Goal: Task Accomplishment & Management: Manage account settings

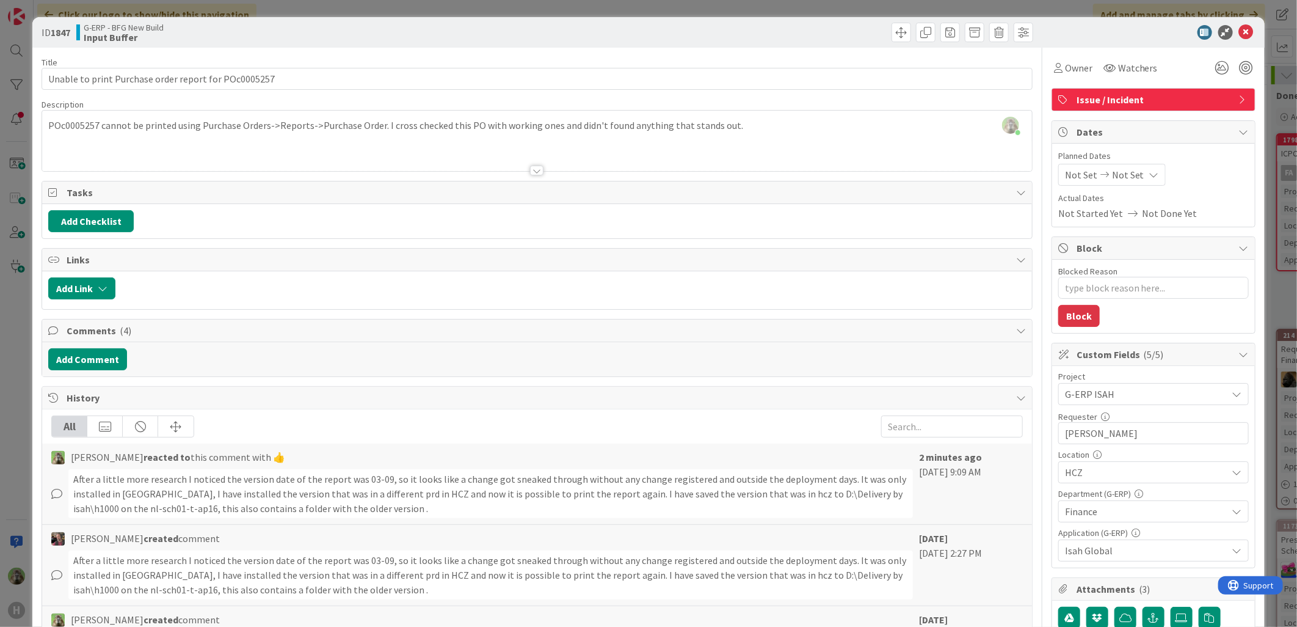
type textarea "x"
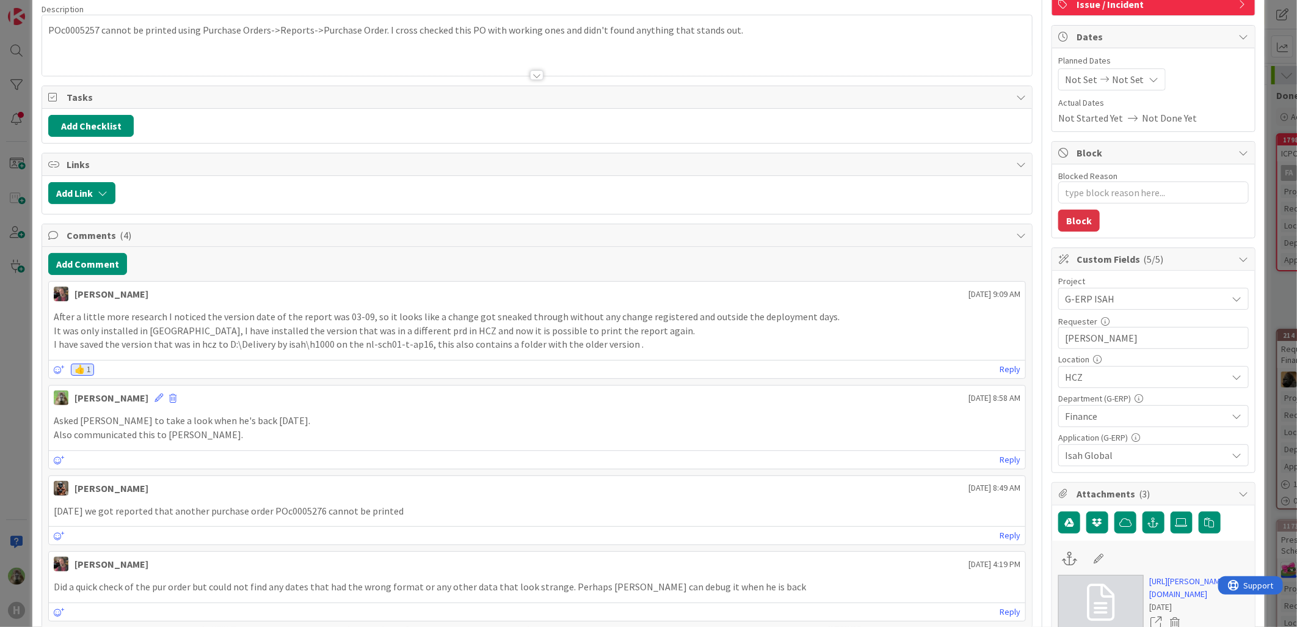
scroll to position [203, 0]
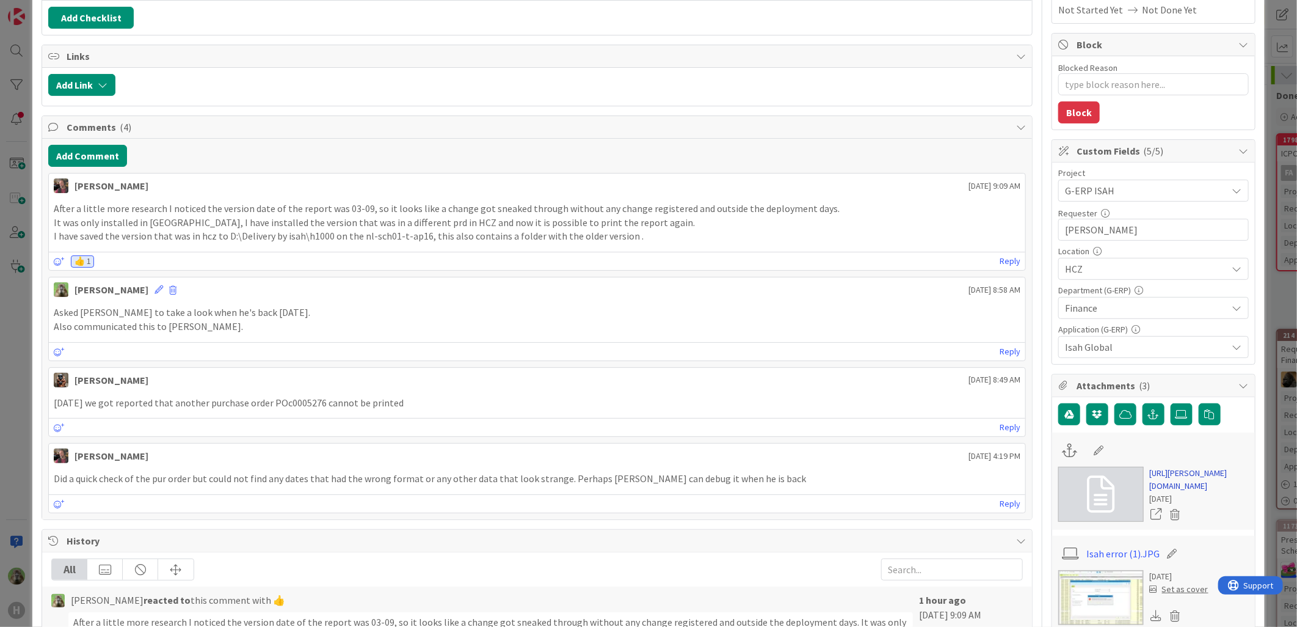
click at [1169, 492] on link "https://huisman-smartit.onbmc.com/smartit/app/#/incident/AGGF4KX6HRENQATCDNZNTC…" at bounding box center [1199, 480] width 99 height 26
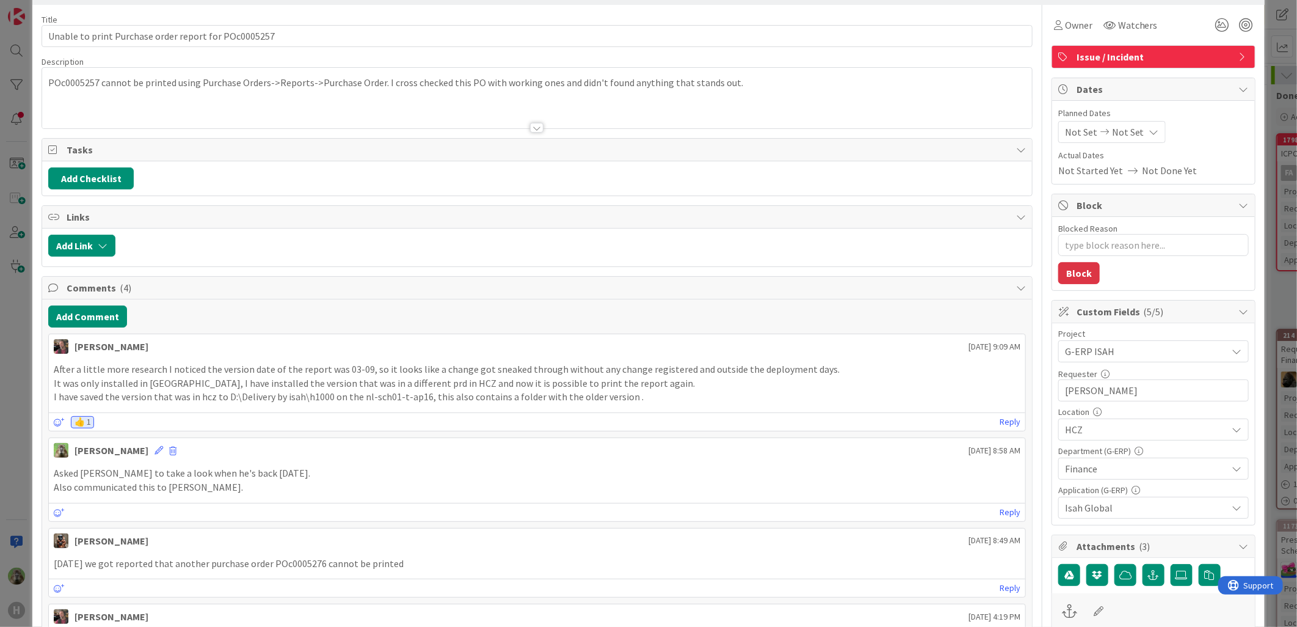
scroll to position [0, 0]
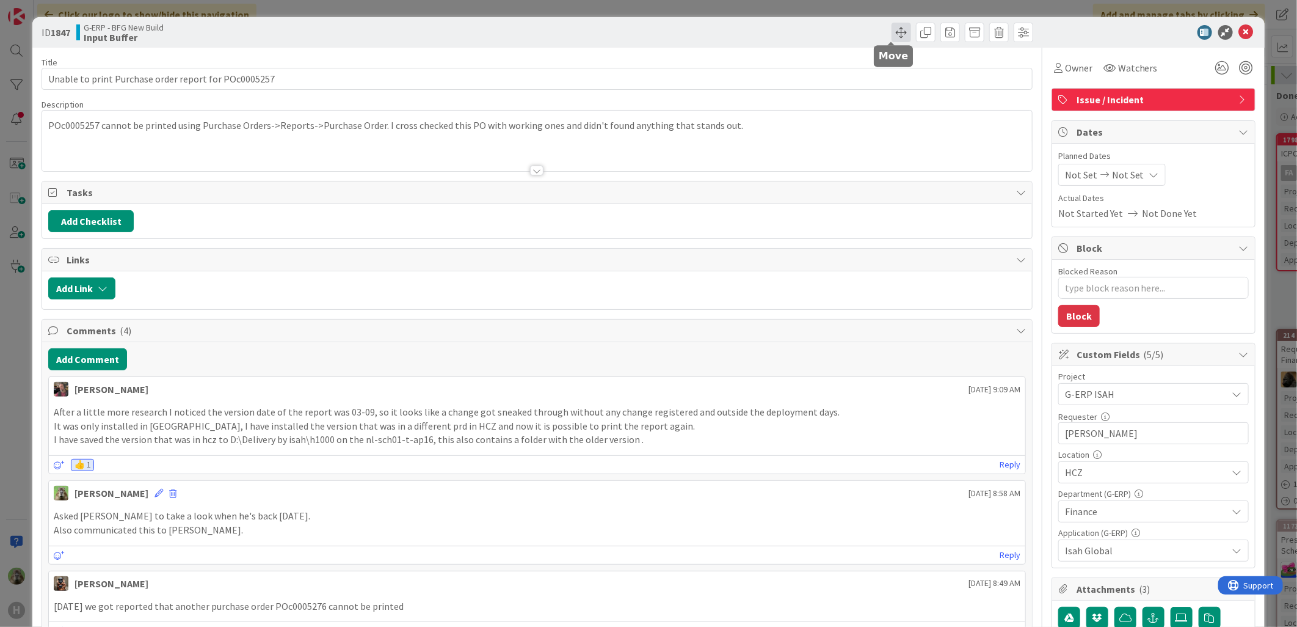
click at [892, 26] on span at bounding box center [902, 33] width 20 height 20
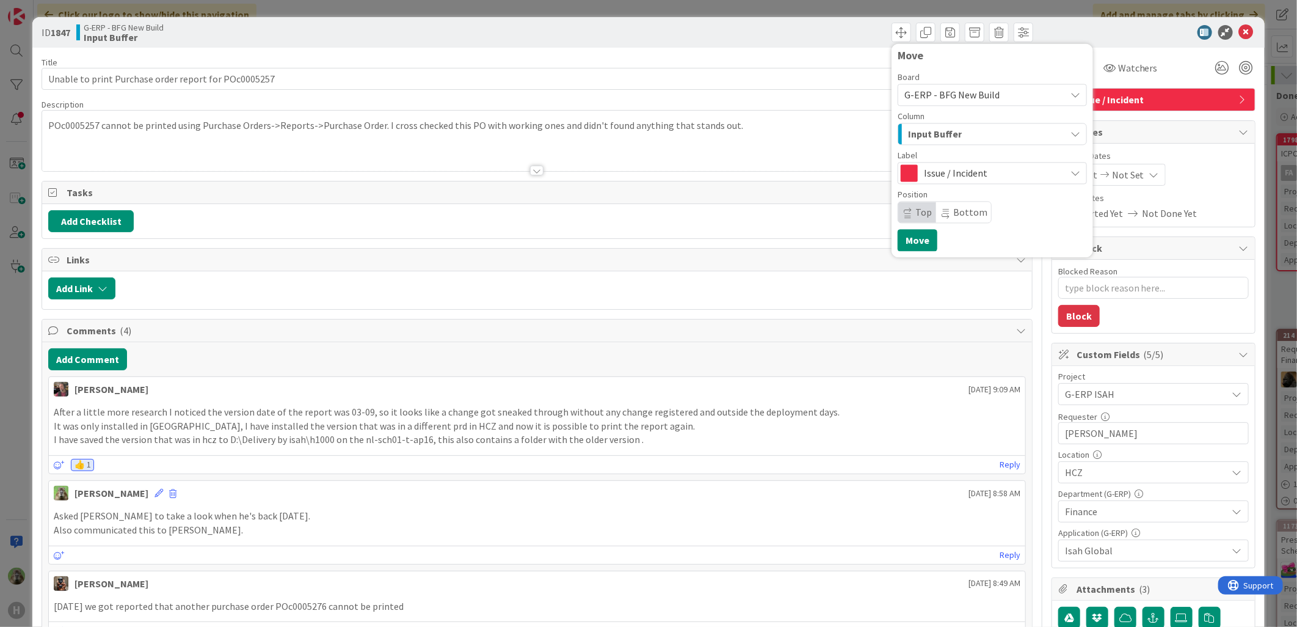
click at [969, 163] on div "Issue / Incident" at bounding box center [992, 173] width 189 height 22
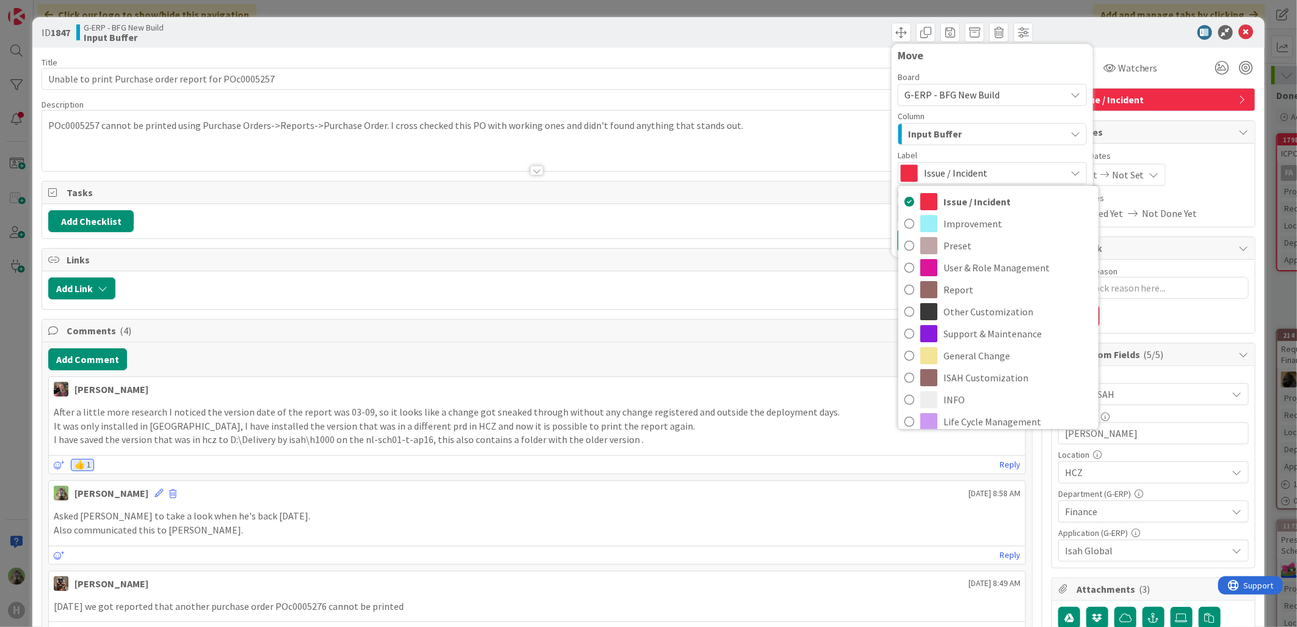
click at [974, 135] on div "Input Buffer" at bounding box center [985, 134] width 161 height 20
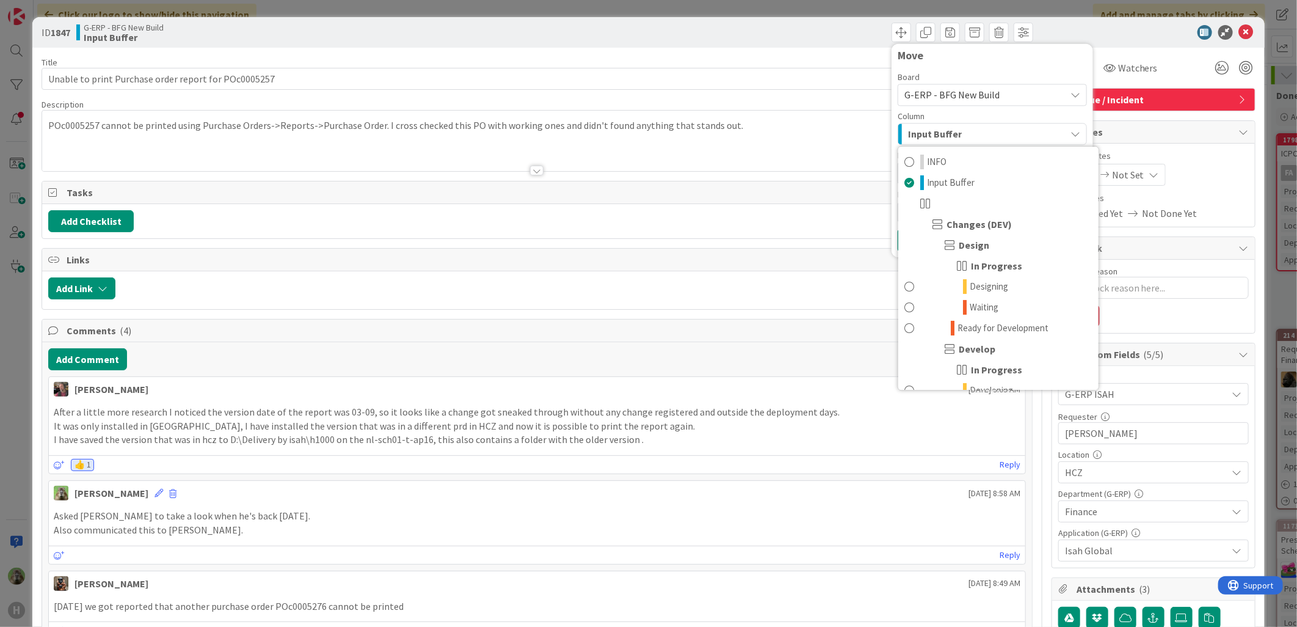
click at [974, 132] on div "Input Buffer" at bounding box center [985, 134] width 161 height 20
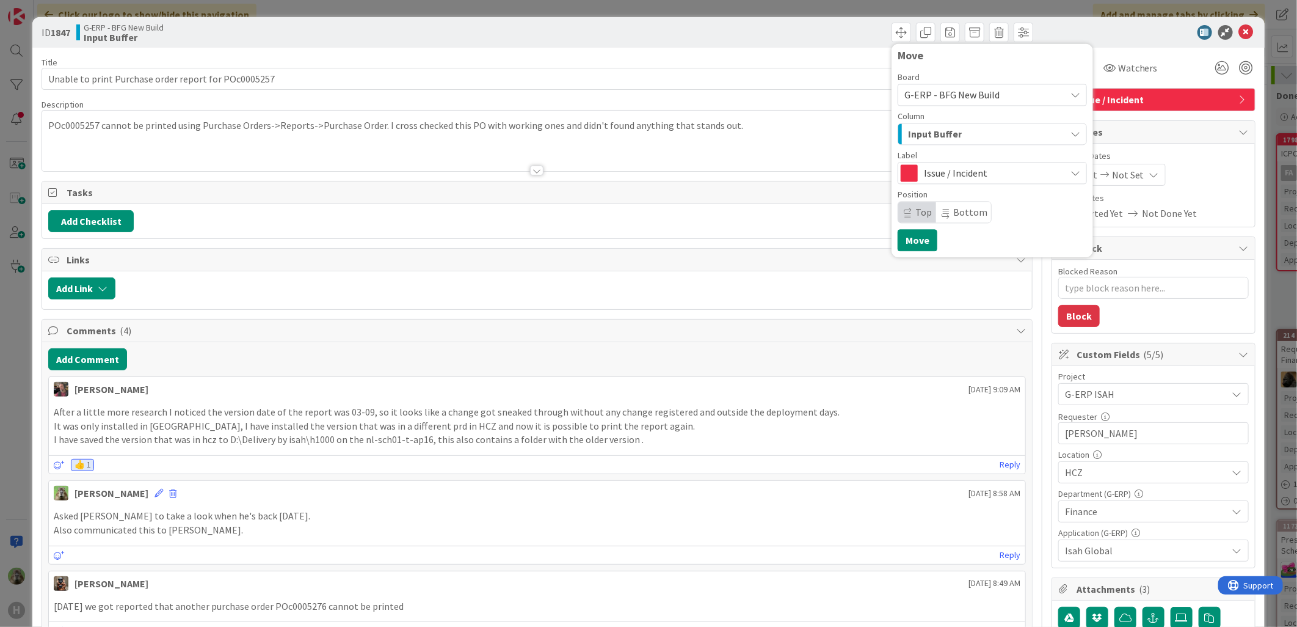
click at [974, 132] on div "Input Buffer" at bounding box center [985, 134] width 161 height 20
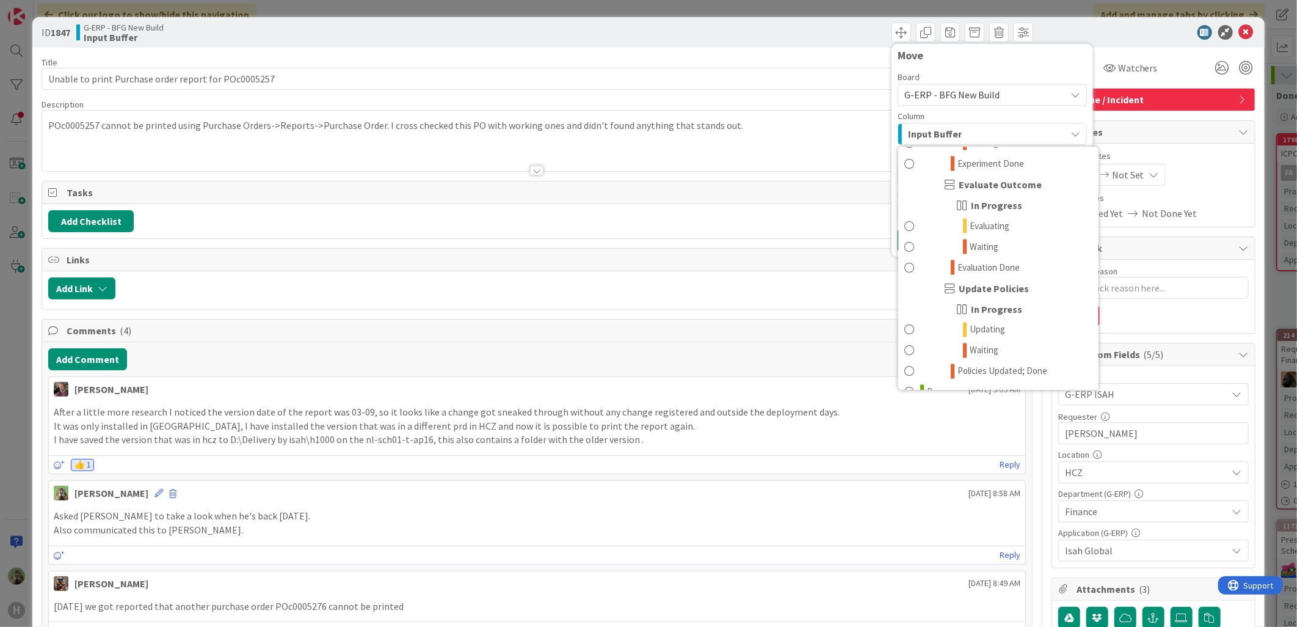
scroll to position [1303, 0]
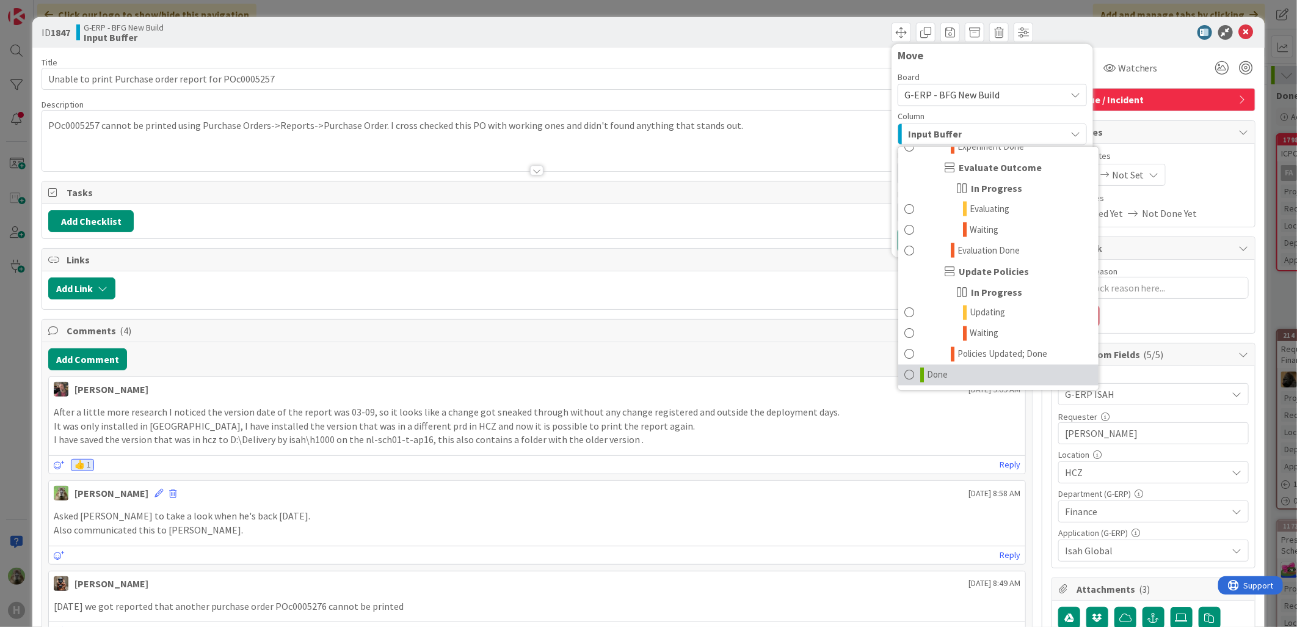
click at [957, 368] on link "Done" at bounding box center [998, 374] width 200 height 21
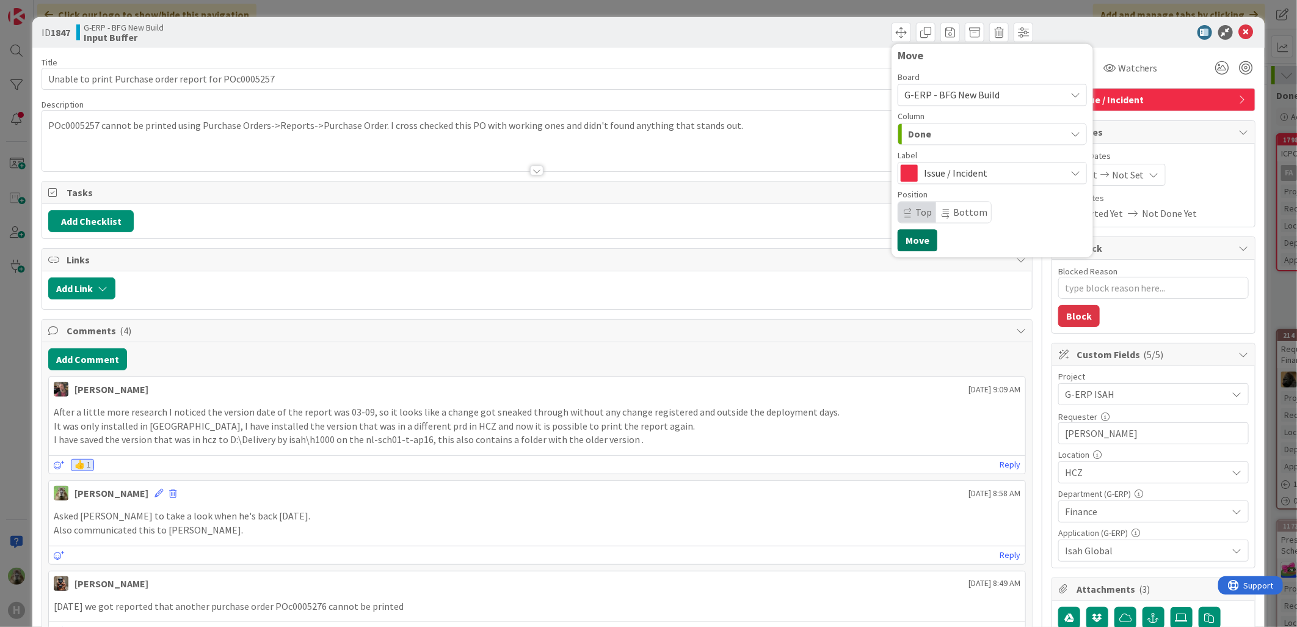
click at [905, 234] on button "Move" at bounding box center [918, 240] width 40 height 22
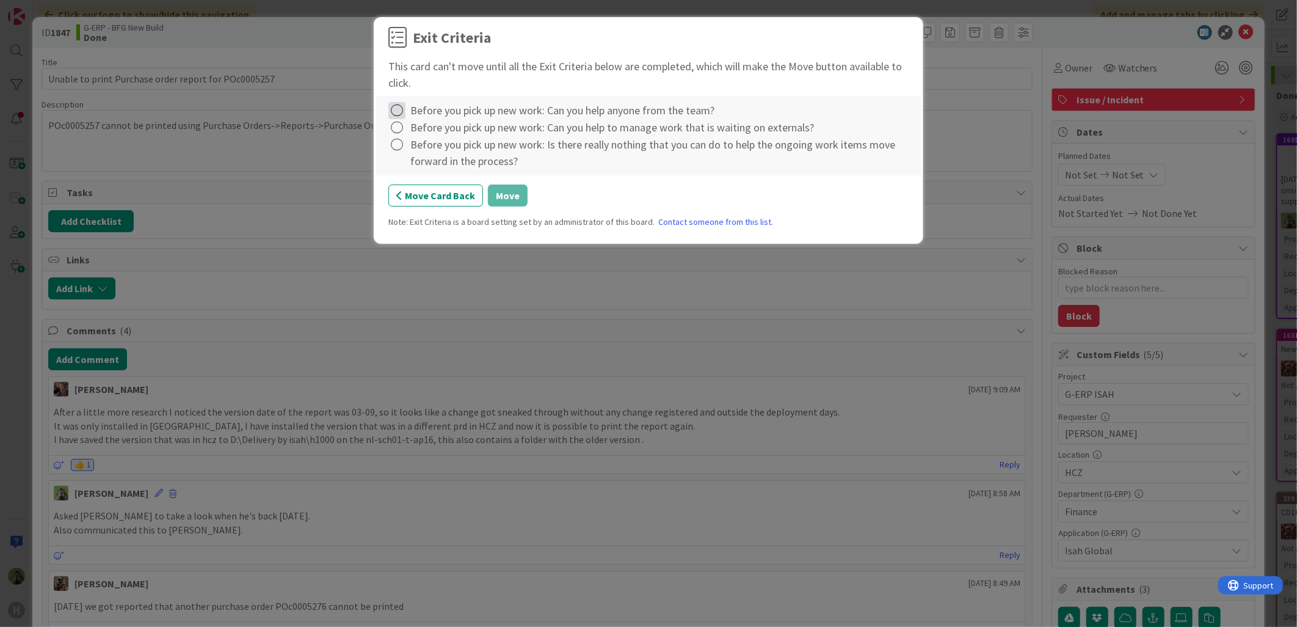
click at [399, 106] on icon at bounding box center [396, 110] width 17 height 17
click at [398, 136] on icon at bounding box center [398, 136] width 9 height 7
click at [399, 132] on icon at bounding box center [396, 127] width 17 height 17
click at [403, 148] on link "Complete" at bounding box center [464, 153] width 153 height 18
click at [404, 145] on icon at bounding box center [396, 144] width 17 height 17
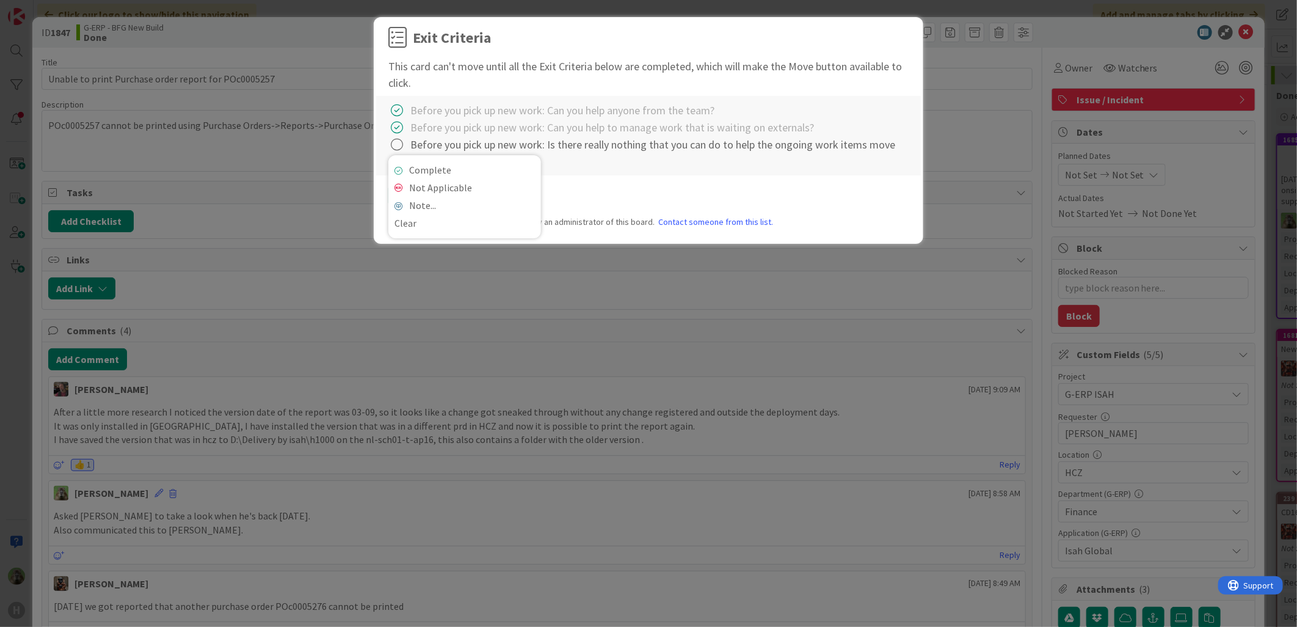
click at [413, 159] on div "Complete Not Applicable Note... Clear" at bounding box center [464, 196] width 153 height 83
click at [413, 161] on div "Complete Not Applicable Note... Clear" at bounding box center [464, 196] width 153 height 83
click at [414, 165] on link "Complete" at bounding box center [464, 170] width 153 height 18
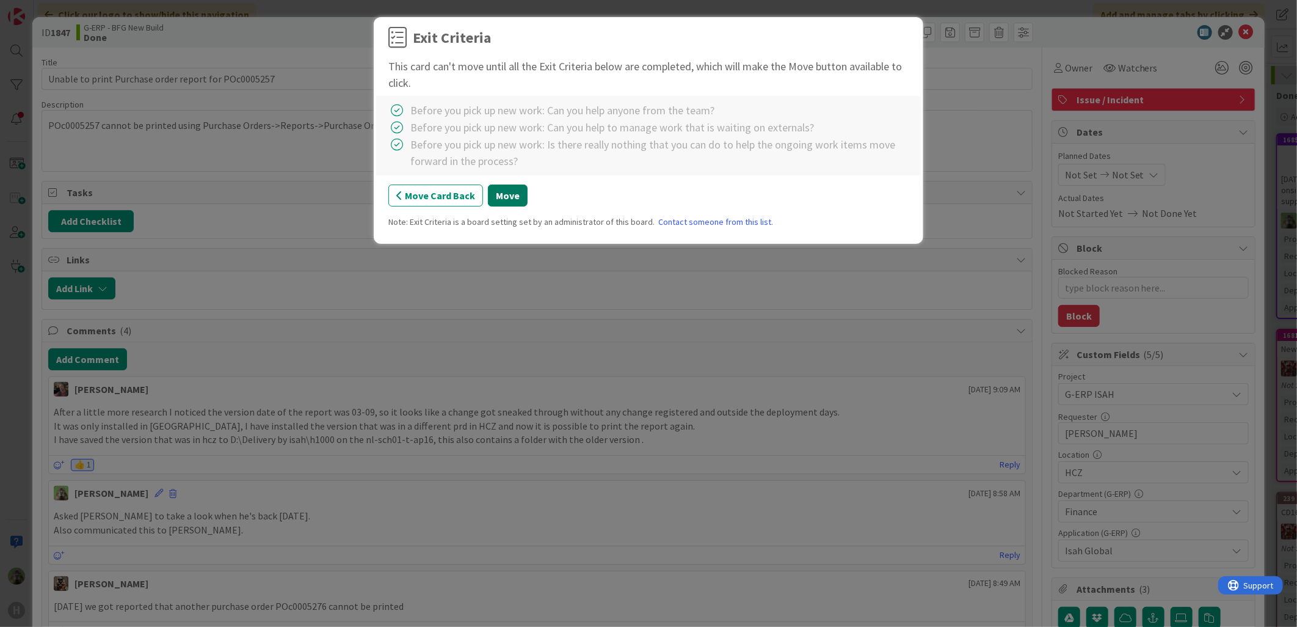
click at [503, 193] on button "Move" at bounding box center [508, 195] width 40 height 22
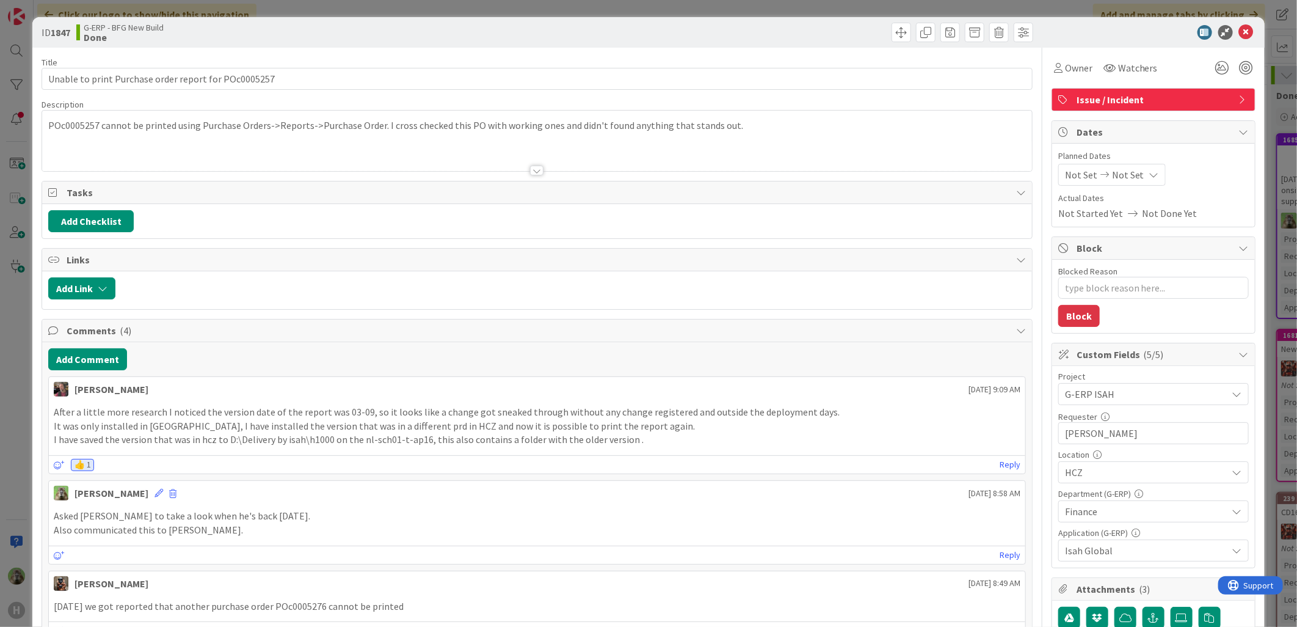
type textarea "x"
click at [9, 322] on div "ID 1847 G-ERP - BFG New Build Done Move Move Title 52 / 128 Unable to print Pur…" at bounding box center [648, 313] width 1297 height 627
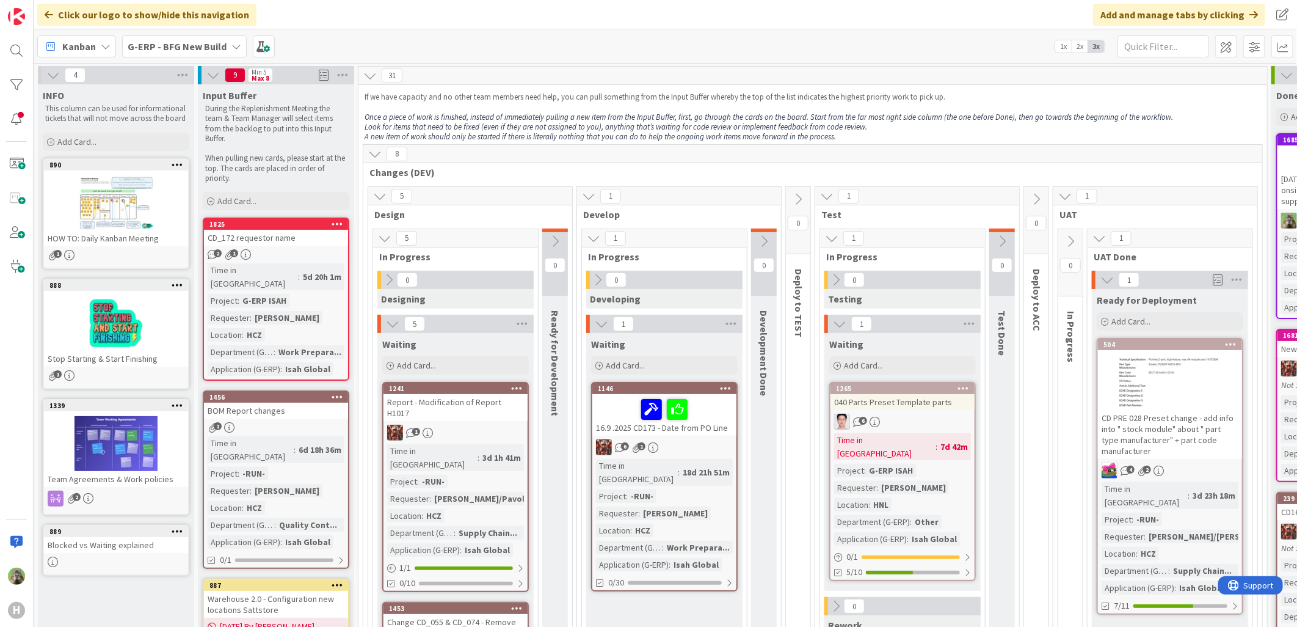
click at [134, 34] on div "Kanban G-ERP - BFG New Build 1x 2x 3x" at bounding box center [665, 46] width 1263 height 34
click at [150, 43] on b "G-ERP - BFG New Build" at bounding box center [177, 46] width 99 height 12
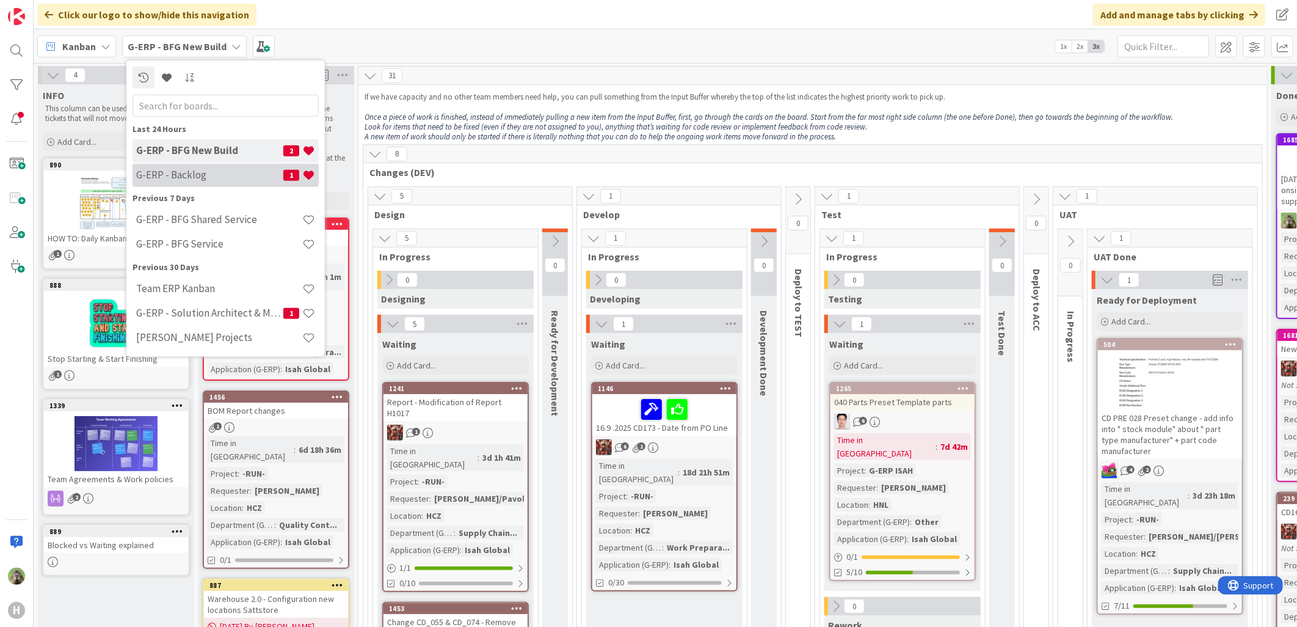
click at [272, 165] on div "G-ERP - Backlog 1" at bounding box center [226, 174] width 186 height 23
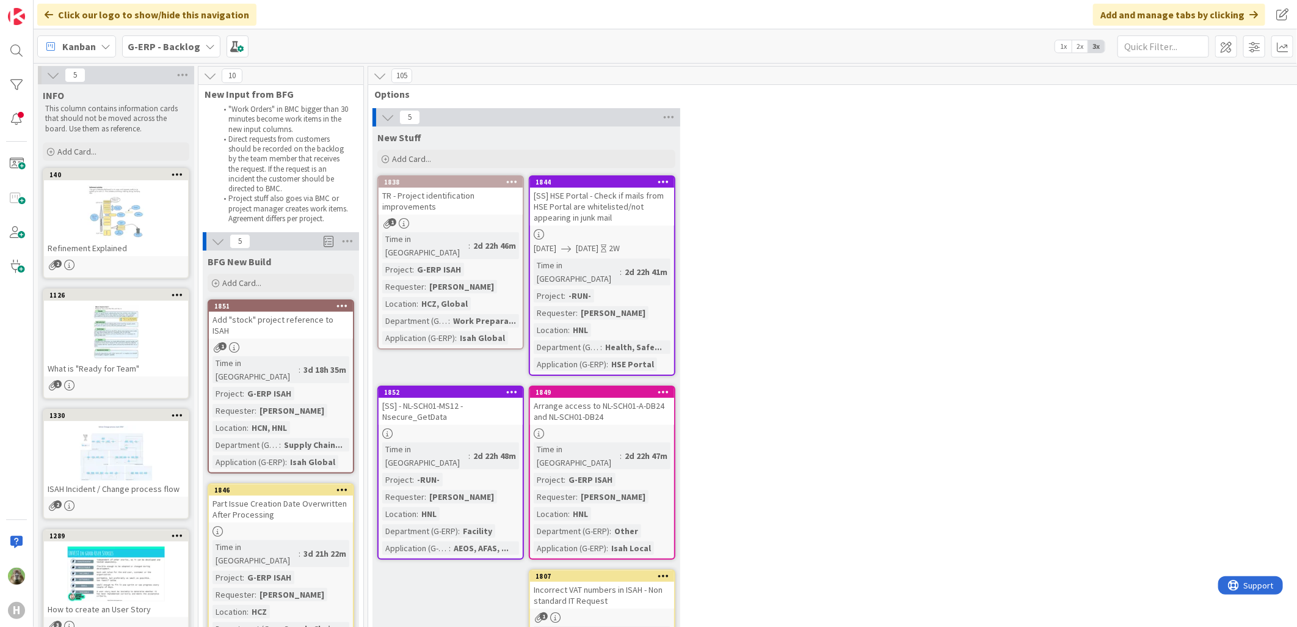
click at [151, 49] on b "G-ERP - Backlog" at bounding box center [164, 46] width 73 height 12
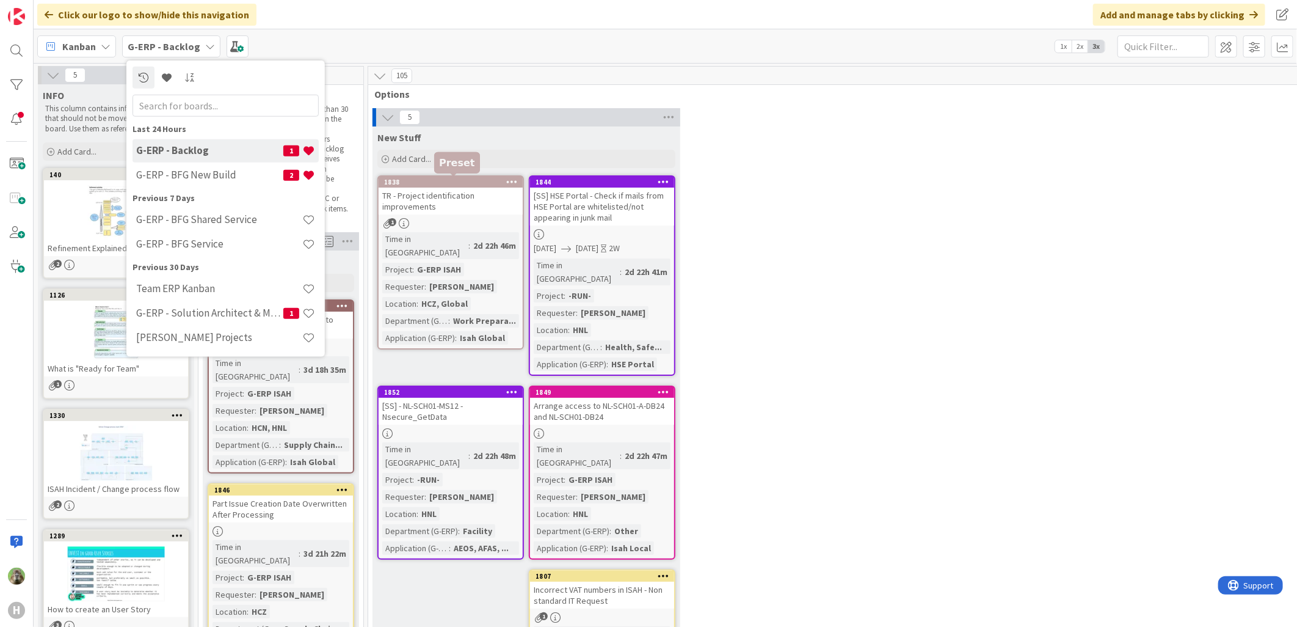
click at [938, 165] on div "5 New Stuff Add Card... 1844 [SS] HSE Portal - Check if mails from HSE Portal a…" at bounding box center [856, 433] width 970 height 651
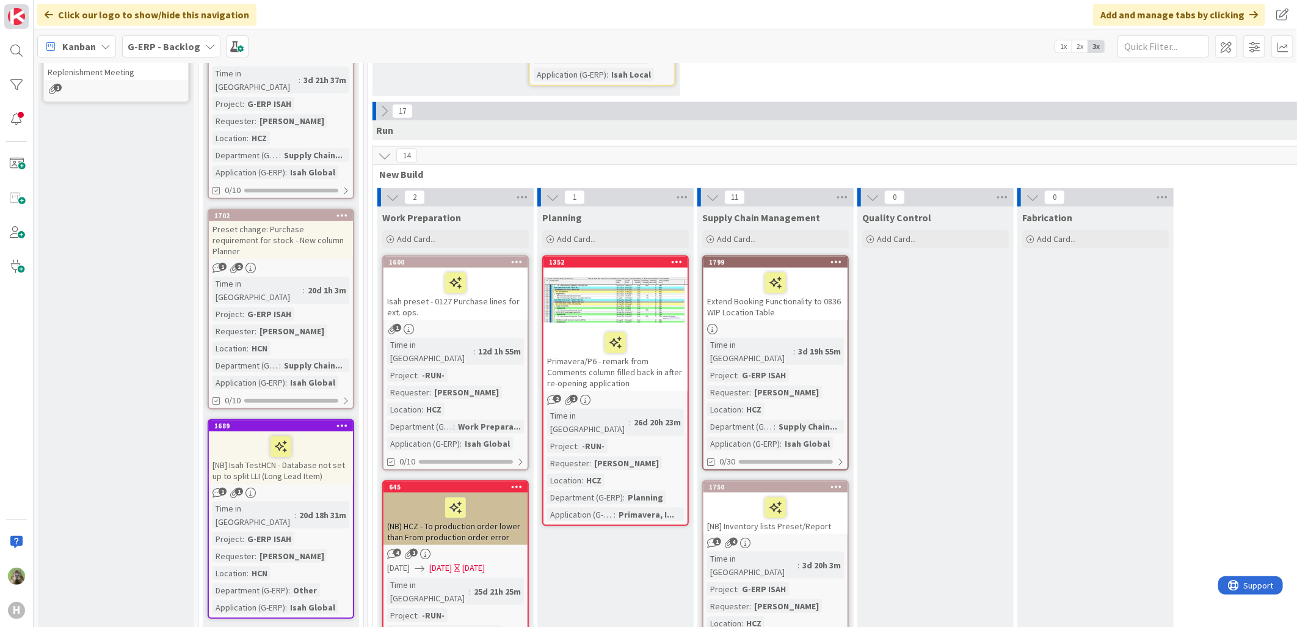
scroll to position [407, 0]
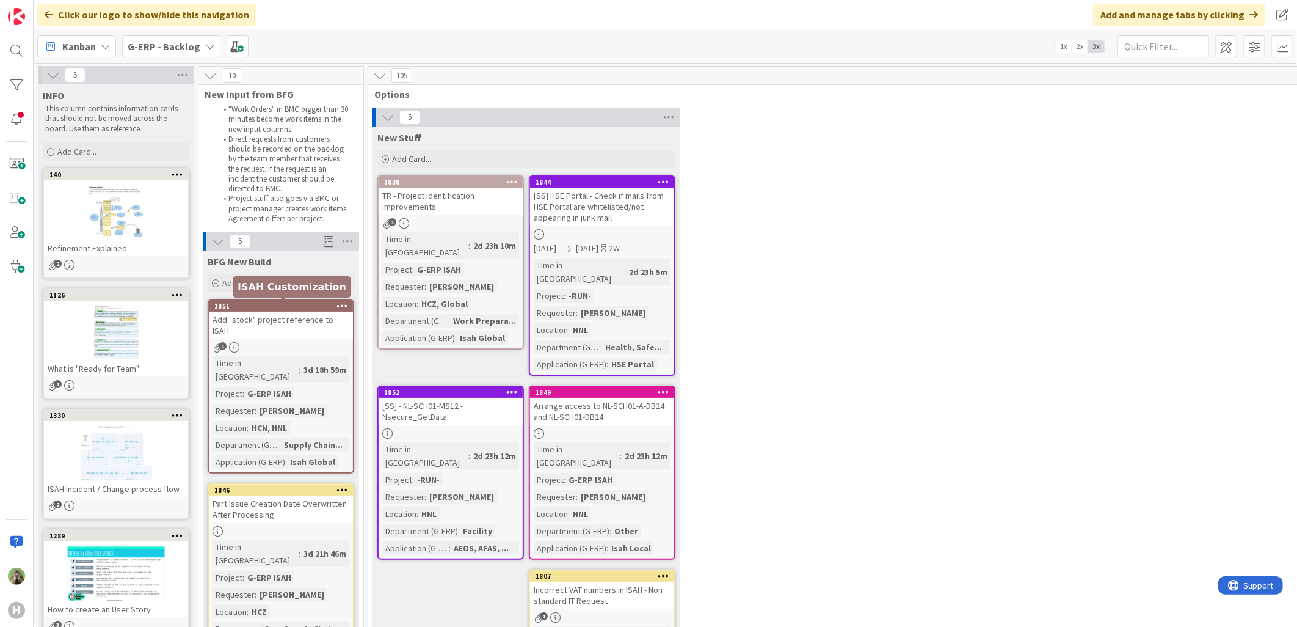
click at [288, 308] on div "1851" at bounding box center [283, 306] width 139 height 9
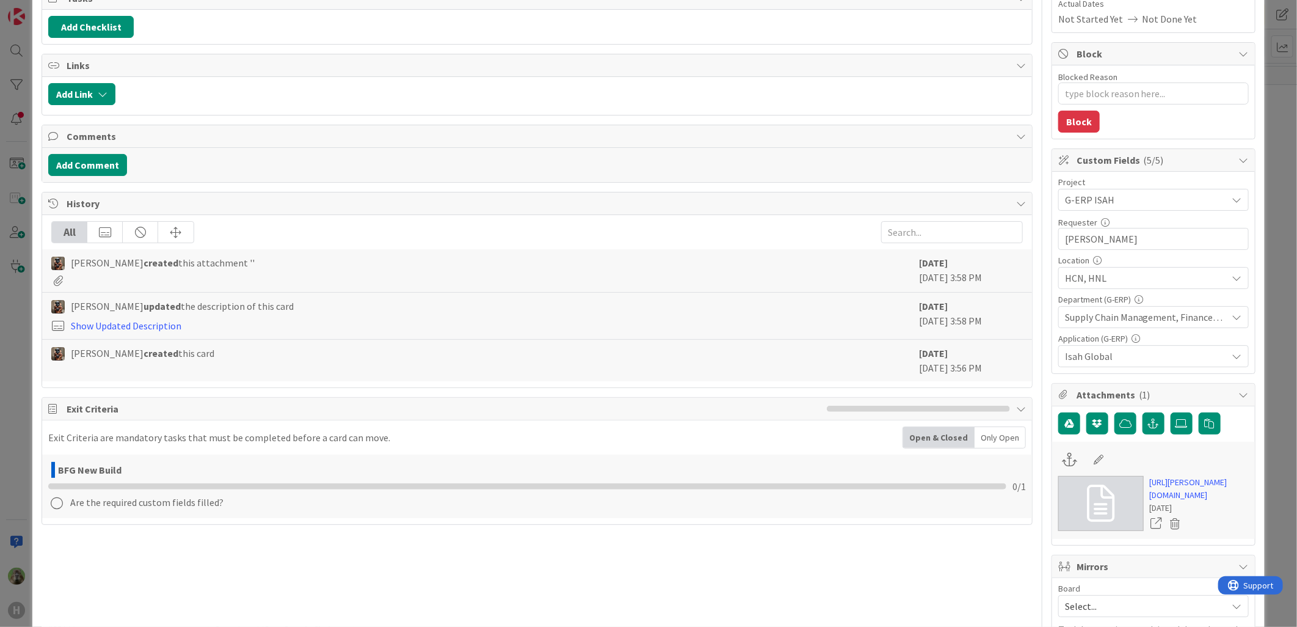
scroll to position [68, 0]
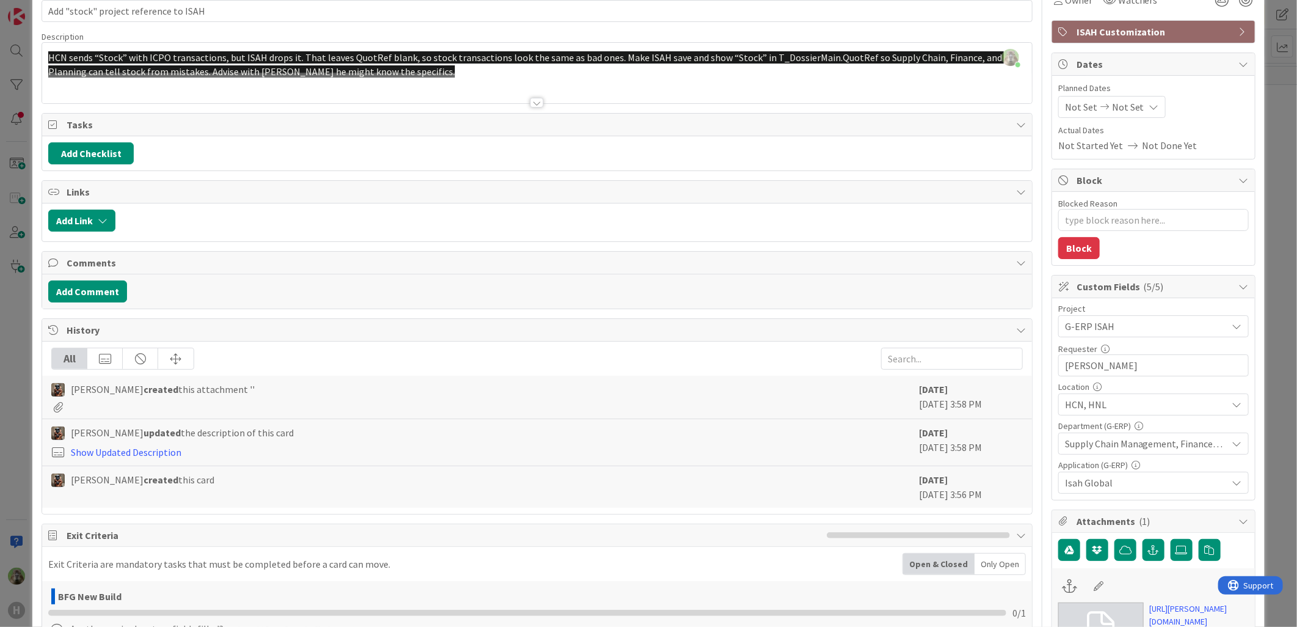
click at [500, 87] on div at bounding box center [537, 87] width 990 height 31
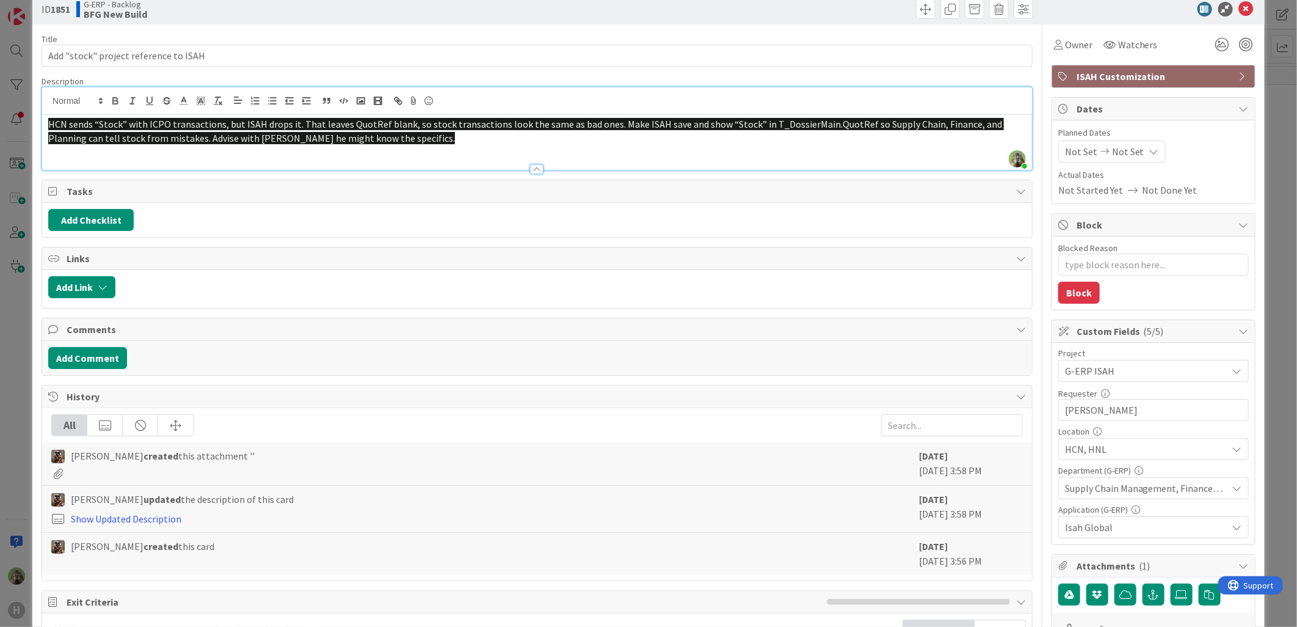
scroll to position [0, 0]
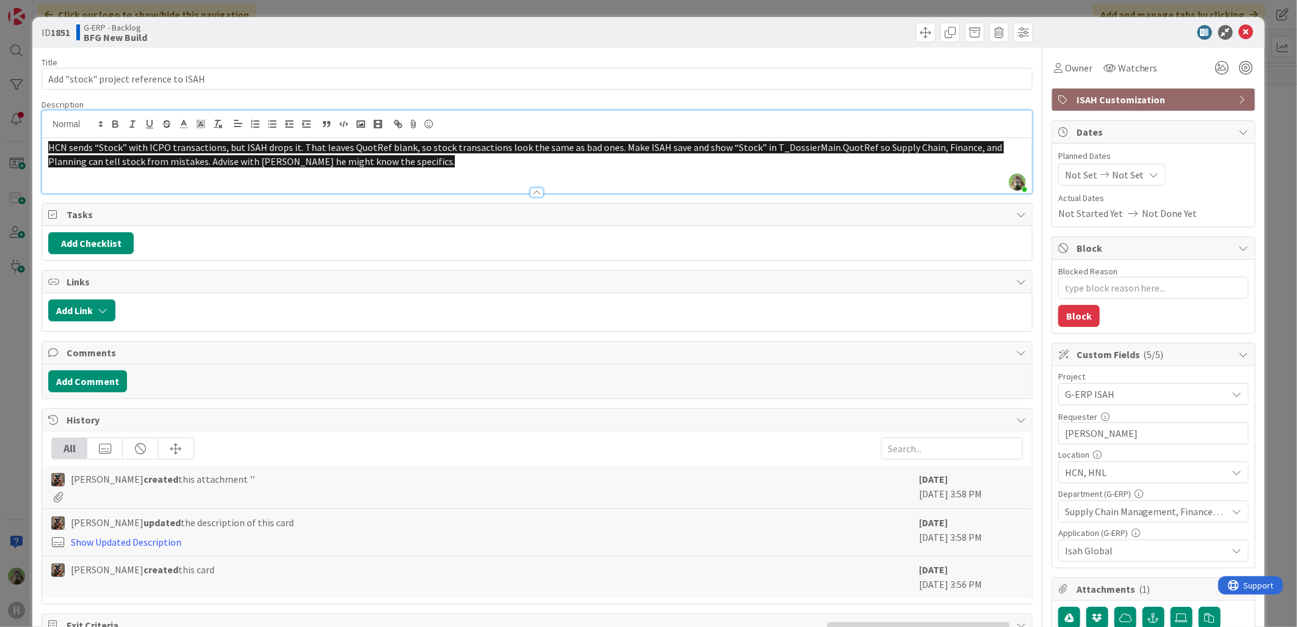
click at [0, 440] on html "H Click our logo to show/hide this navigation Add and manage tabs by clicking K…" at bounding box center [648, 313] width 1297 height 627
click at [9, 306] on div "ID 1851 G-ERP - Backlog BFG New Build Title 38 / 128 Add "stock" project refere…" at bounding box center [648, 313] width 1297 height 627
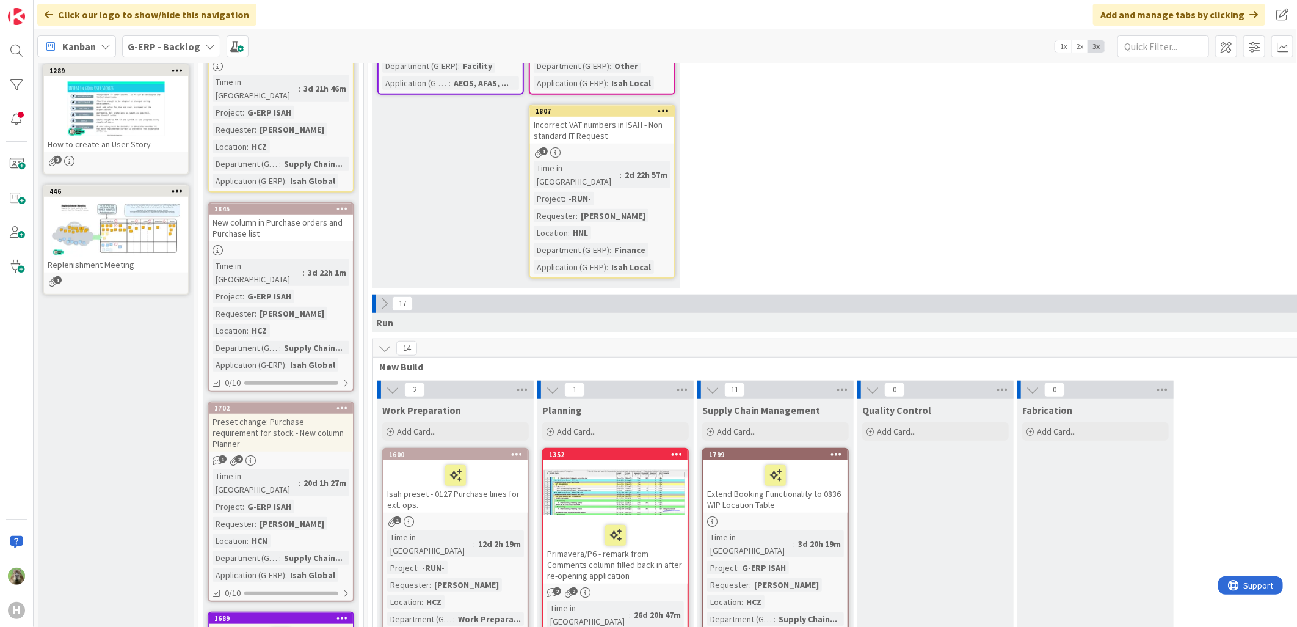
scroll to position [474, 0]
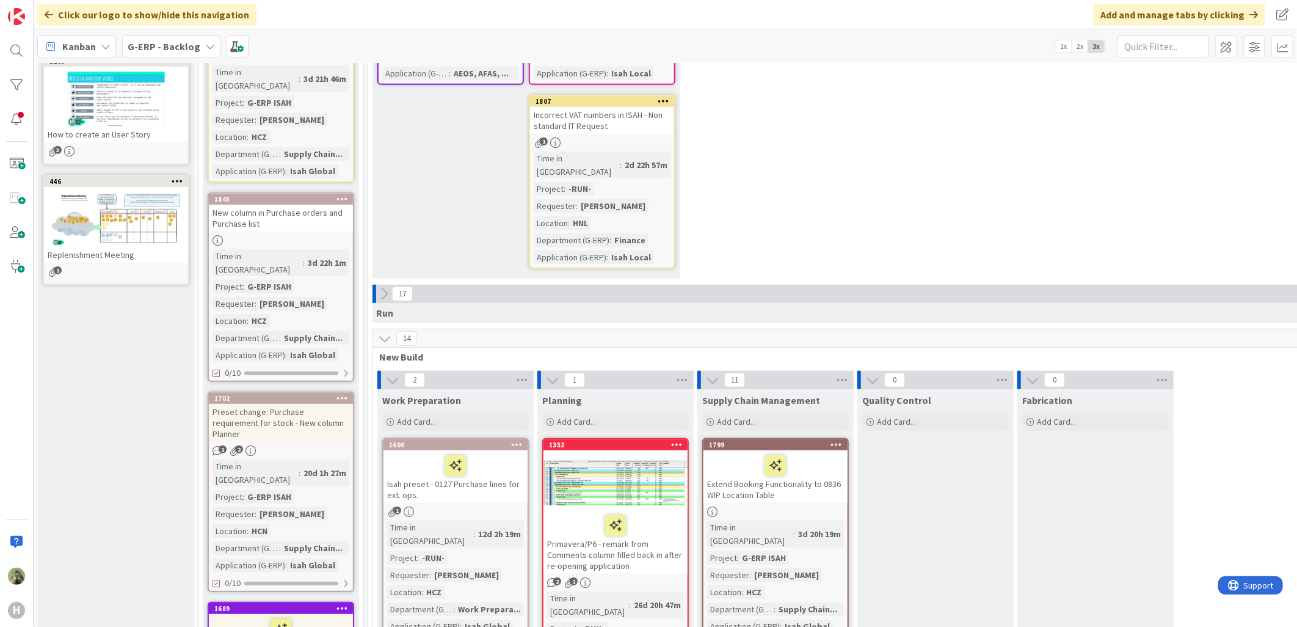
click at [289, 404] on div "Preset change: Purchase requirement for stock - New column Planner" at bounding box center [281, 423] width 144 height 38
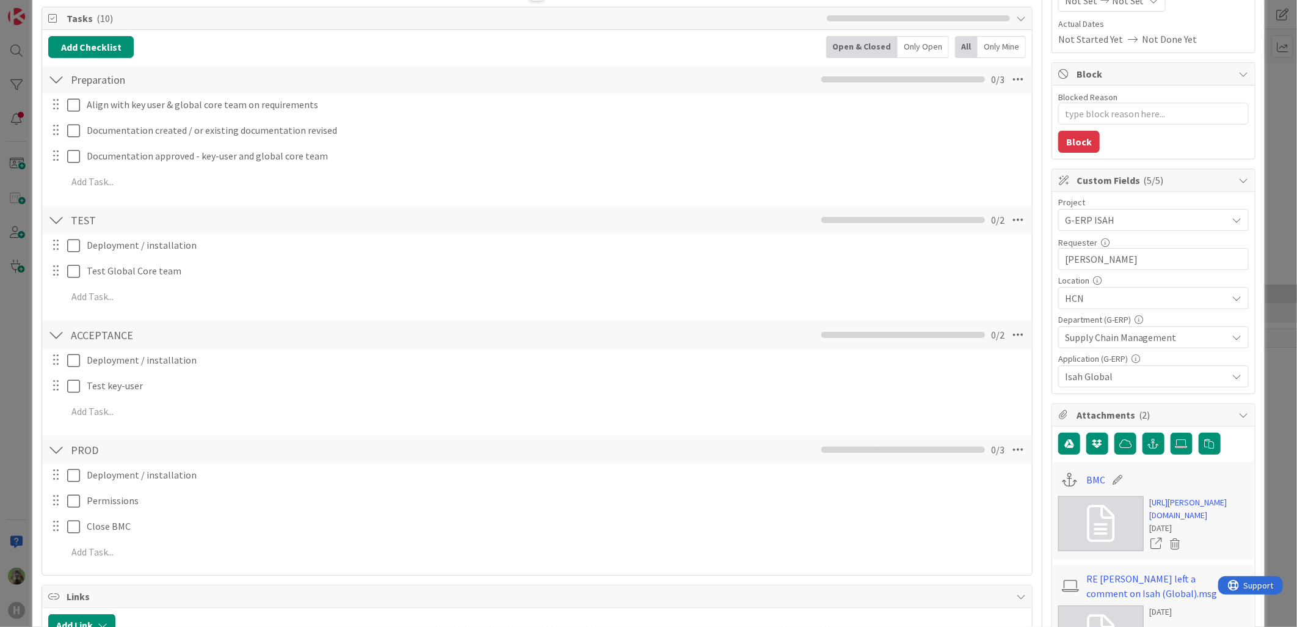
scroll to position [271, 0]
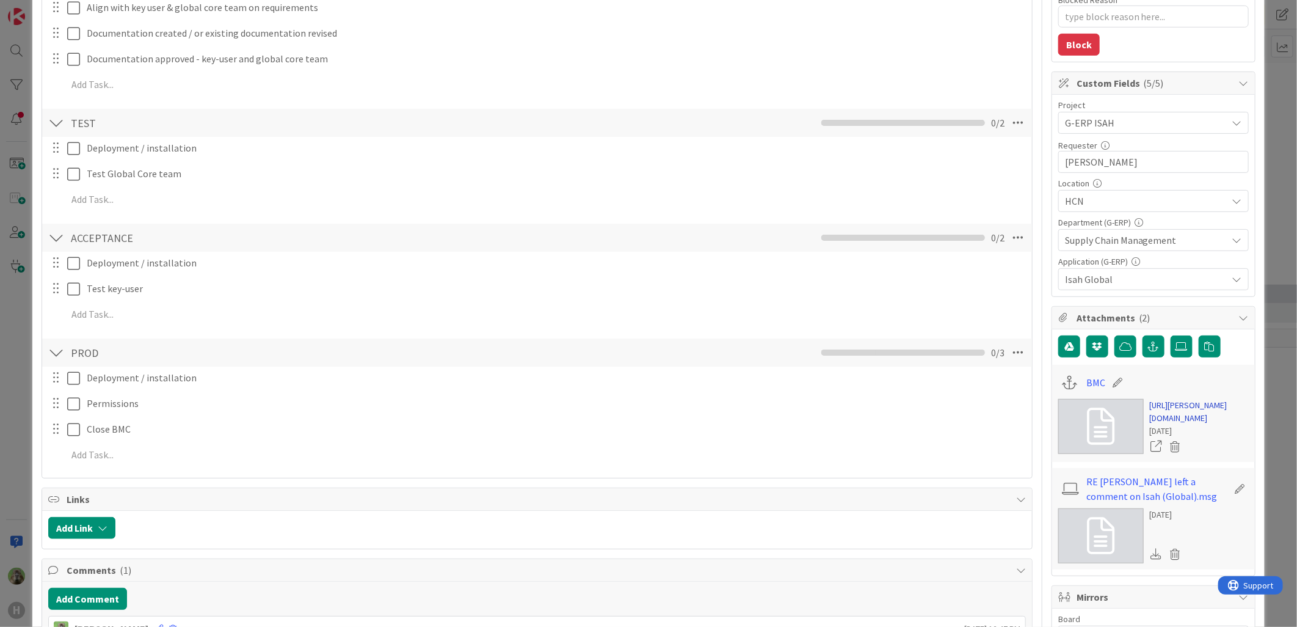
click at [1161, 424] on link "https://huisman-smartit.onbmc.com/smartit/app/#/workorder/AGGF4KX6HRENQATBGGRET…" at bounding box center [1199, 412] width 99 height 26
click at [20, 403] on div "ID 1702 G-ERP - Backlog BFG New Build Title 66 / 128 Preset change: Purchase re…" at bounding box center [648, 313] width 1297 height 627
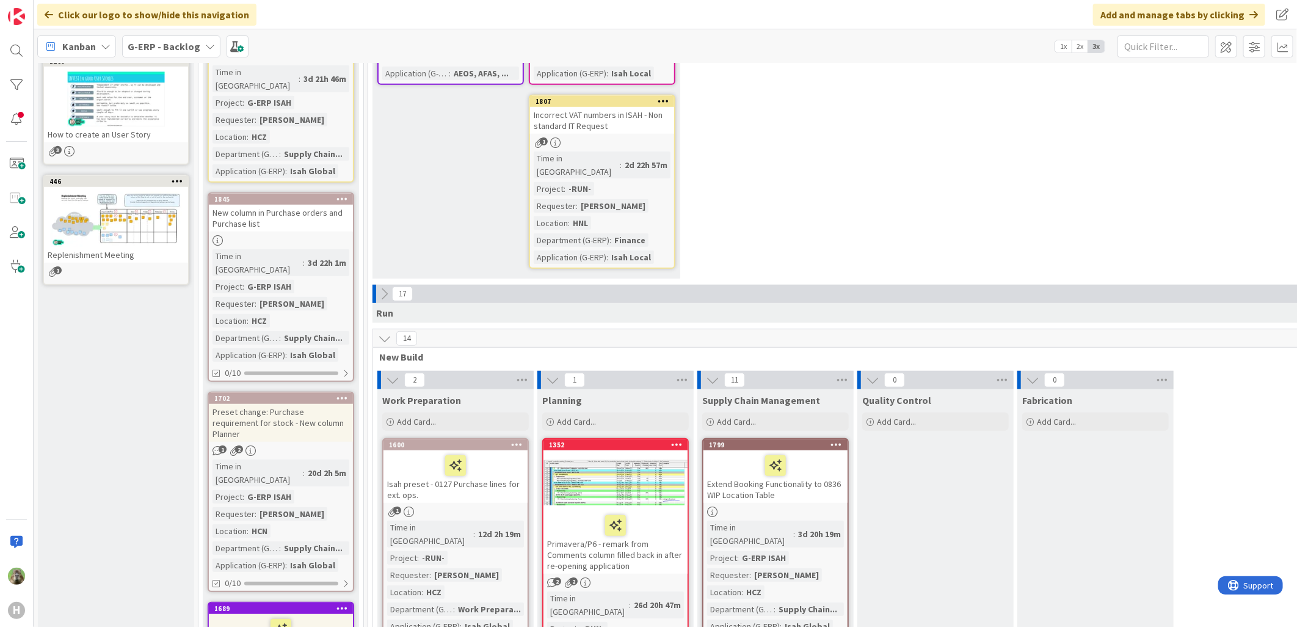
click at [324, 205] on div "New column in Purchase orders and Purchase list" at bounding box center [281, 218] width 144 height 27
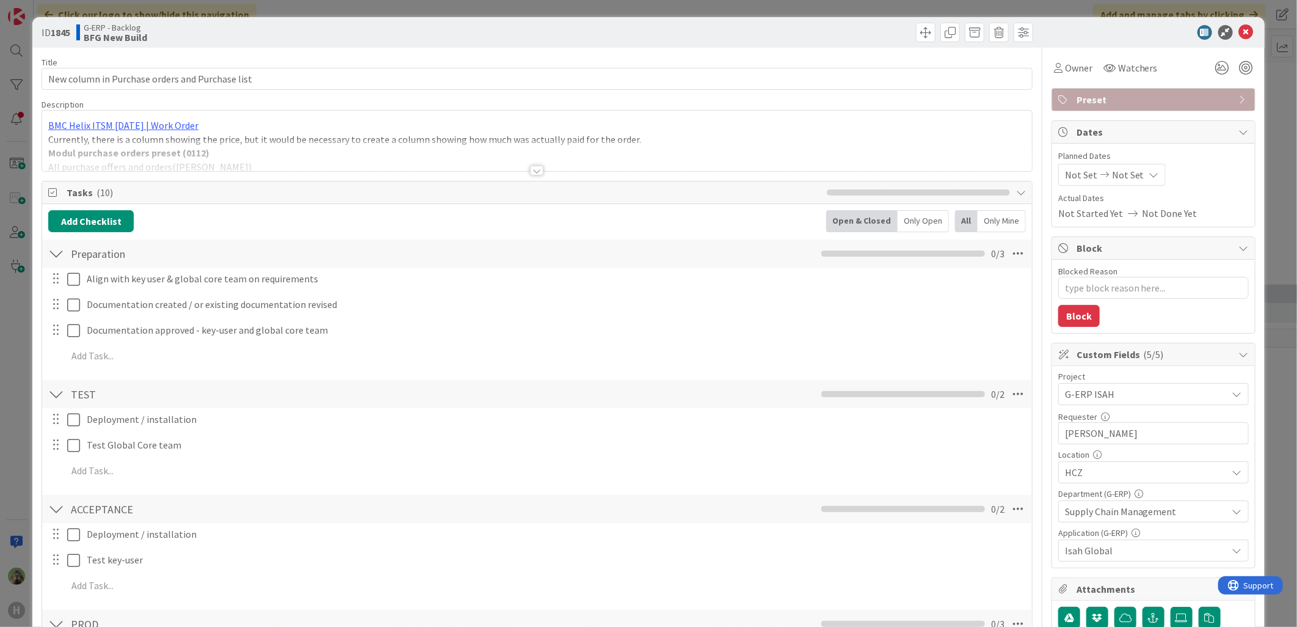
click at [435, 137] on div "BMC Helix ITSM 23.3.02 | Work Order Currently, there is a column showing the pr…" at bounding box center [537, 143] width 990 height 55
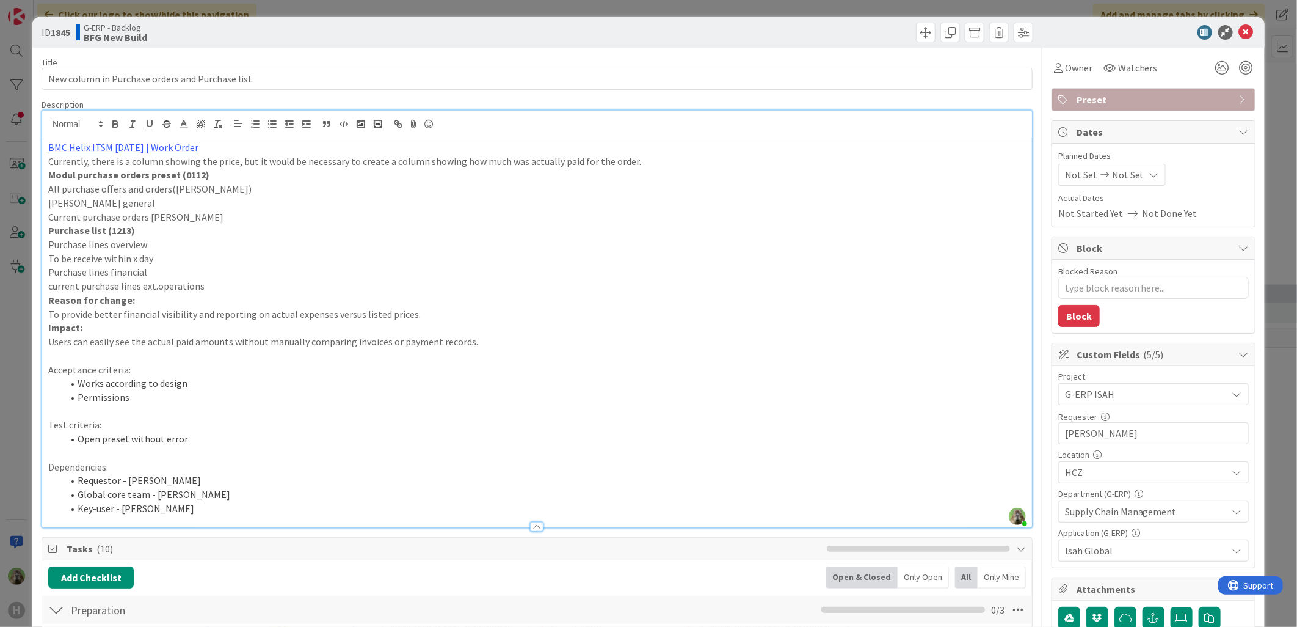
click at [443, 313] on p "To provide better financial visibility and reporting on actual expenses versus …" at bounding box center [537, 314] width 978 height 14
click at [143, 151] on link "BMC Helix ITSM 23.3.02 | Work Order" at bounding box center [123, 147] width 150 height 12
click at [111, 167] on link "https://huisman-smartit.onbmc.com/smartit/app/#/workorder/AGGHEXFAF704DATCAEFGT…" at bounding box center [110, 171] width 122 height 16
click at [393, 424] on p "Test criteria:" at bounding box center [537, 425] width 978 height 14
click at [29, 382] on div "ID 1845 G-ERP - Backlog BFG New Build Title 47 / 128 New column in Purchase ord…" at bounding box center [648, 313] width 1297 height 627
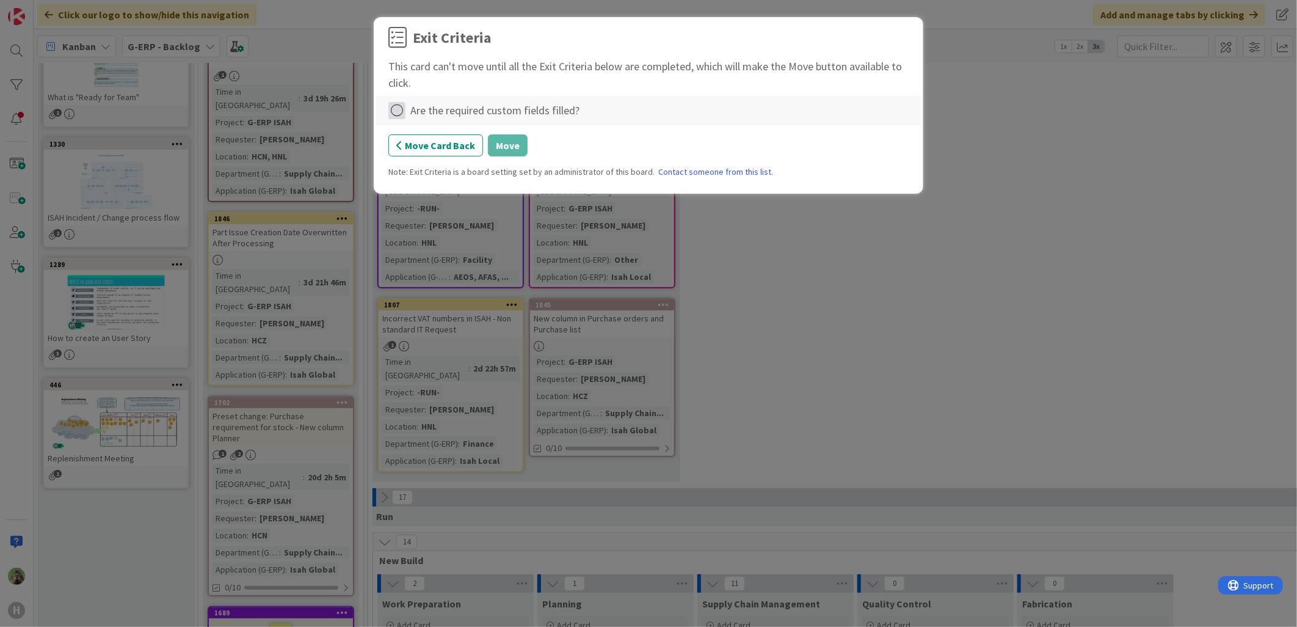
click at [390, 114] on icon at bounding box center [396, 110] width 17 height 17
click at [437, 137] on link "Complete" at bounding box center [464, 136] width 153 height 18
click at [507, 161] on div "Exit Criteria This card can't move until all the Exit Criteria below are comple…" at bounding box center [648, 107] width 520 height 161
click at [507, 148] on button "Move" at bounding box center [508, 145] width 40 height 22
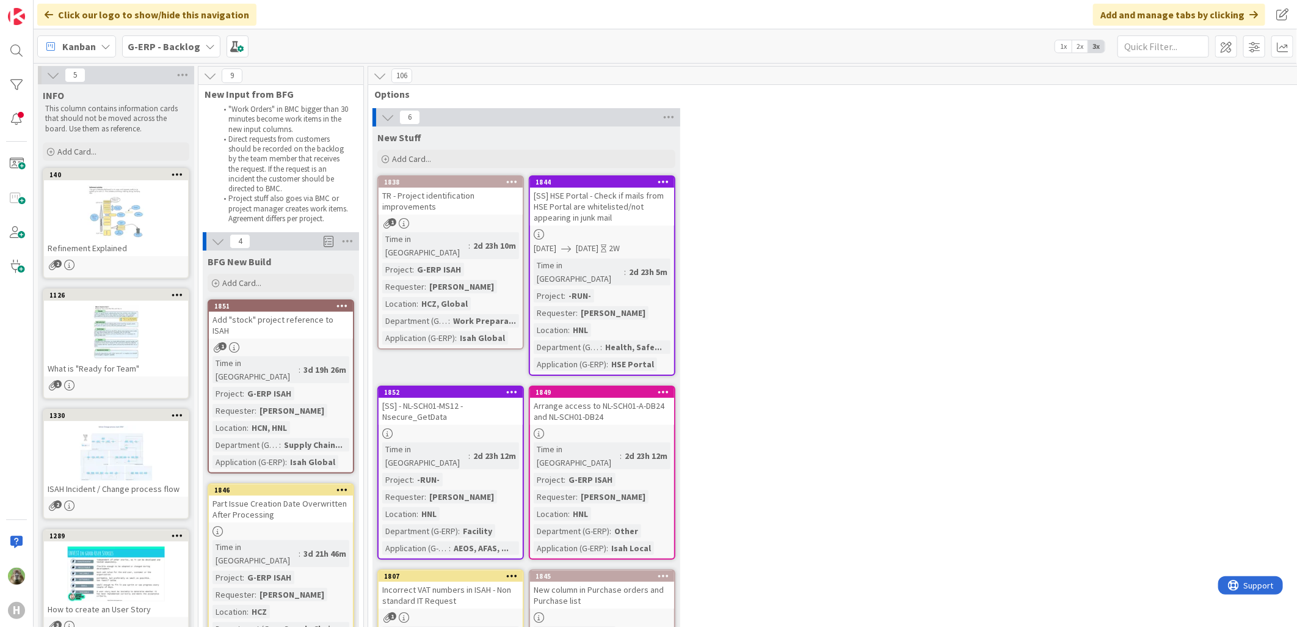
click at [284, 495] on div "Part Issue Creation Date Overwritten After Processing" at bounding box center [281, 508] width 144 height 27
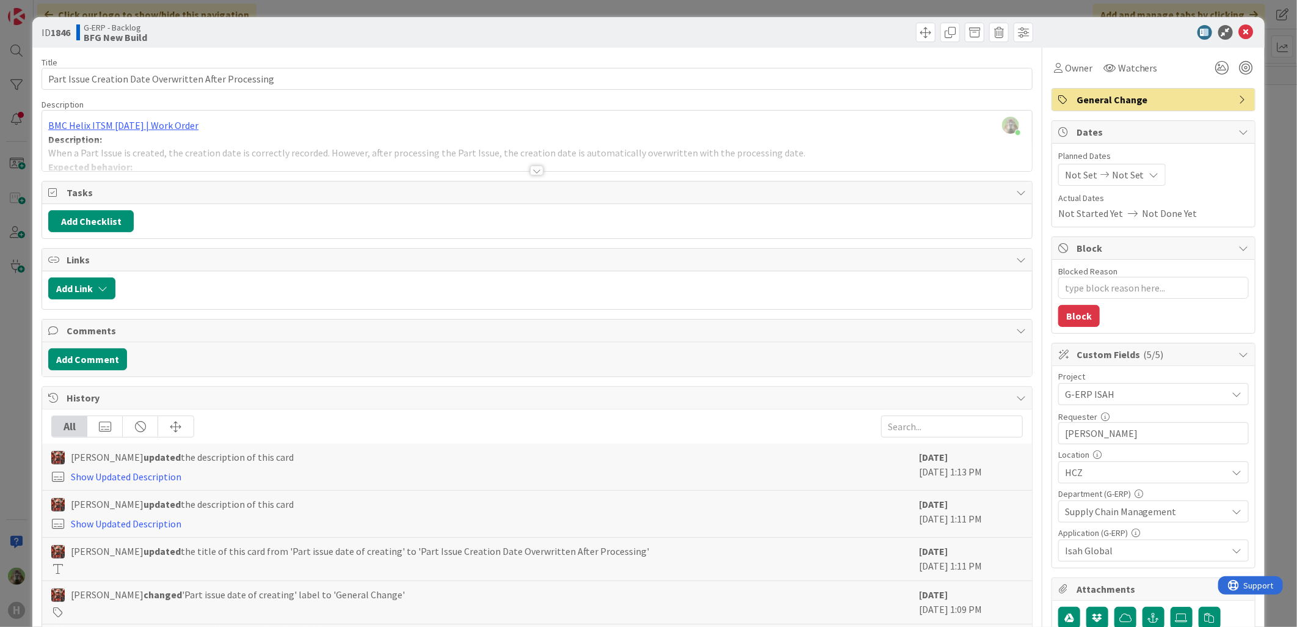
click at [374, 167] on div at bounding box center [537, 155] width 990 height 31
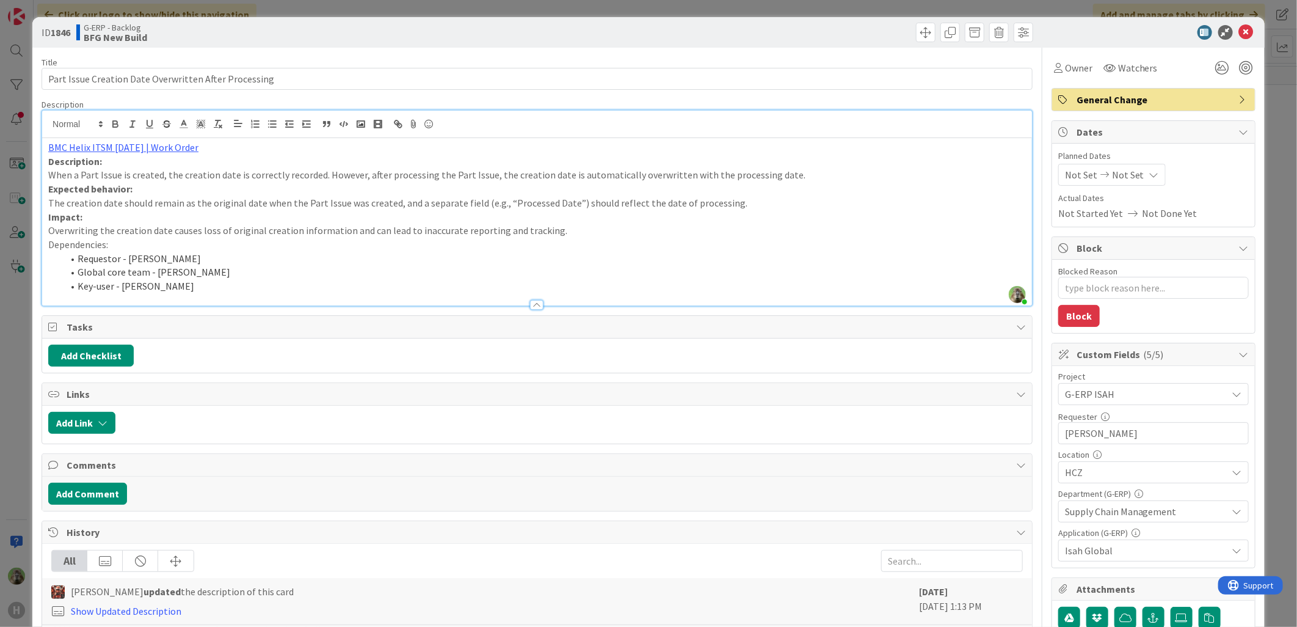
click at [8, 338] on div "ID 1846 G-ERP - Backlog BFG New Build Title 53 / 128 Part Issue Creation Date O…" at bounding box center [648, 313] width 1297 height 627
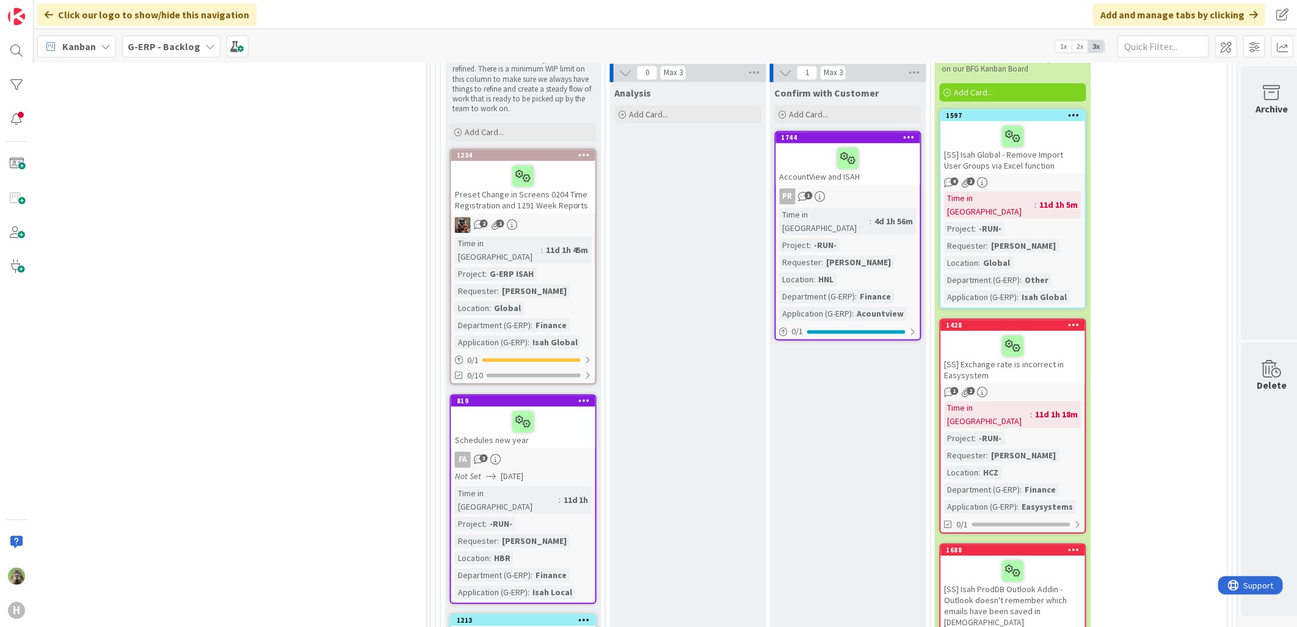
scroll to position [4885, 936]
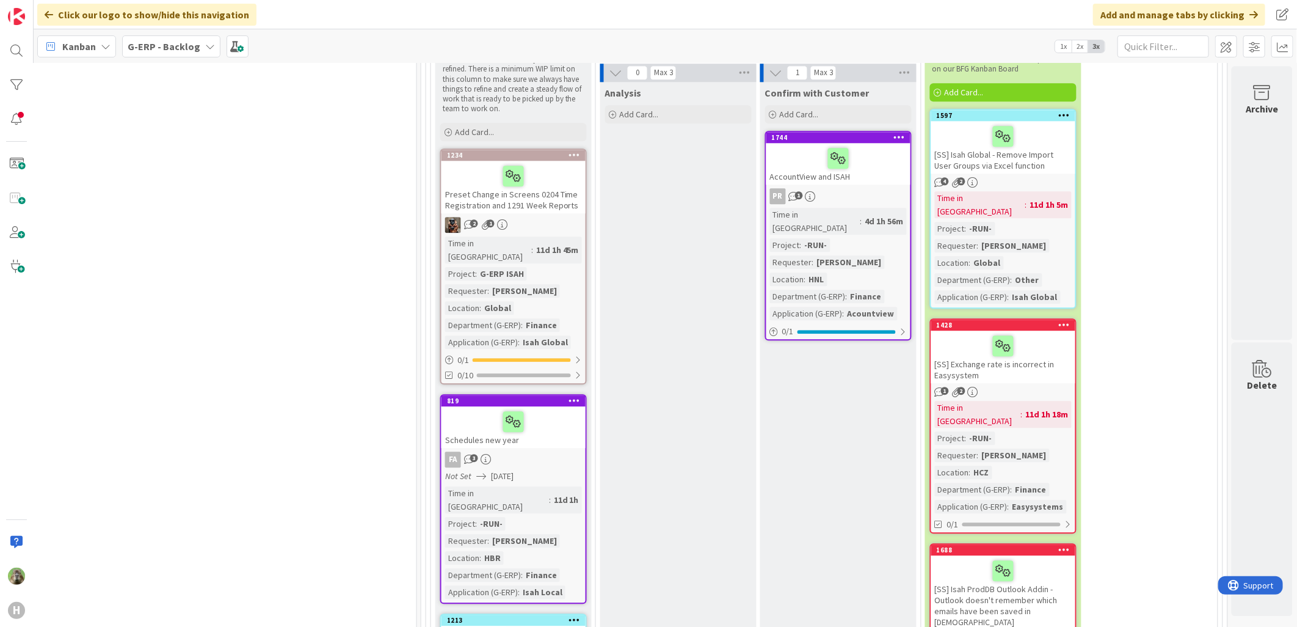
click at [183, 59] on div "Kanban G-ERP - Backlog 1x 2x 3x" at bounding box center [665, 46] width 1263 height 34
click at [186, 50] on b "G-ERP - Backlog" at bounding box center [164, 46] width 73 height 12
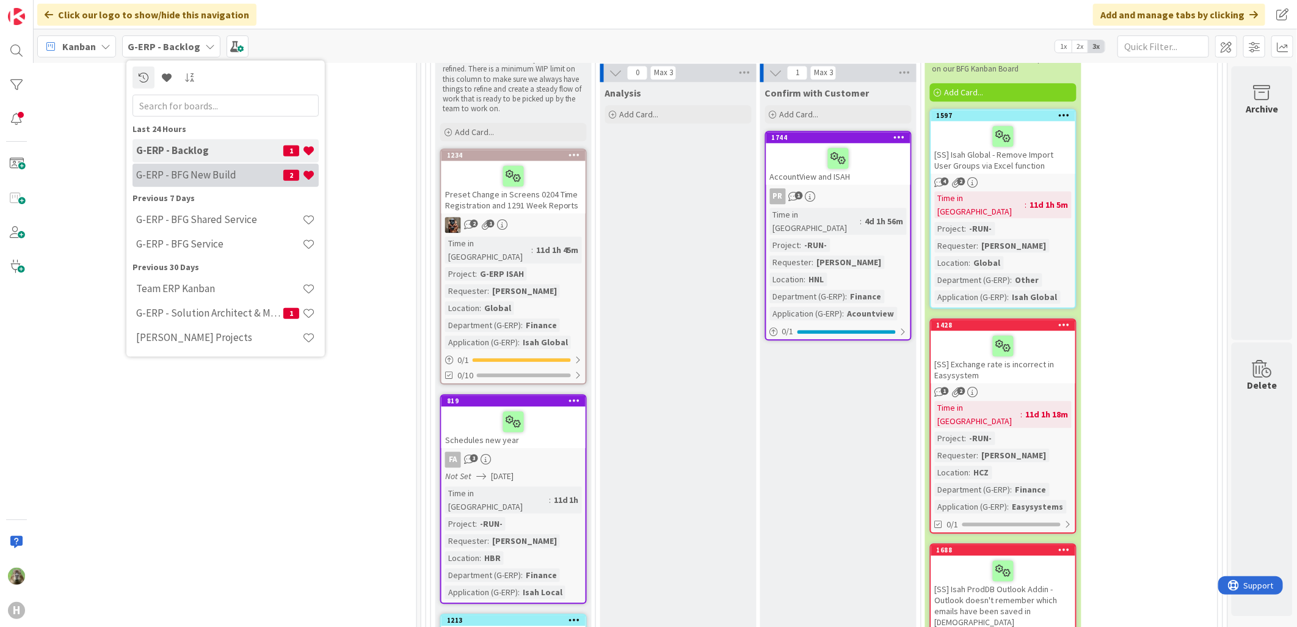
click at [206, 167] on div "G-ERP - BFG New Build 2" at bounding box center [226, 174] width 186 height 23
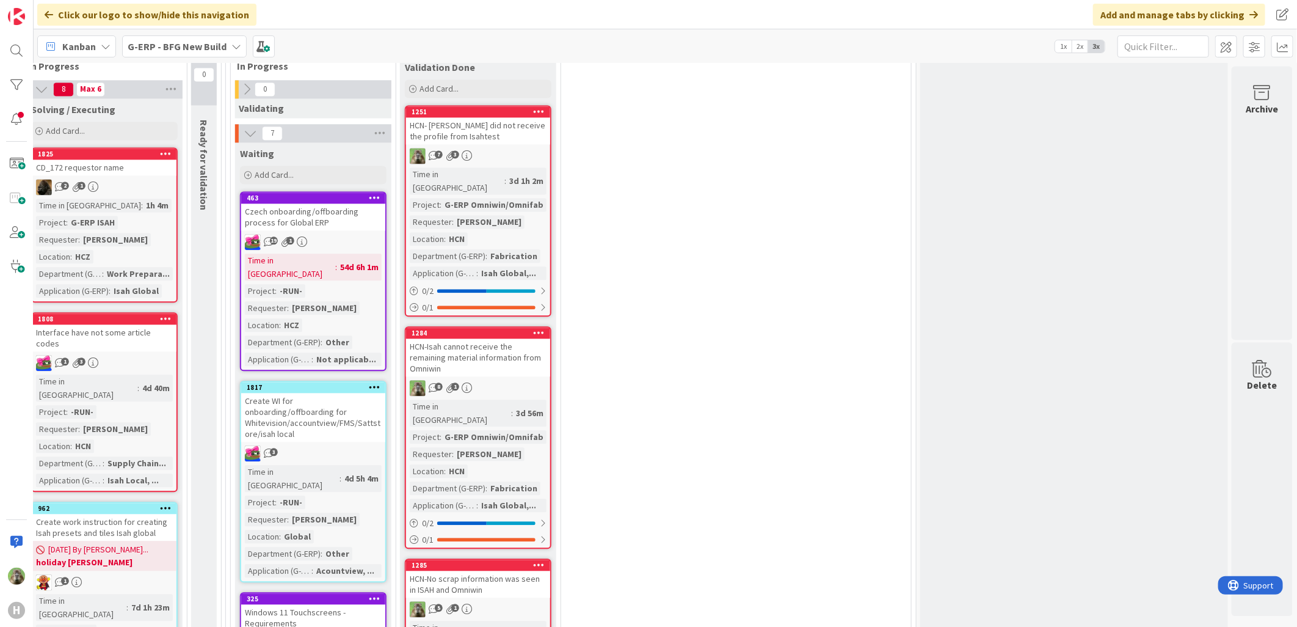
scroll to position [1560, 362]
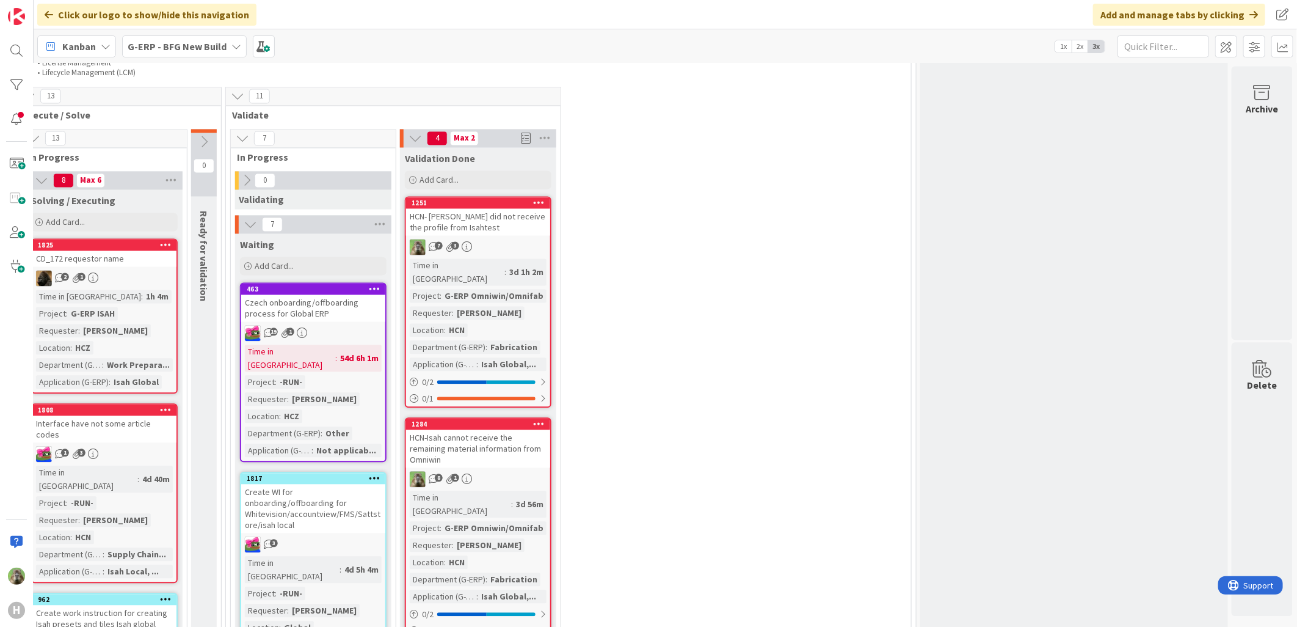
click at [511, 429] on div "HCN-Isah cannot receive the remaining material information from Omniwin" at bounding box center [478, 448] width 144 height 38
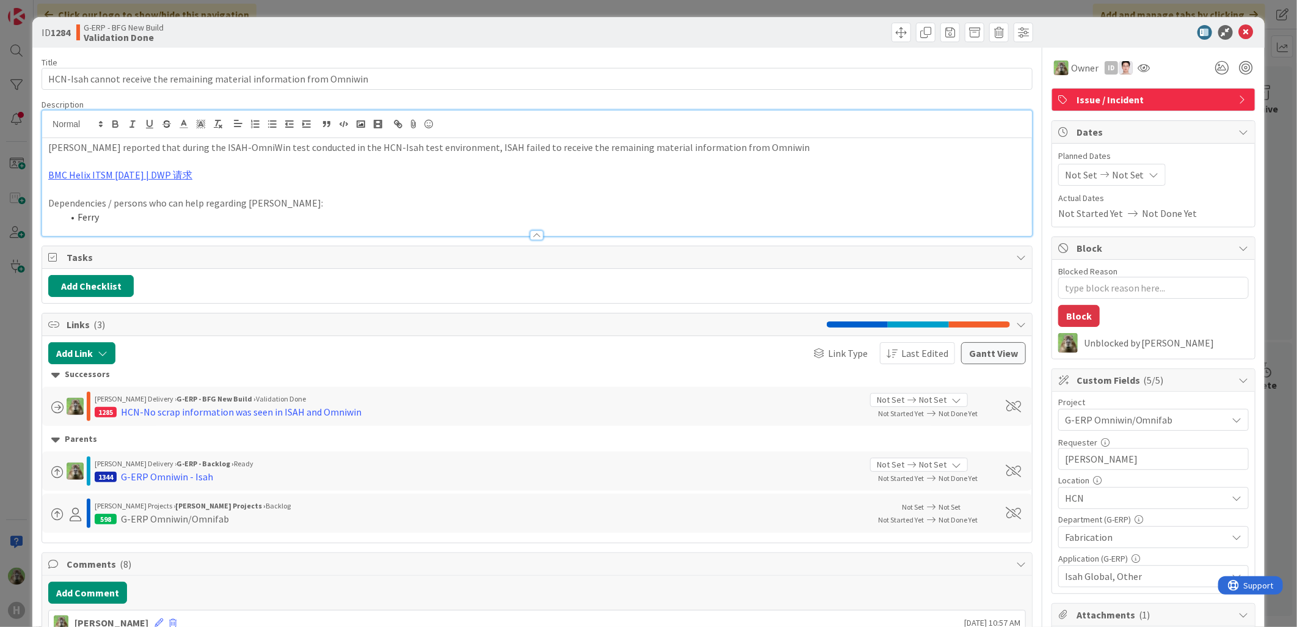
click at [328, 138] on div "Paul Wu reported that during the ISAH-OmniWin test conducted in the HCN-Isah te…" at bounding box center [537, 187] width 990 height 98
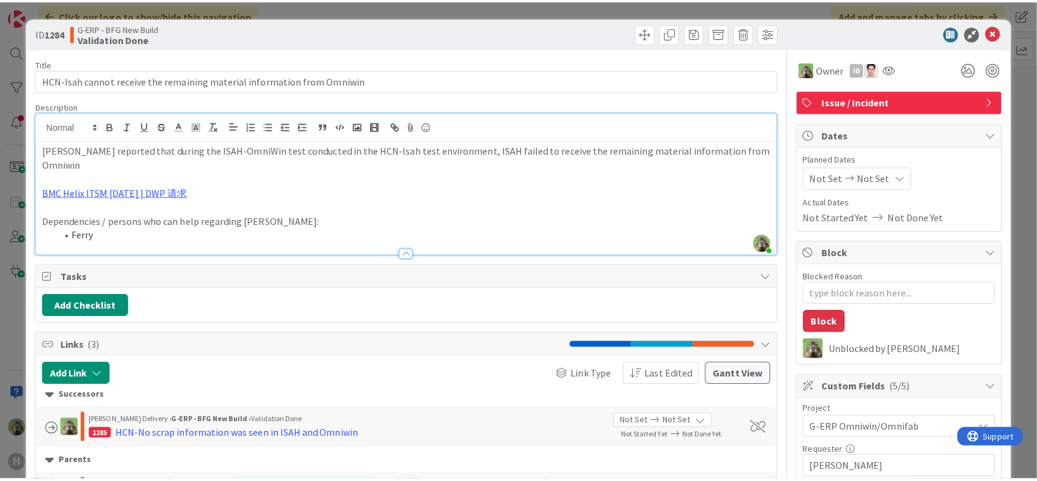
scroll to position [1560, 362]
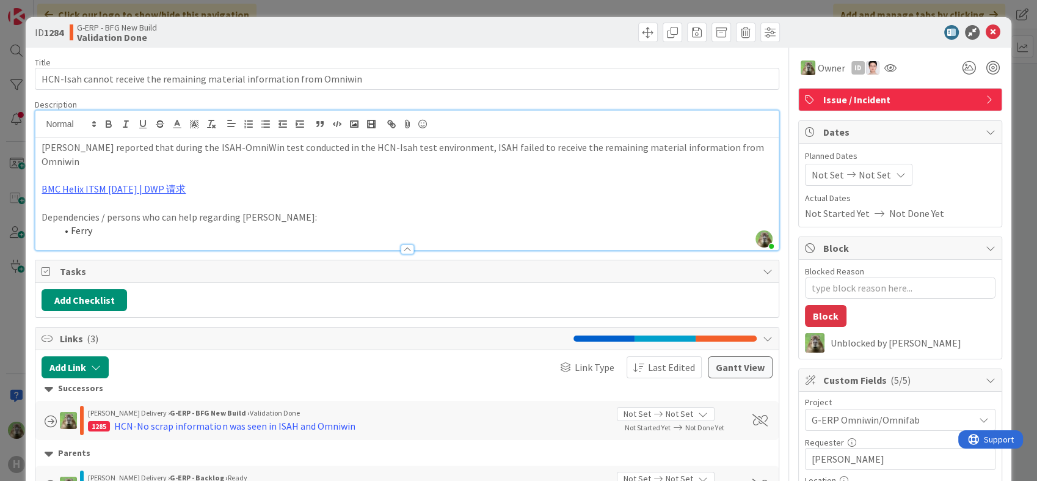
click at [294, 168] on p at bounding box center [407, 175] width 730 height 14
click at [0, 314] on div "ID 1284 G-ERP - BFG New Build Validation Done Title 71 / 128 HCN-Isah cannot re…" at bounding box center [518, 240] width 1037 height 481
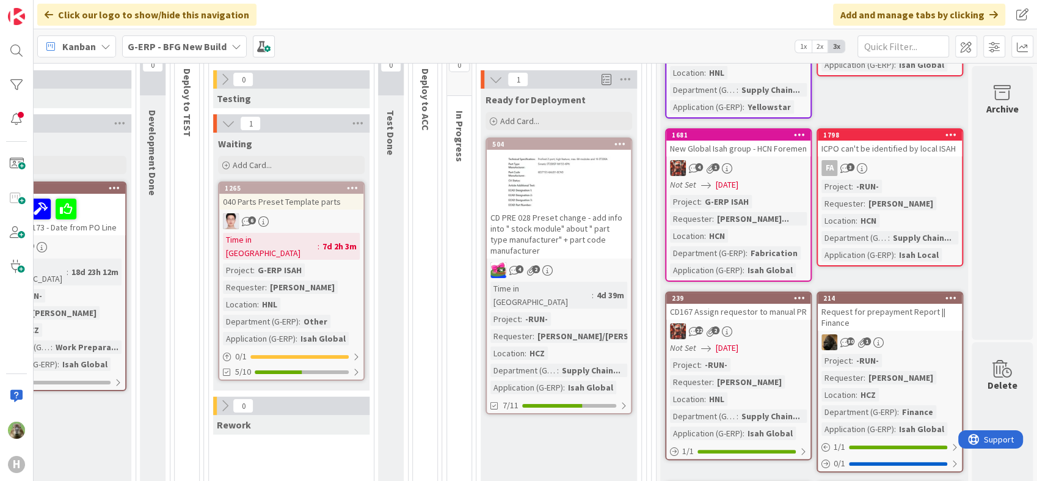
scroll to position [0, 620]
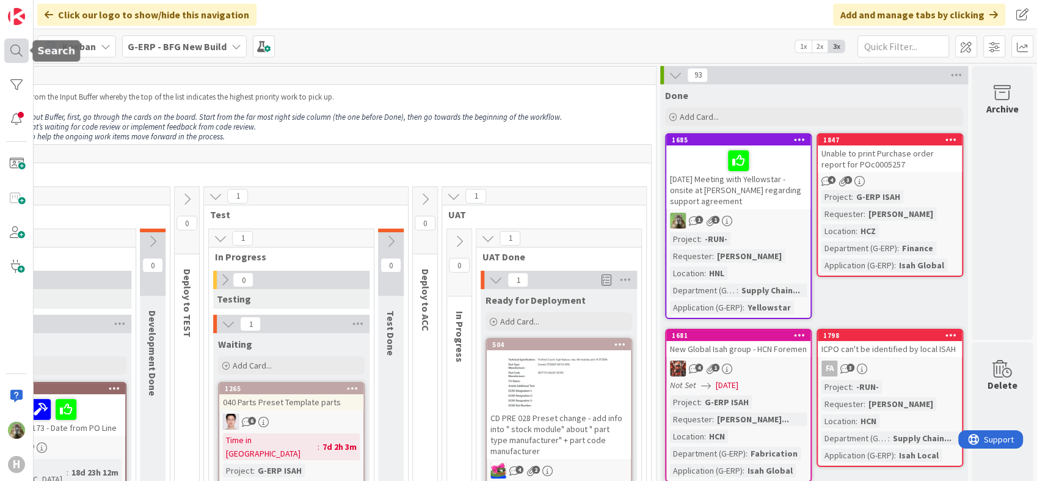
click at [17, 49] on div at bounding box center [16, 50] width 24 height 24
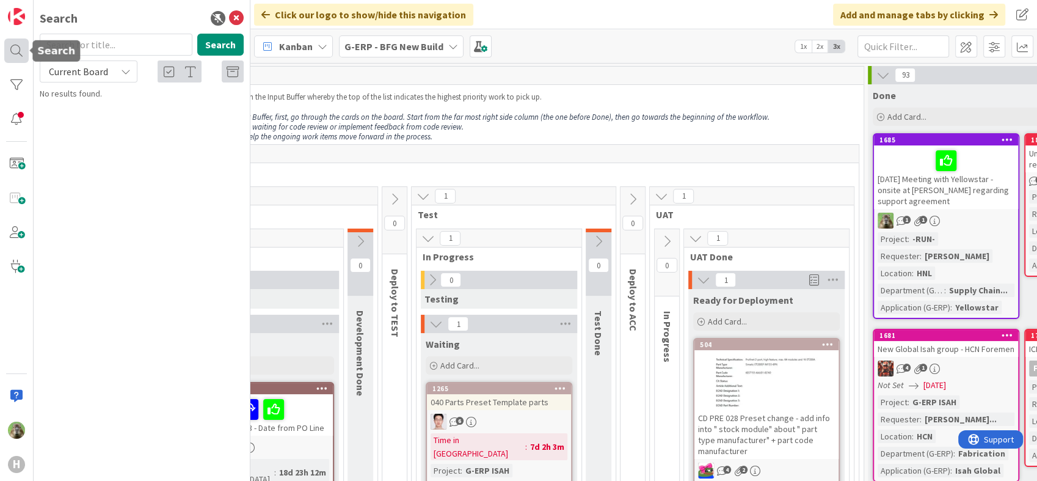
click at [20, 59] on div at bounding box center [16, 50] width 24 height 24
click at [15, 74] on div at bounding box center [16, 85] width 24 height 24
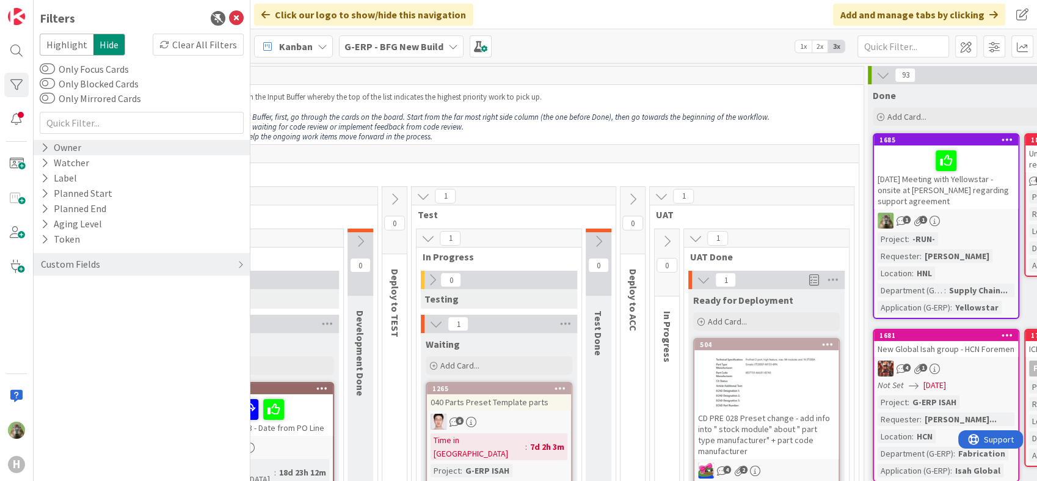
click at [64, 153] on div "Owner" at bounding box center [61, 147] width 43 height 15
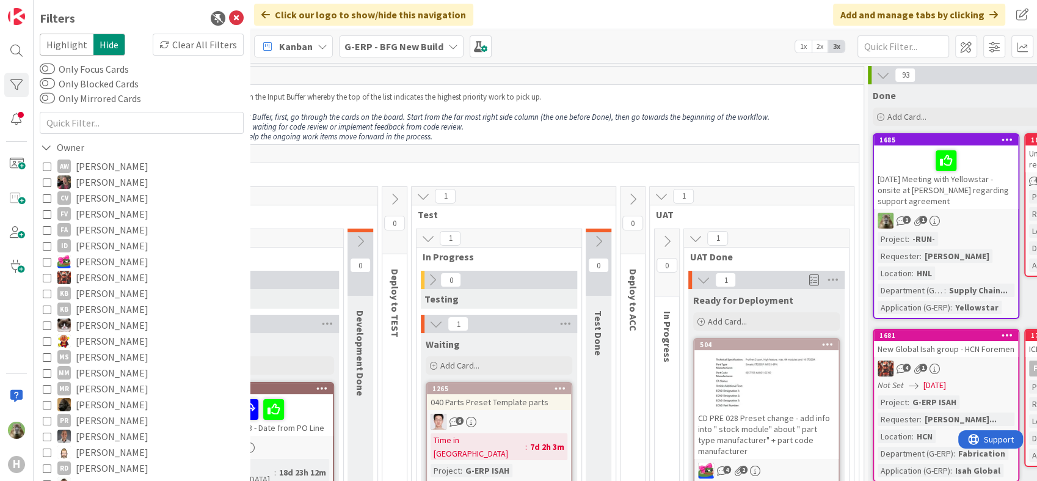
click at [97, 261] on span "Jakub Král" at bounding box center [112, 261] width 73 height 16
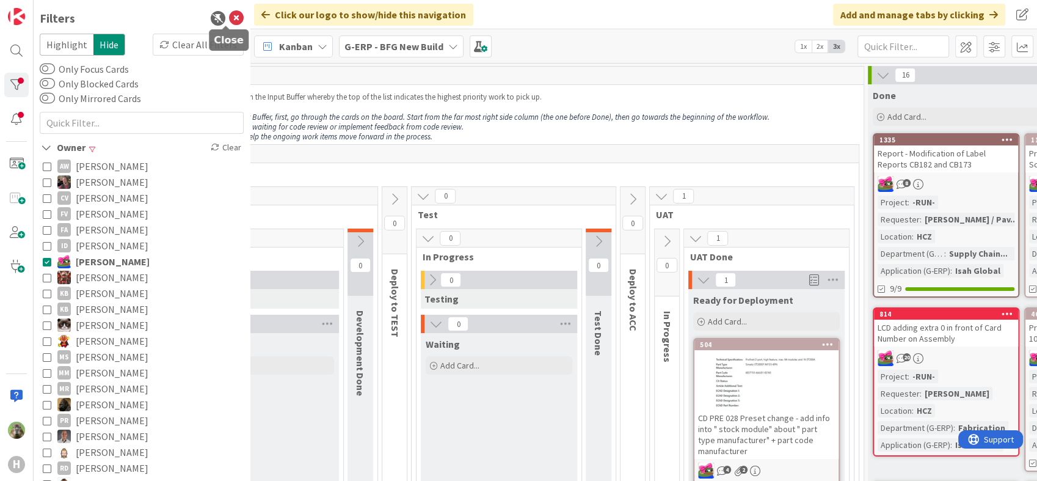
click at [230, 18] on icon at bounding box center [236, 18] width 15 height 15
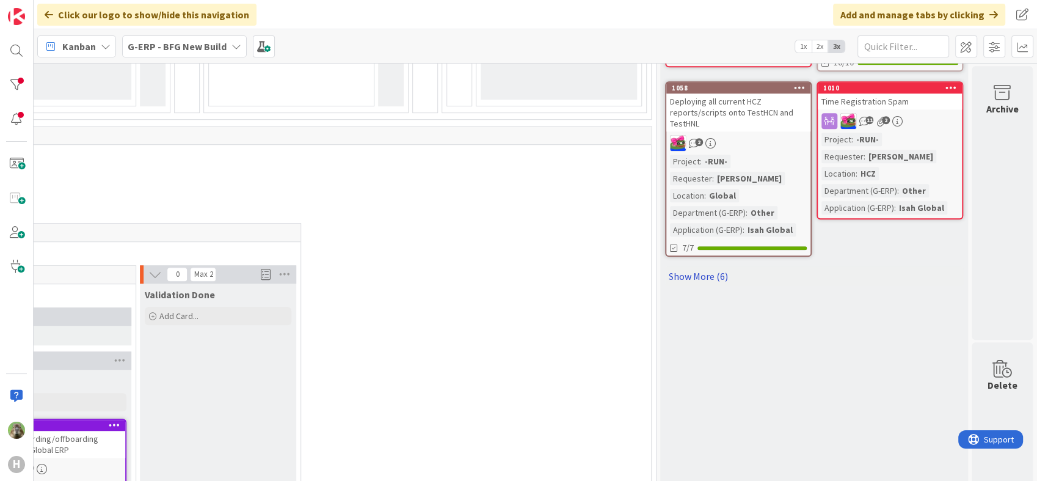
scroll to position [678, 620]
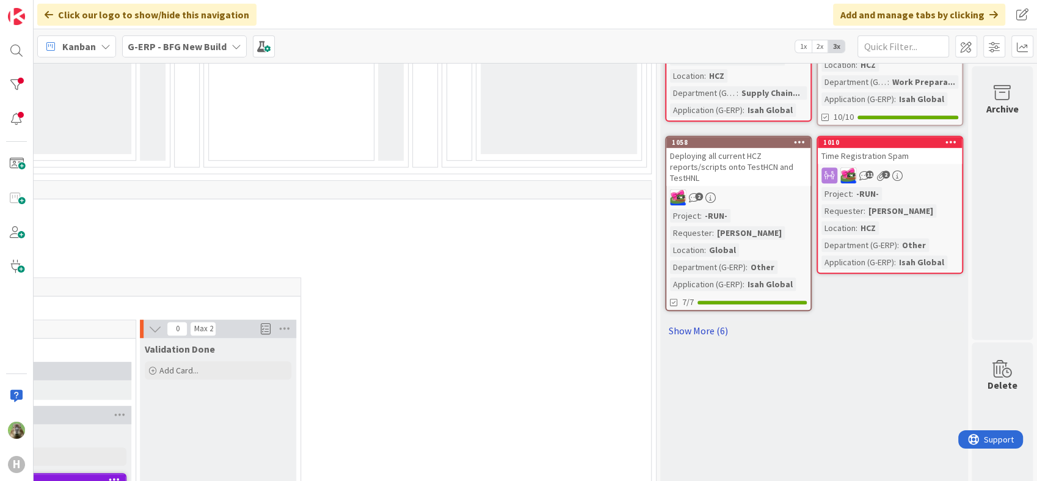
click at [665, 332] on link "Show More (6)" at bounding box center [814, 331] width 298 height 20
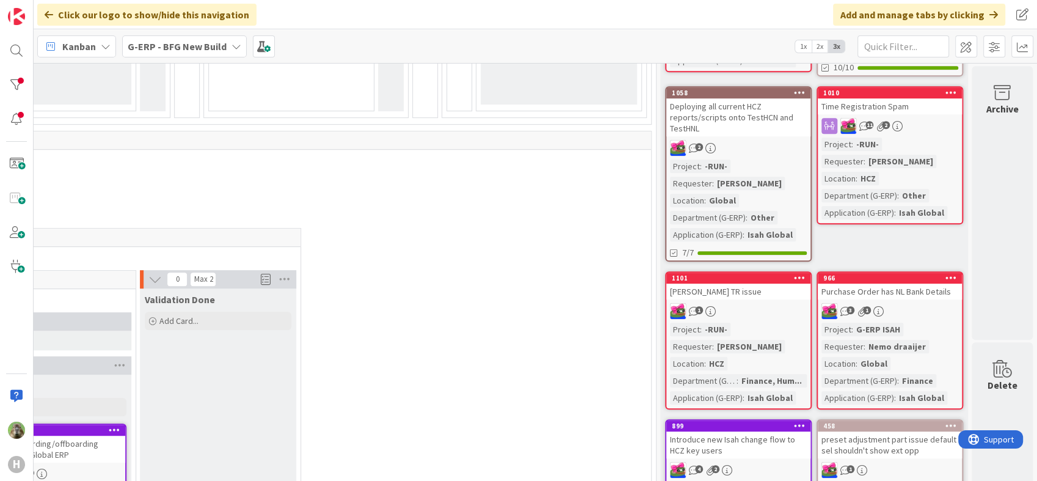
scroll to position [882, 620]
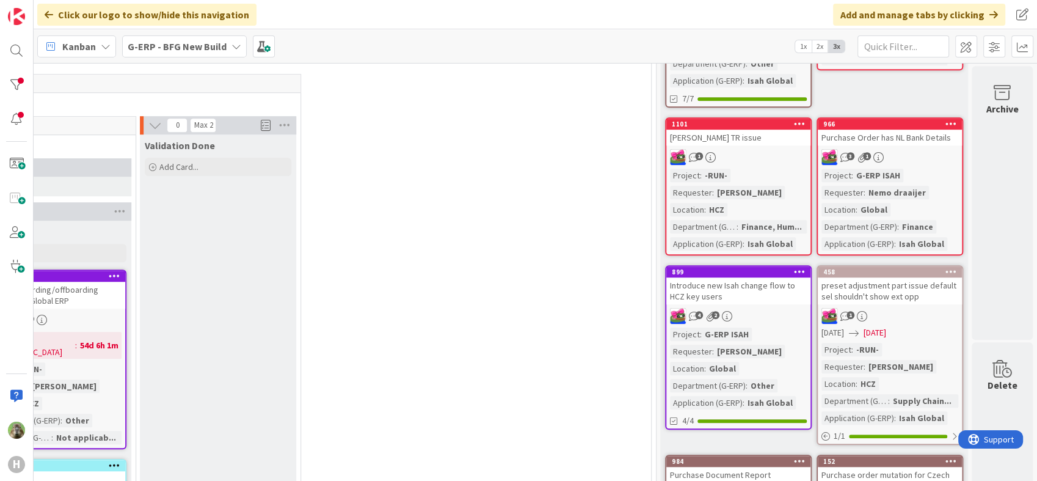
click at [919, 142] on div "Purchase Order has NL Bank Details" at bounding box center [890, 137] width 144 height 16
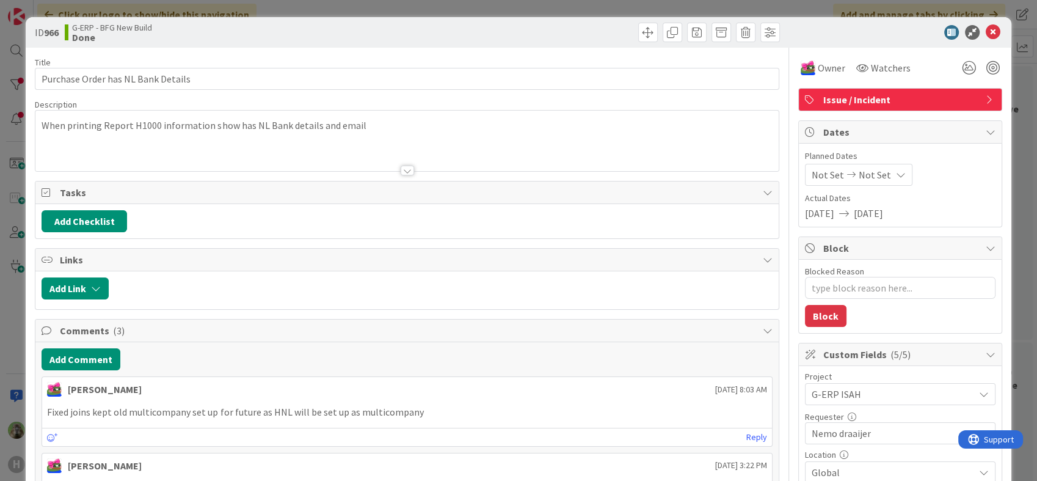
click at [13, 314] on div "ID 966 G-ERP - BFG New Build Done Title 34 / 128 Purchase Order has NL Bank Det…" at bounding box center [518, 240] width 1037 height 481
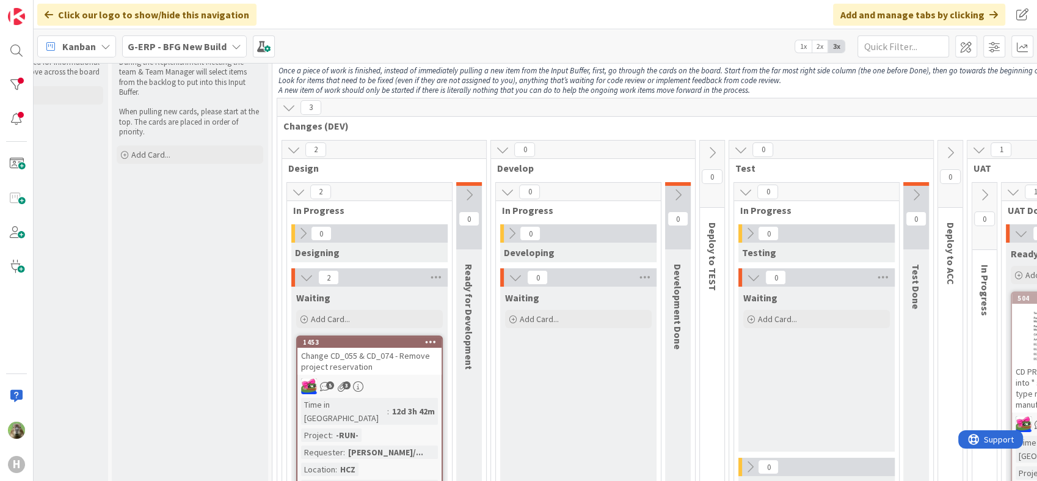
scroll to position [34, 86]
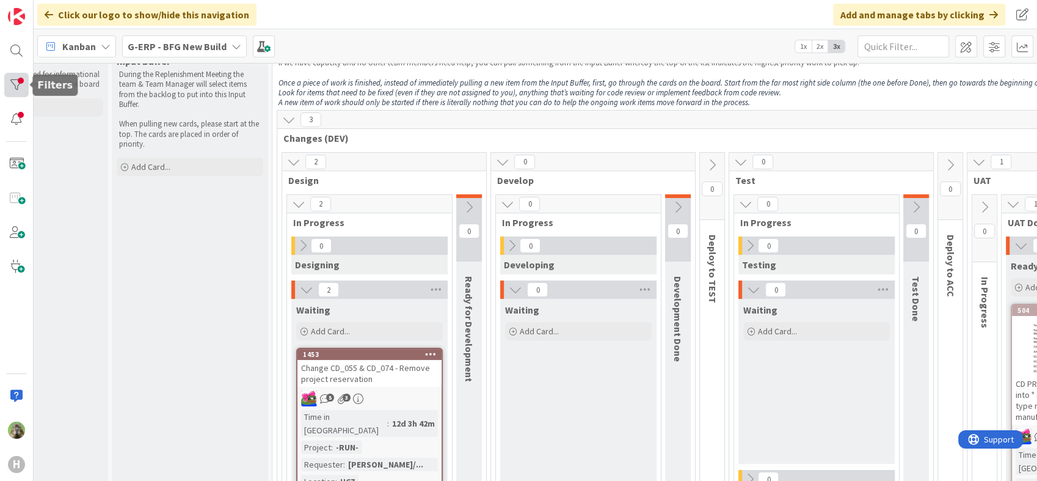
click at [10, 84] on div at bounding box center [16, 85] width 24 height 24
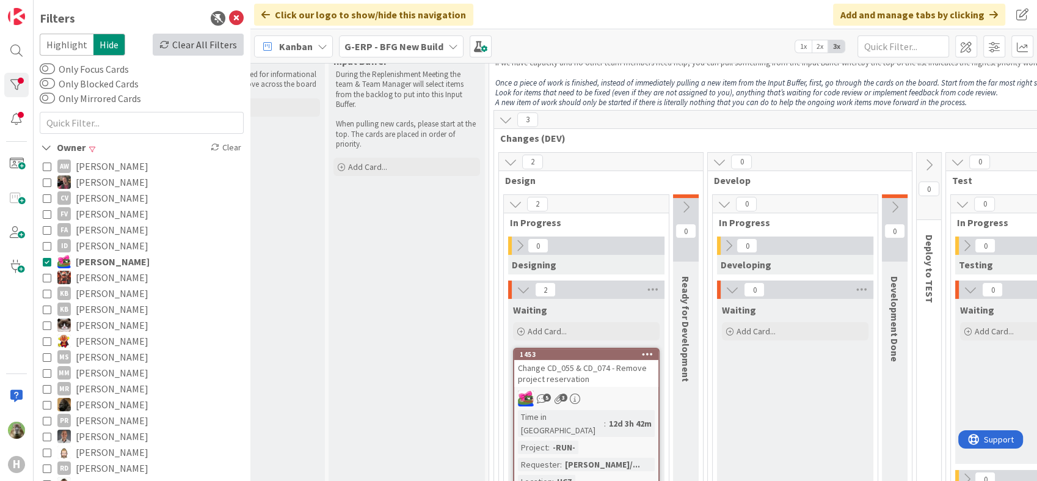
click at [200, 49] on div "Clear All Filters" at bounding box center [198, 45] width 91 height 22
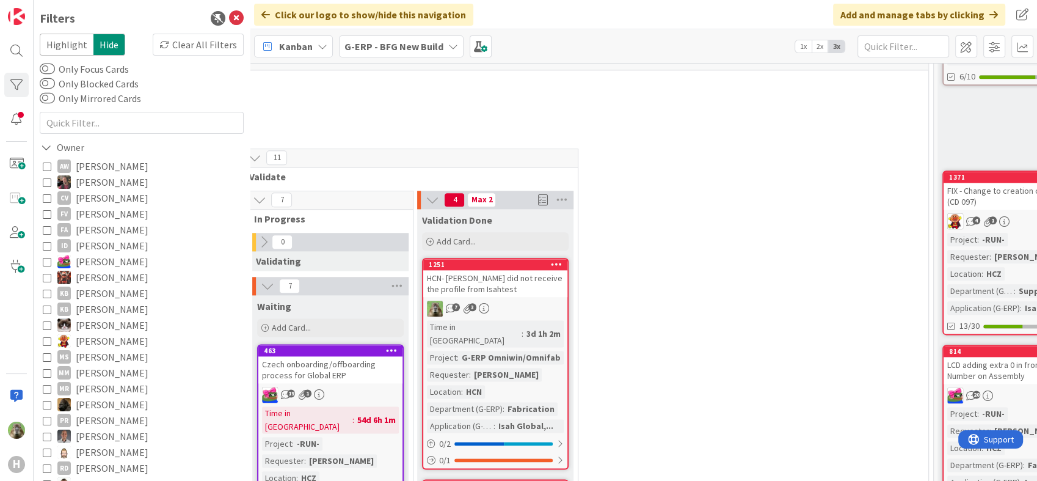
scroll to position [1595, 551]
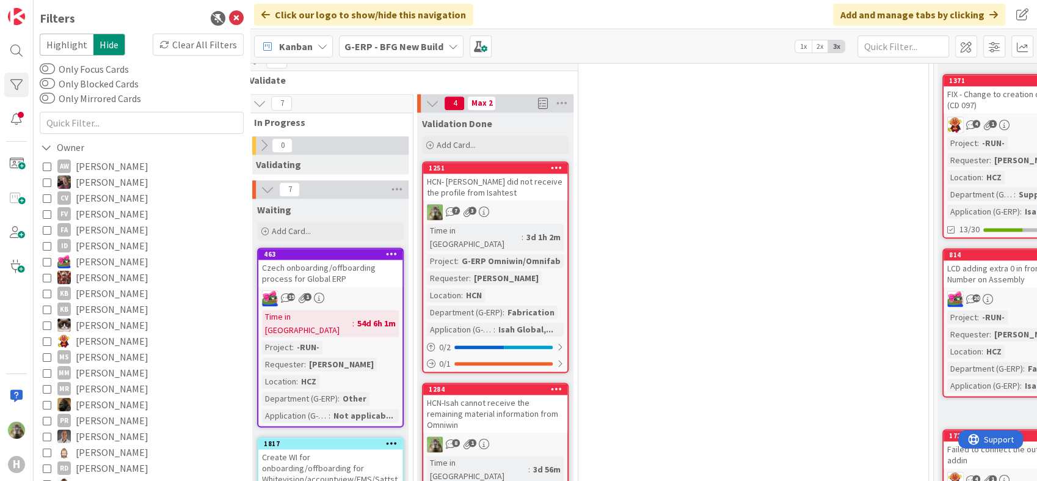
click at [469, 173] on div "HCN- [PERSON_NAME] did not receive the profile from Isahtest" at bounding box center [495, 186] width 144 height 27
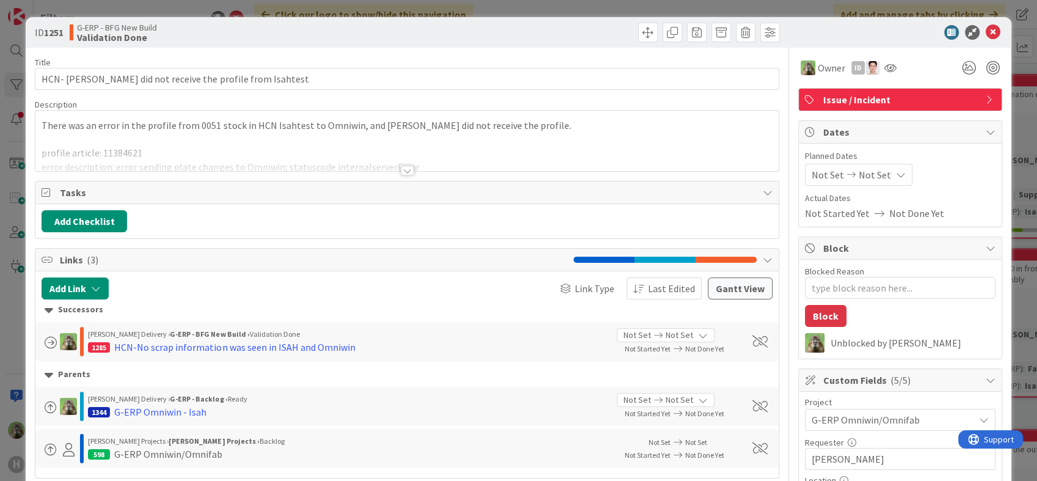
click at [405, 172] on div at bounding box center [407, 170] width 13 height 10
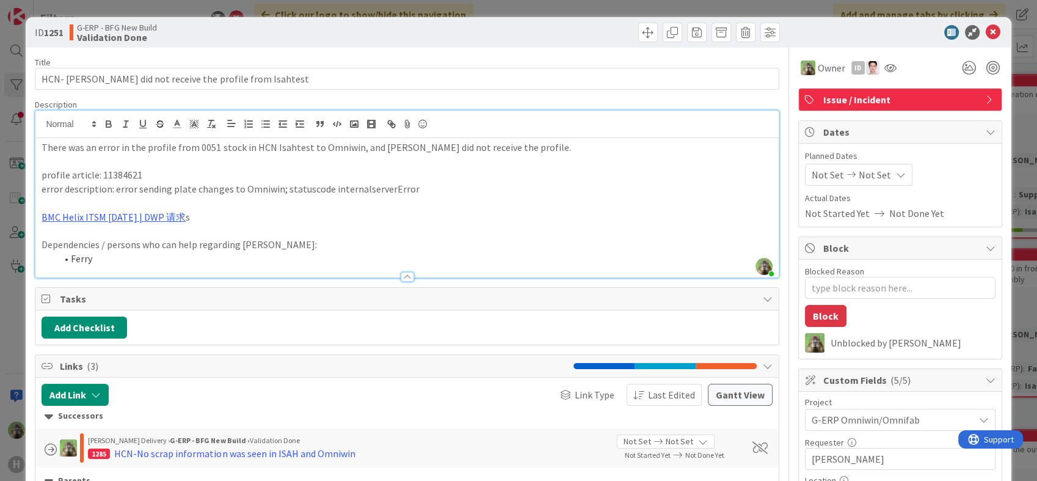
drag, startPoint x: 181, startPoint y: 217, endPoint x: 34, endPoint y: 215, distance: 147.2
copy link "BMC Helix ITSM [DATE] | DWP 请求"
click at [16, 288] on div "ID 1251 G-ERP - BFG New Build Validation Done Title 54 / 128 HCN- Omniwin did n…" at bounding box center [518, 240] width 1037 height 481
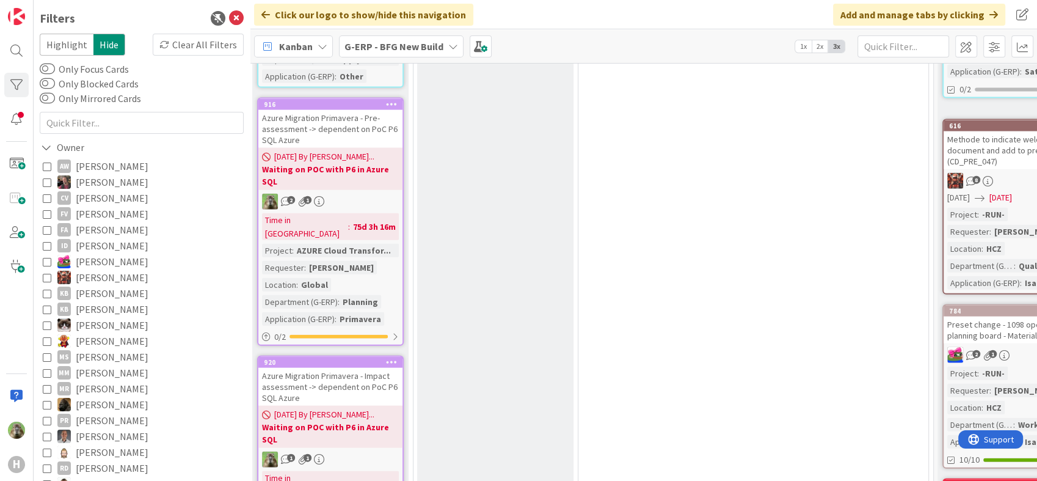
scroll to position [3156, 551]
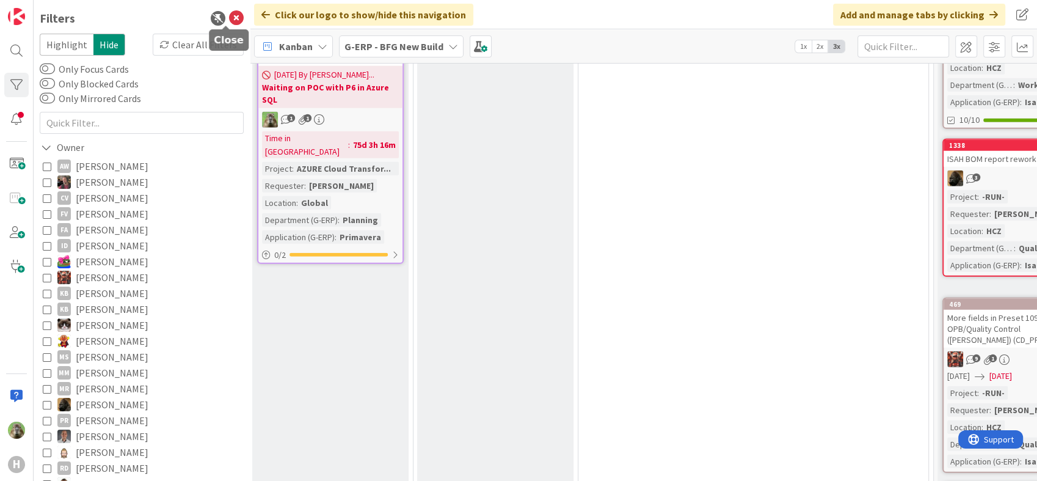
click at [229, 14] on icon at bounding box center [236, 18] width 15 height 15
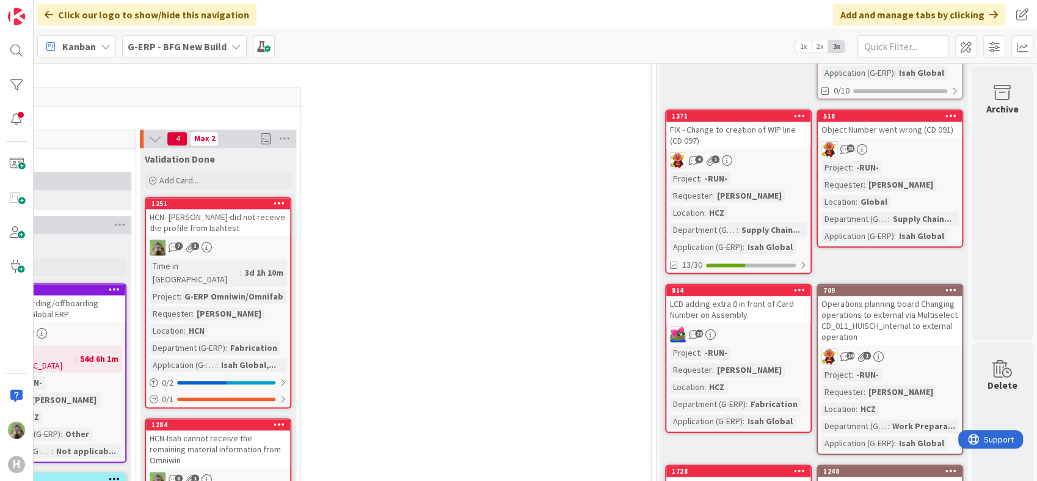
scroll to position [1628, 620]
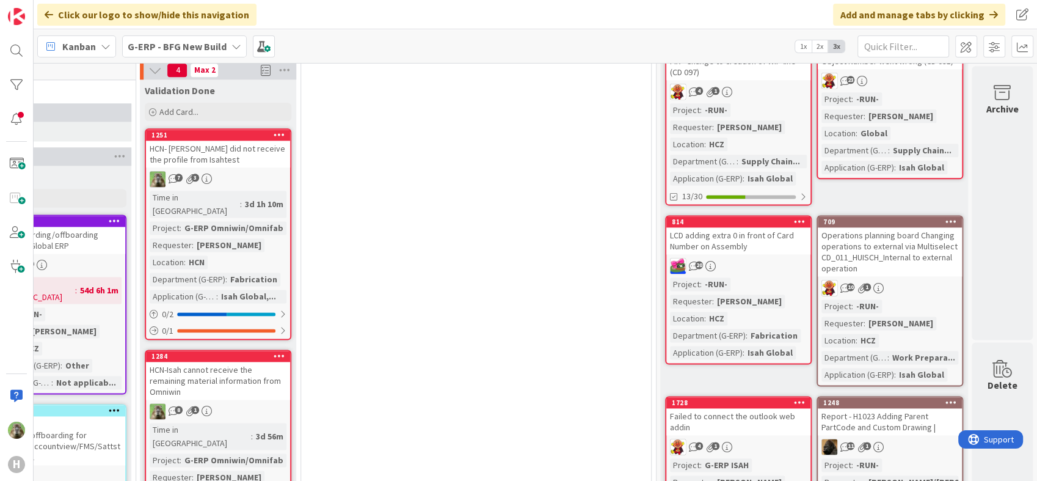
click at [227, 362] on div "HCN-Isah cannot receive the remaining material information from Omniwin" at bounding box center [218, 381] width 144 height 38
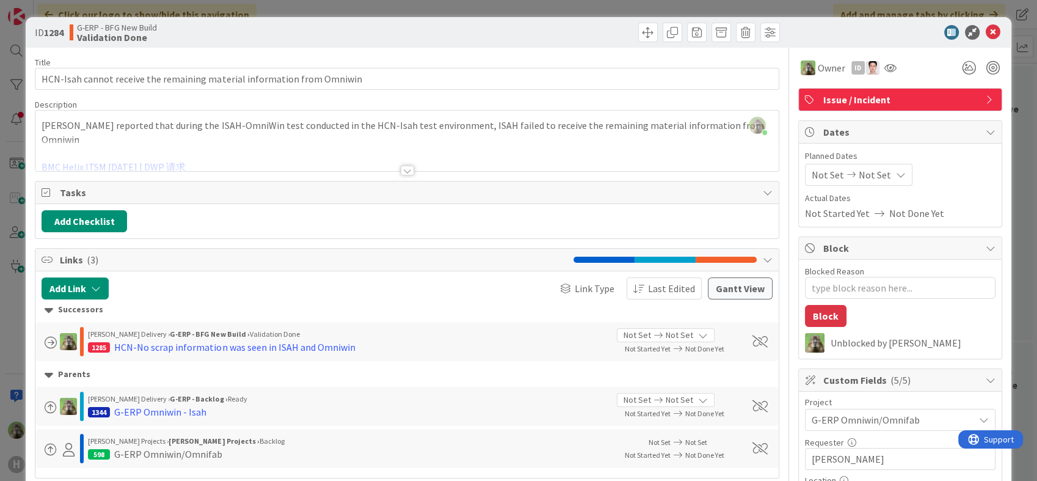
click at [17, 346] on div "ID 1284 G-ERP - BFG New Build Validation Done Title 71 / 128 HCN-Isah cannot re…" at bounding box center [518, 240] width 1037 height 481
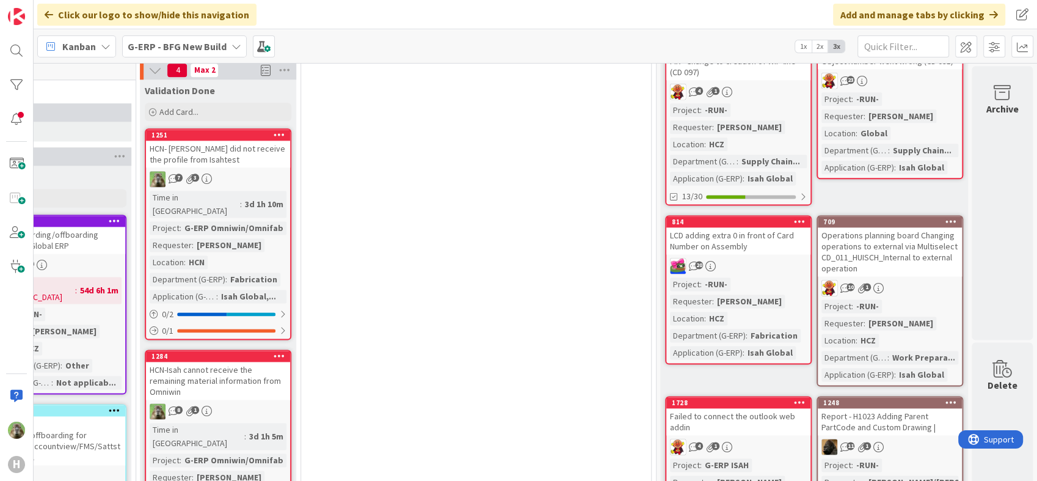
scroll to position [1425, 620]
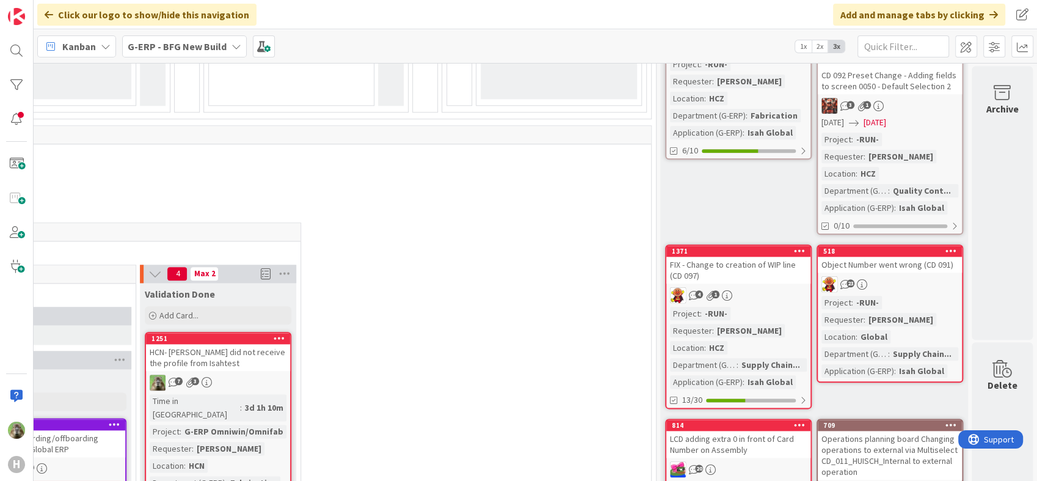
click at [249, 344] on div "HCN- [PERSON_NAME] did not receive the profile from Isahtest" at bounding box center [218, 357] width 144 height 27
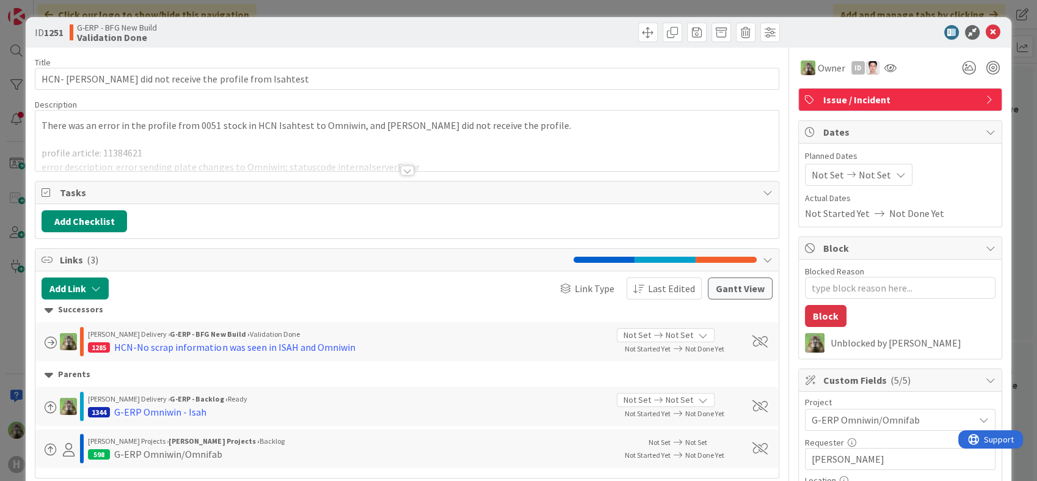
click at [282, 147] on div at bounding box center [406, 155] width 743 height 31
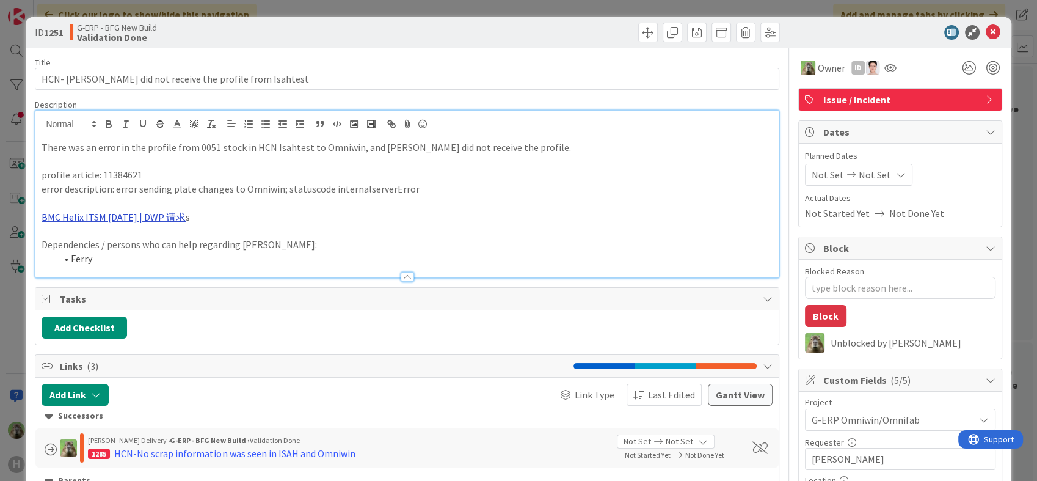
click at [167, 216] on link "BMC Helix ITSM [DATE] | DWP 请求" at bounding box center [114, 217] width 144 height 12
click at [142, 241] on link "https://huisman-smartit.onbmc.com/smartit/app/#/sberequest/226415" at bounding box center [109, 241] width 122 height 16
click at [14, 308] on div "ID 1251 G-ERP - BFG New Build Validation Done Title 54 / 128 HCN- Omniwin did n…" at bounding box center [518, 240] width 1037 height 481
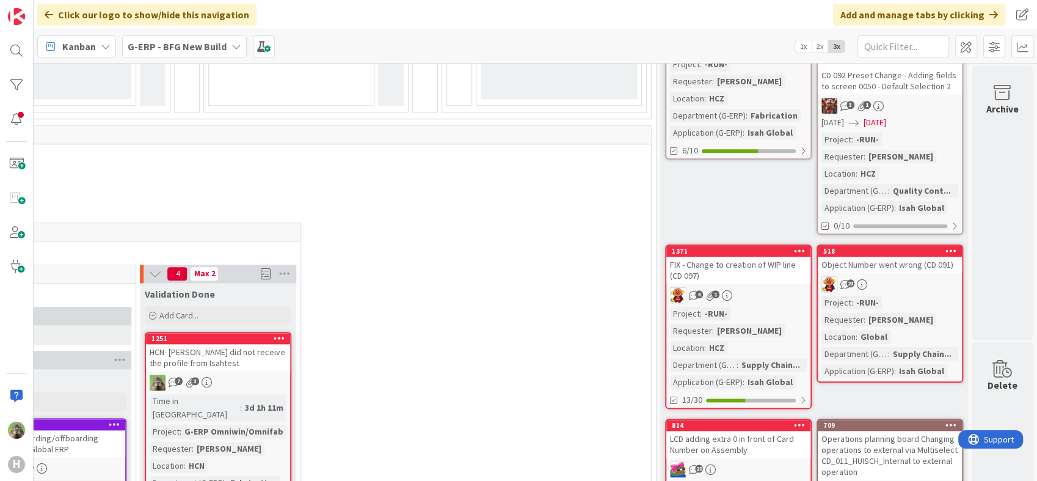
scroll to position [1628, 620]
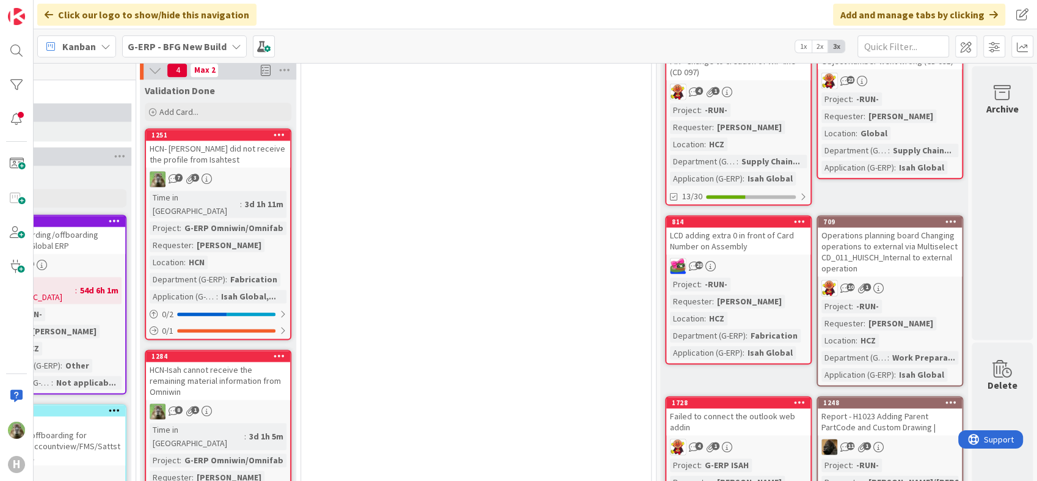
click at [234, 362] on div "HCN-Isah cannot receive the remaining material information from Omniwin" at bounding box center [218, 381] width 144 height 38
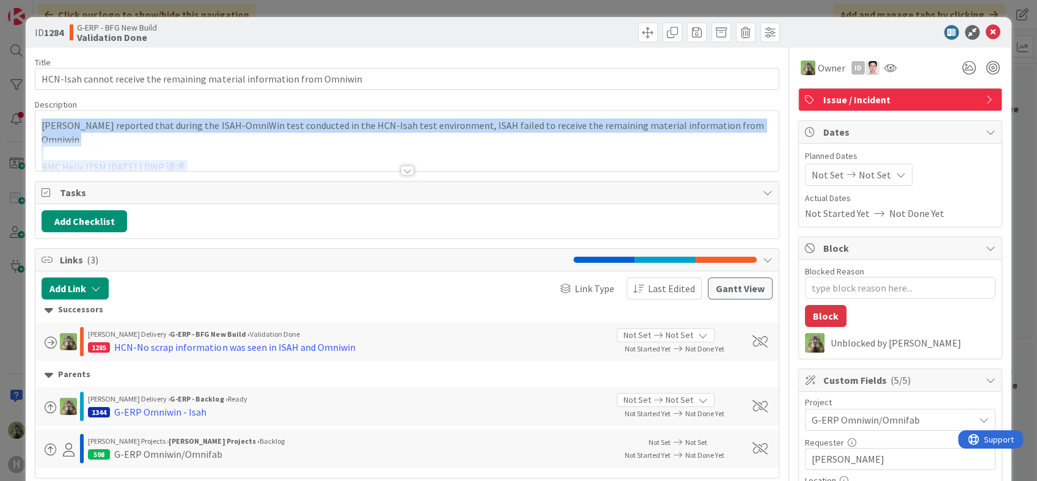
drag, startPoint x: 200, startPoint y: 152, endPoint x: 33, endPoint y: 151, distance: 167.3
click at [242, 122] on p "[PERSON_NAME] reported that during the ISAH-OmniWin test conducted in the HCN-I…" at bounding box center [407, 131] width 730 height 27
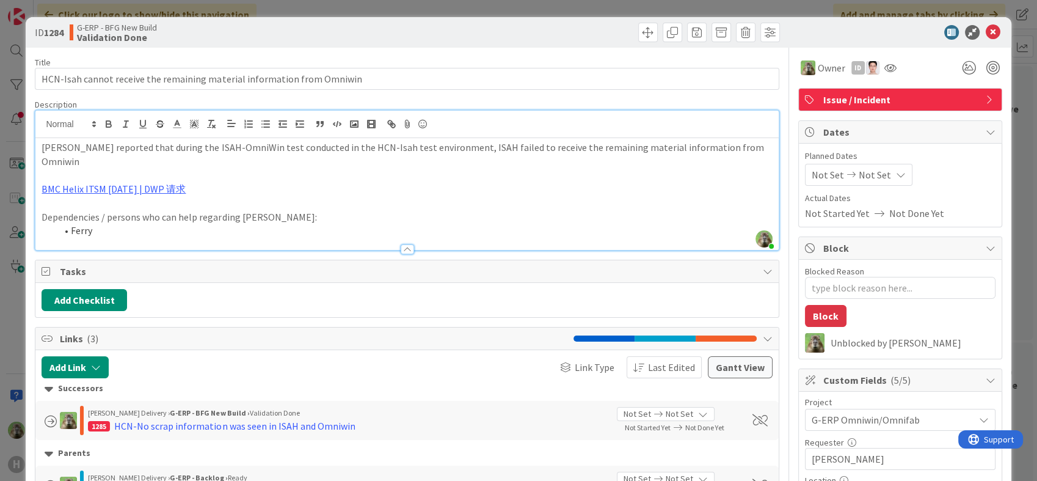
drag, startPoint x: 186, startPoint y: 172, endPoint x: 31, endPoint y: 175, distance: 155.1
copy link "BMC Helix ITSM [DATE] | DWP 请求"
click at [22, 331] on div "ID 1284 G-ERP - BFG New Build Validation Done Title 71 / 128 HCN-Isah cannot re…" at bounding box center [518, 240] width 1037 height 481
click at [10, 322] on div "ID 1284 G-ERP - BFG New Build Validation Done Title 71 / 128 HCN-Isah cannot re…" at bounding box center [518, 240] width 1037 height 481
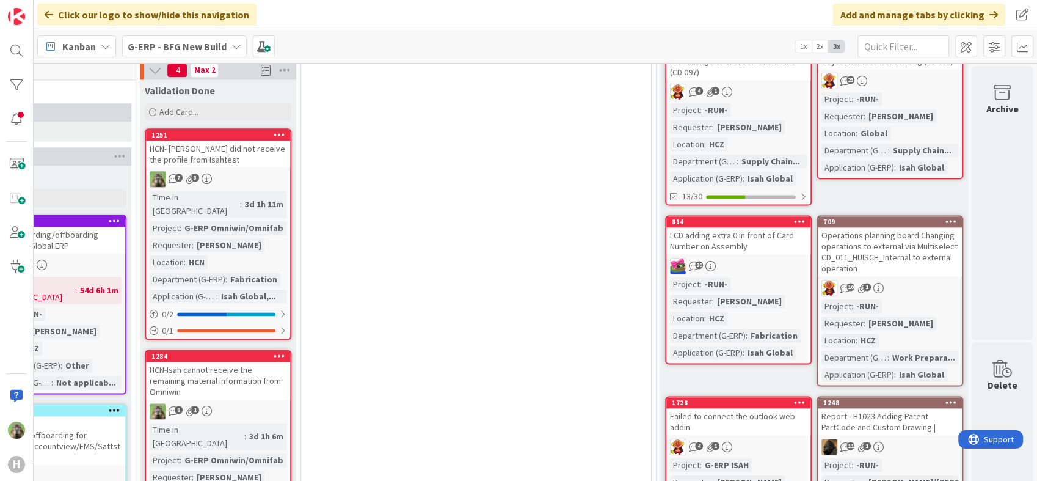
scroll to position [1900, 620]
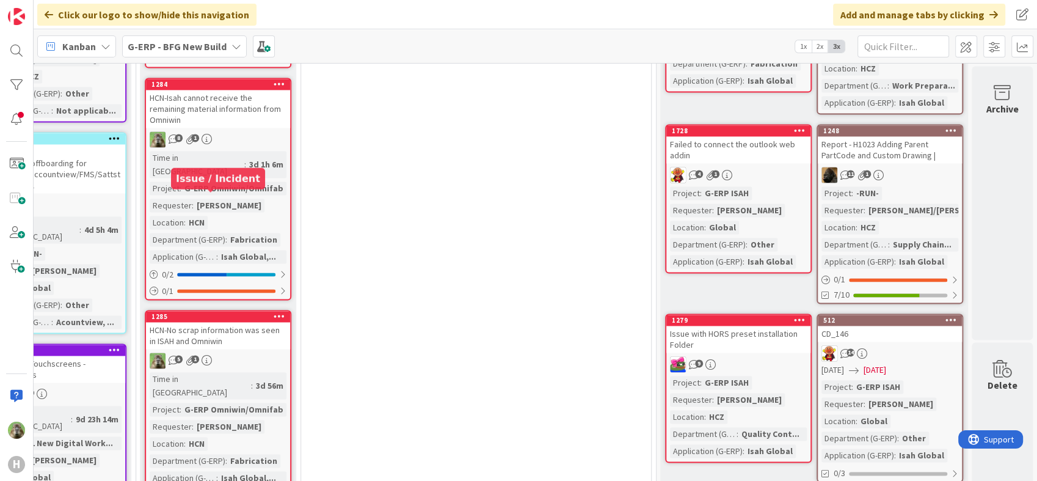
click at [227, 312] on div "1285" at bounding box center [220, 316] width 139 height 9
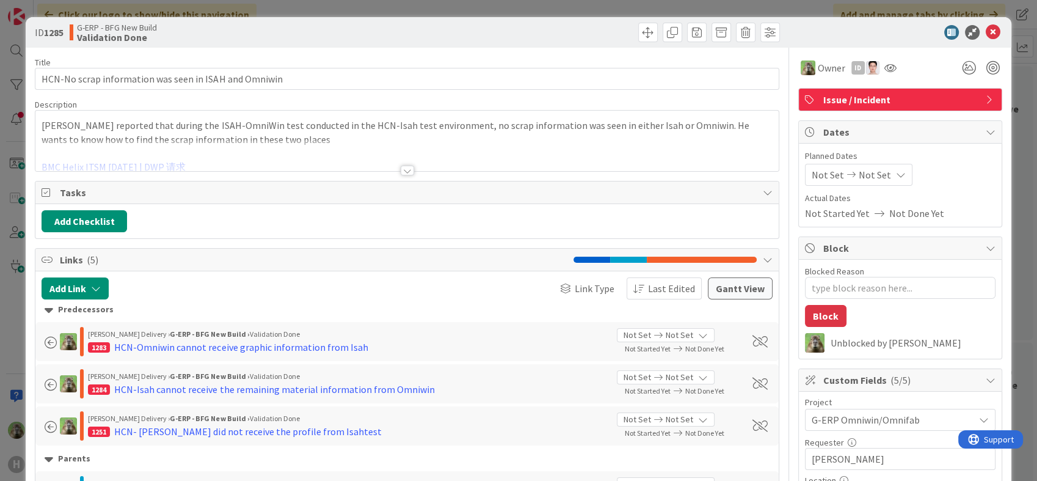
click at [215, 161] on div at bounding box center [406, 155] width 743 height 31
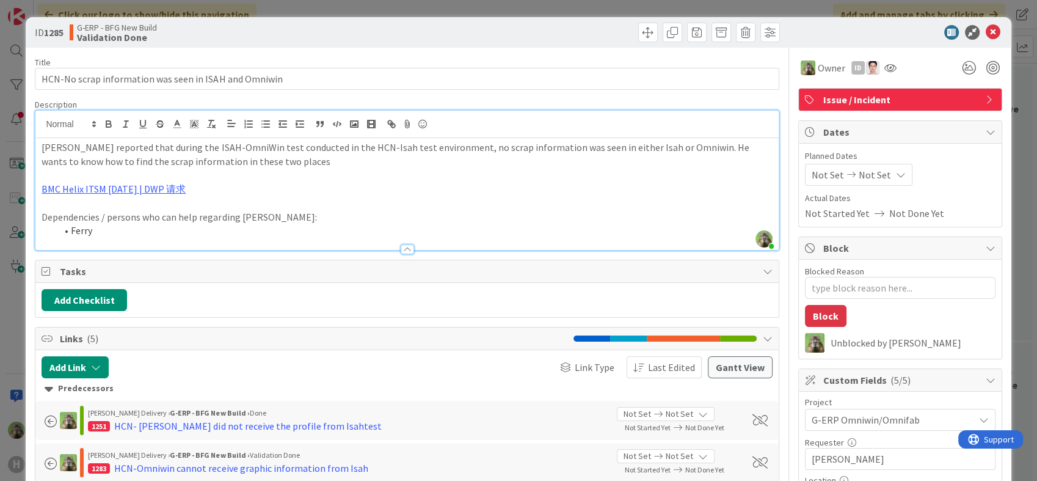
type textarea "x"
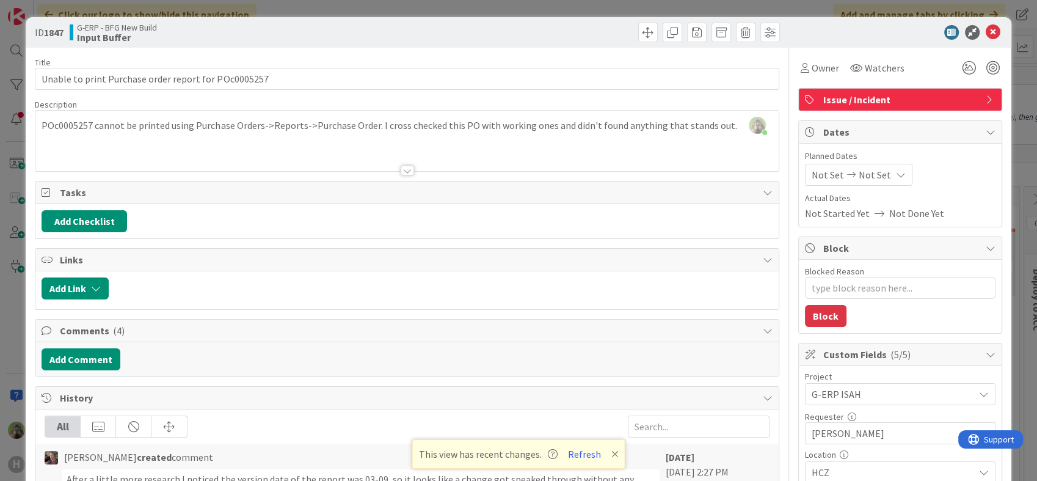
click at [0, 228] on div "ID 1847 G-ERP - BFG New Build Input Buffer Title 52 / 128 Unable to print Purch…" at bounding box center [518, 240] width 1037 height 481
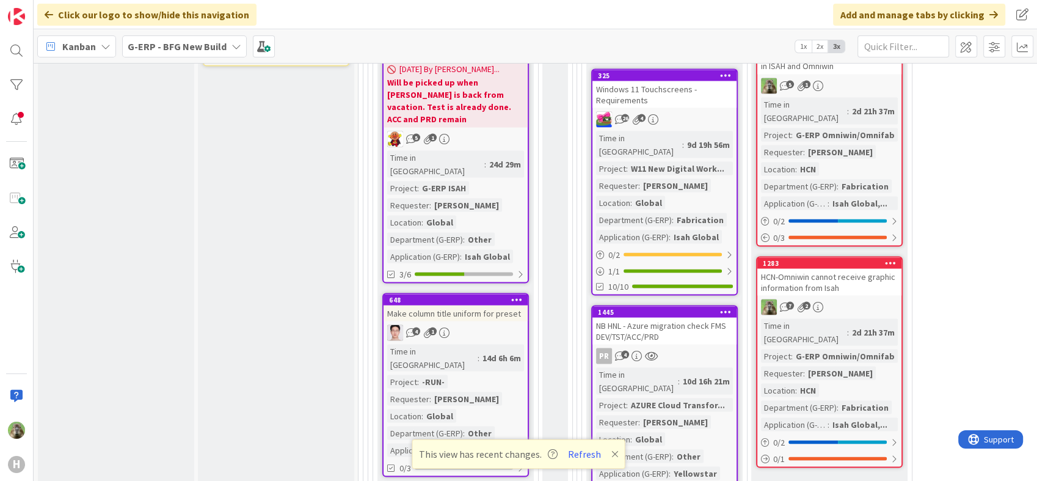
scroll to position [2171, 0]
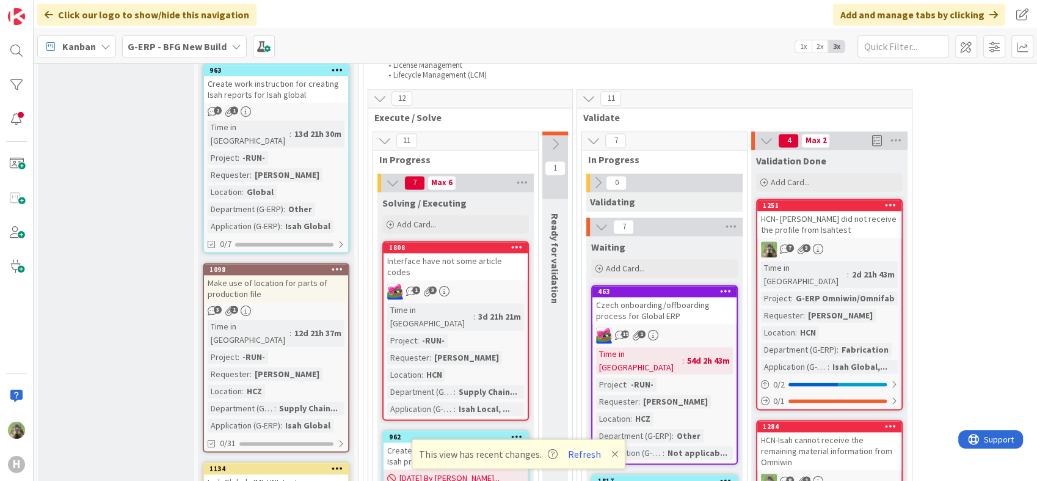
scroll to position [1628, 0]
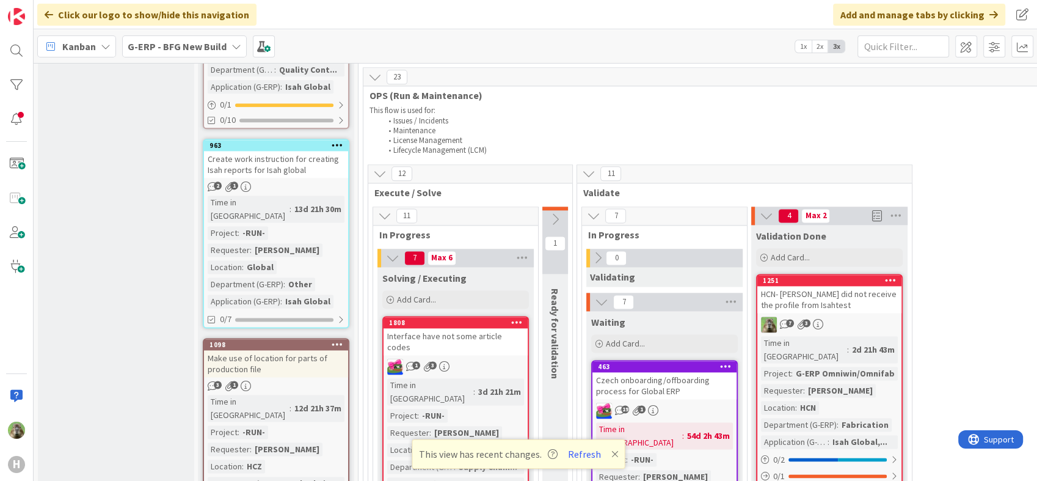
click at [854, 286] on div "HCN- [PERSON_NAME] did not receive the profile from Isahtest" at bounding box center [829, 299] width 144 height 27
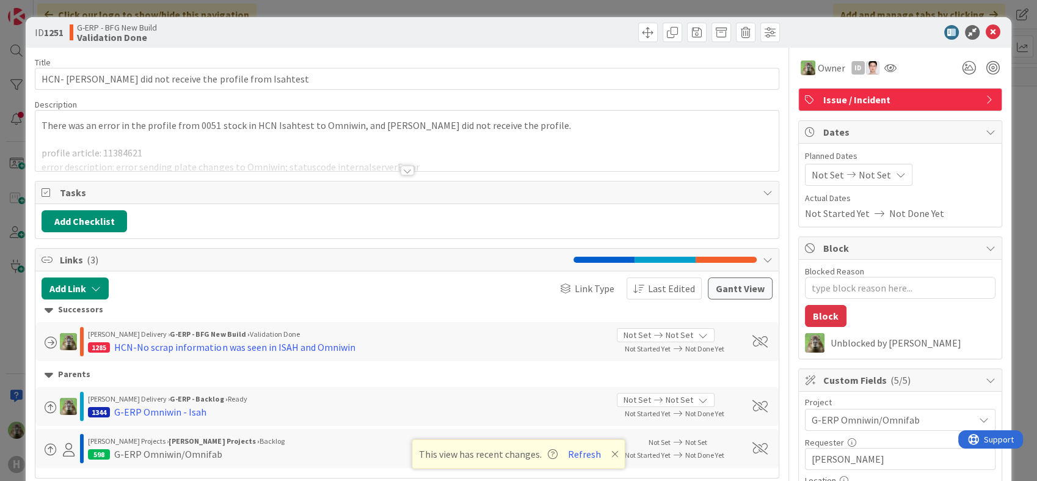
type textarea "x"
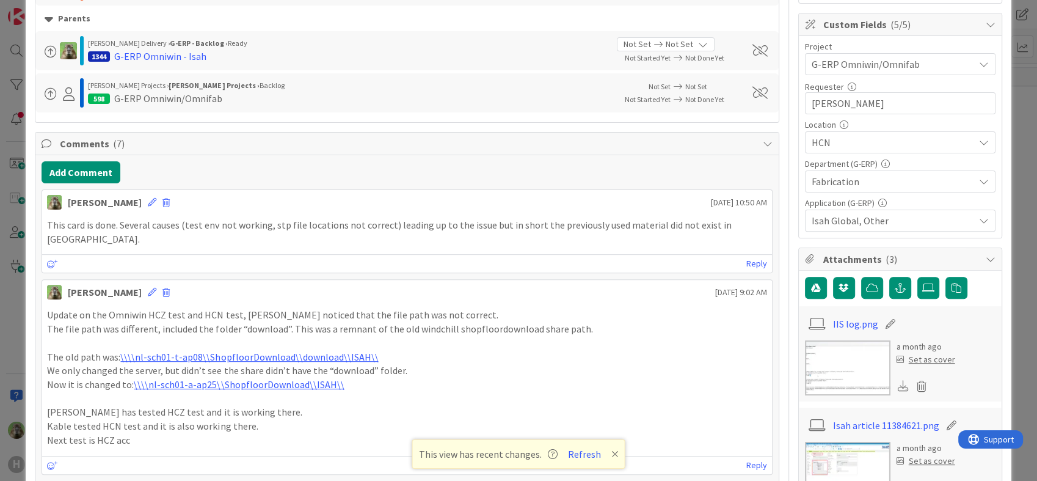
scroll to position [407, 0]
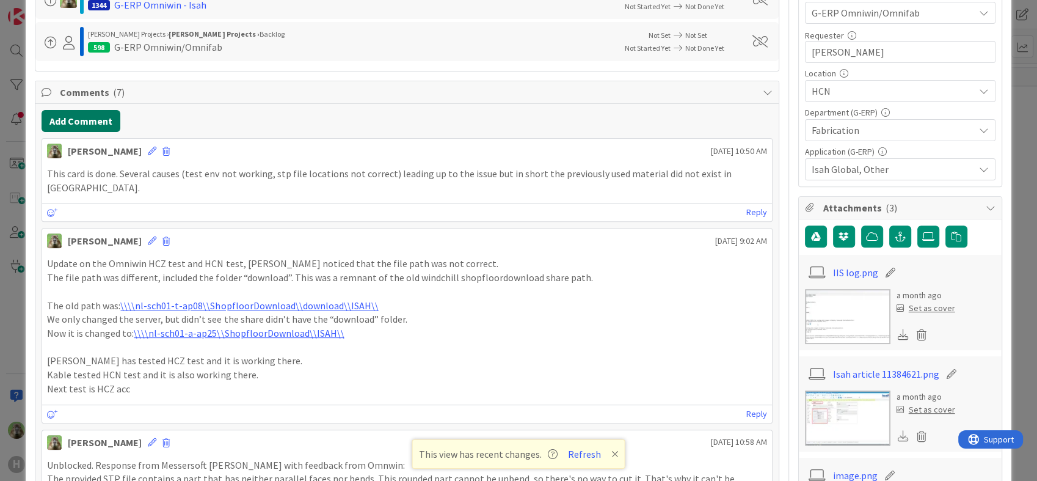
click at [95, 127] on button "Add Comment" at bounding box center [81, 121] width 79 height 22
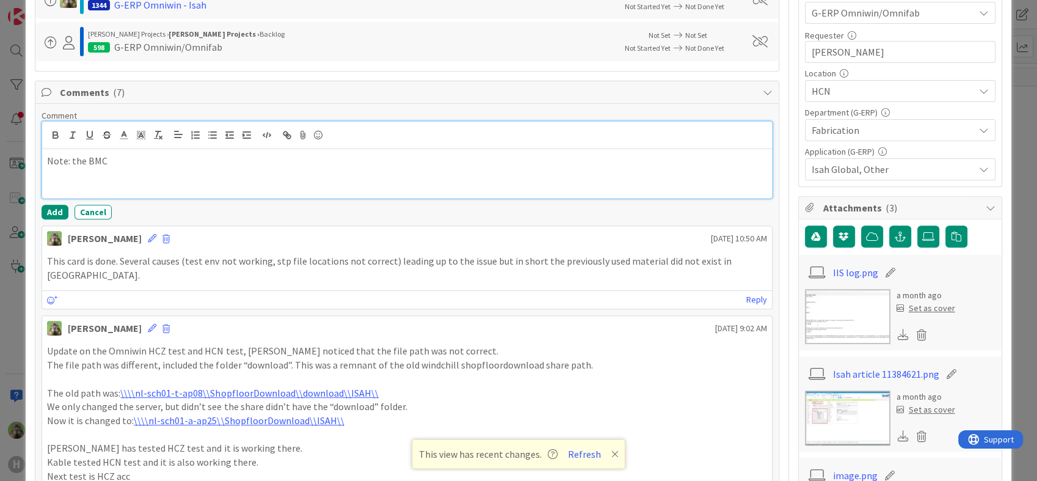
click at [288, 170] on div "Note: the BMC" at bounding box center [406, 173] width 729 height 49
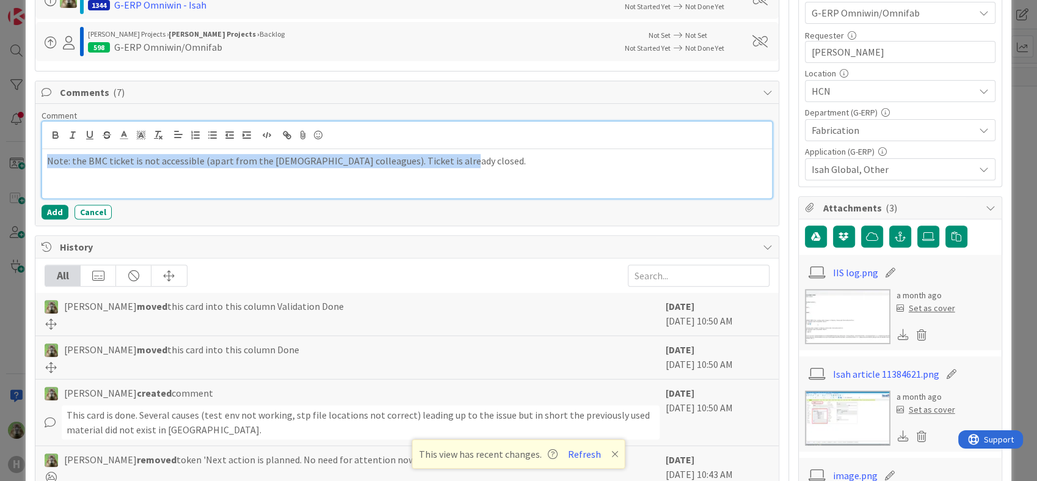
copy p "Note: the BMC ticket is not accessible (apart from the chinese colleagues). Tic…"
click at [345, 158] on p "Note: the BMC ticket is not accessible (apart from the chinese colleagues). Tic…" at bounding box center [406, 161] width 719 height 14
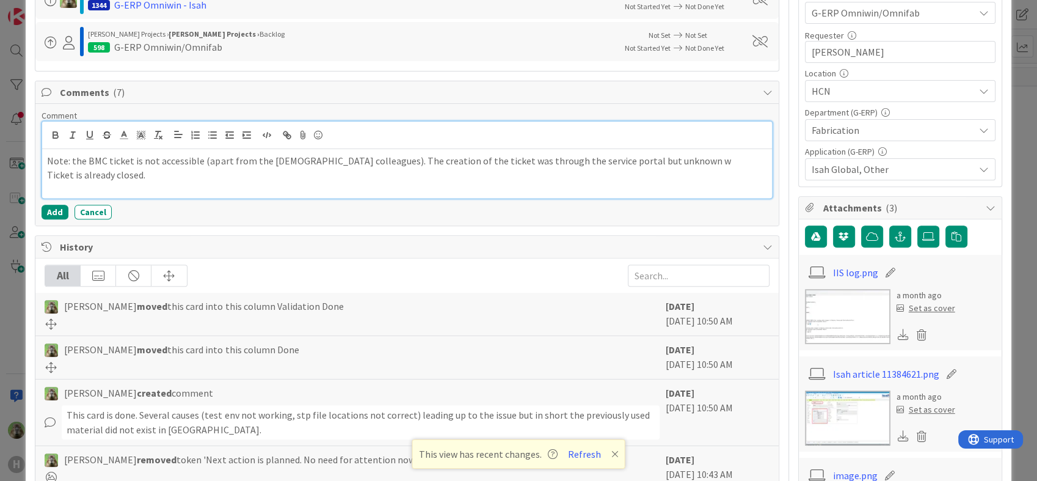
click at [645, 168] on p "Ticket is already closed." at bounding box center [406, 175] width 719 height 14
click at [648, 165] on p "Note: the BMC ticket is not accessible (apart from the chinese colleagues). The…" at bounding box center [406, 161] width 719 height 14
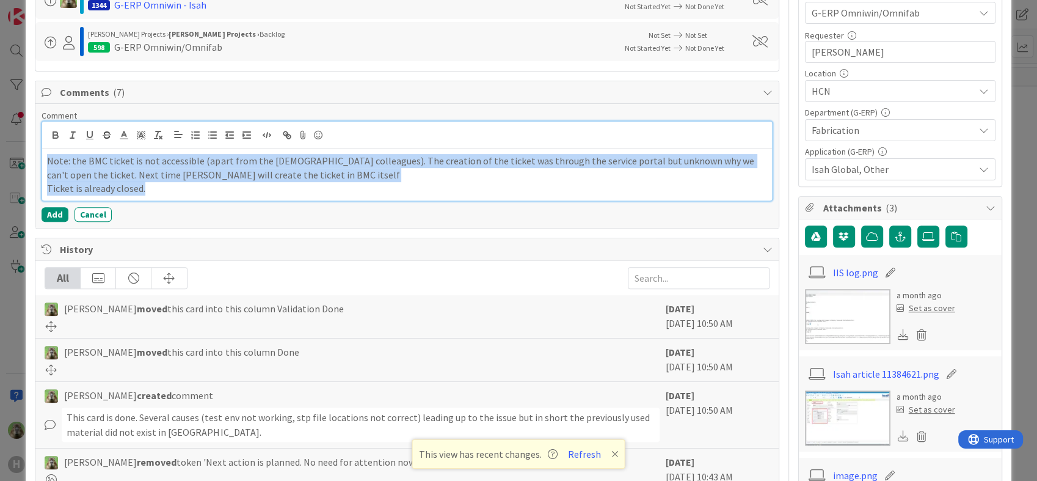
copy div "Note: the BMC ticket is not accessible (apart from the chinese colleagues). The…"
click at [111, 189] on p "Ticket is already closed." at bounding box center [406, 188] width 719 height 14
copy div "Note: the BMC ticket is not accessible (apart from the [DEMOGRAPHIC_DATA] colle…"
click at [45, 210] on button "Add" at bounding box center [55, 214] width 27 height 15
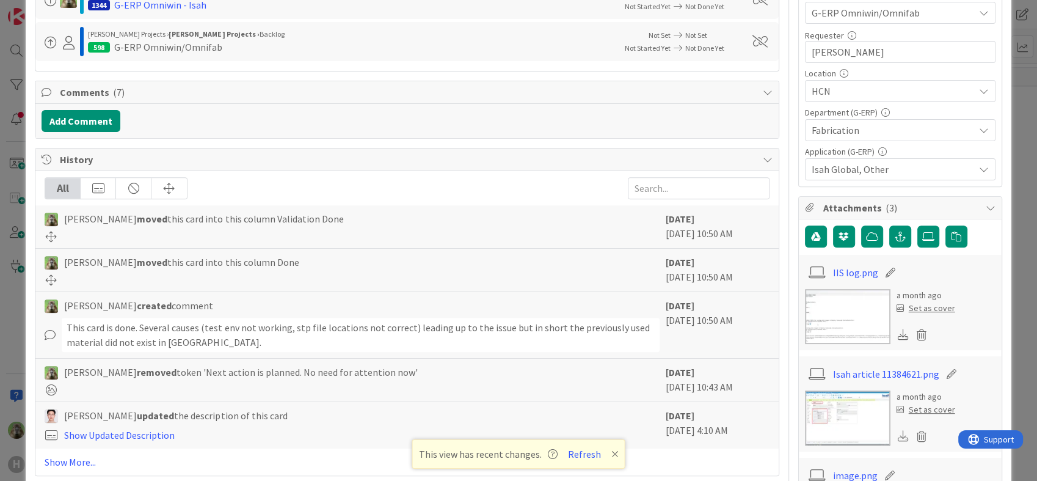
type textarea "x"
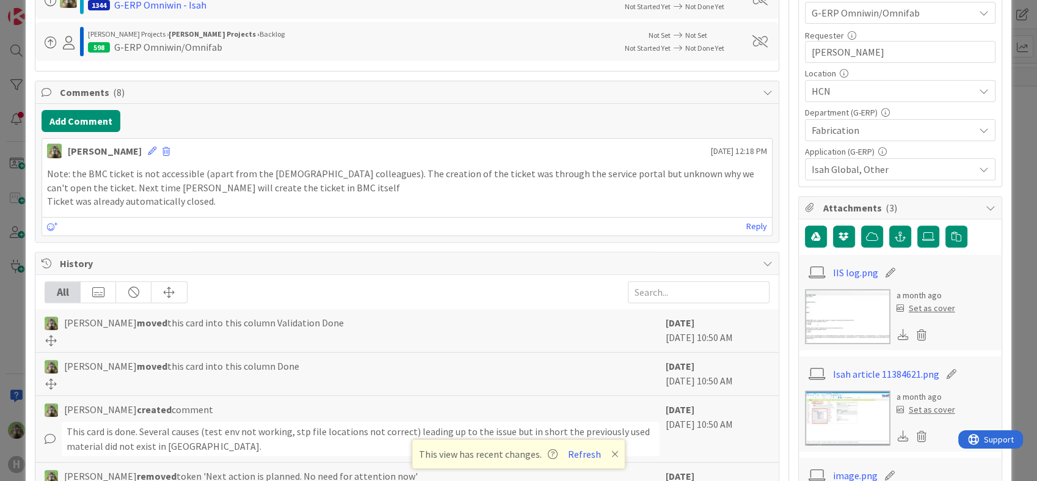
click at [5, 293] on div "ID 1251 G-ERP - BFG New Build Validation Done Title 54 / 128 HCN- Omniwin did n…" at bounding box center [518, 240] width 1037 height 481
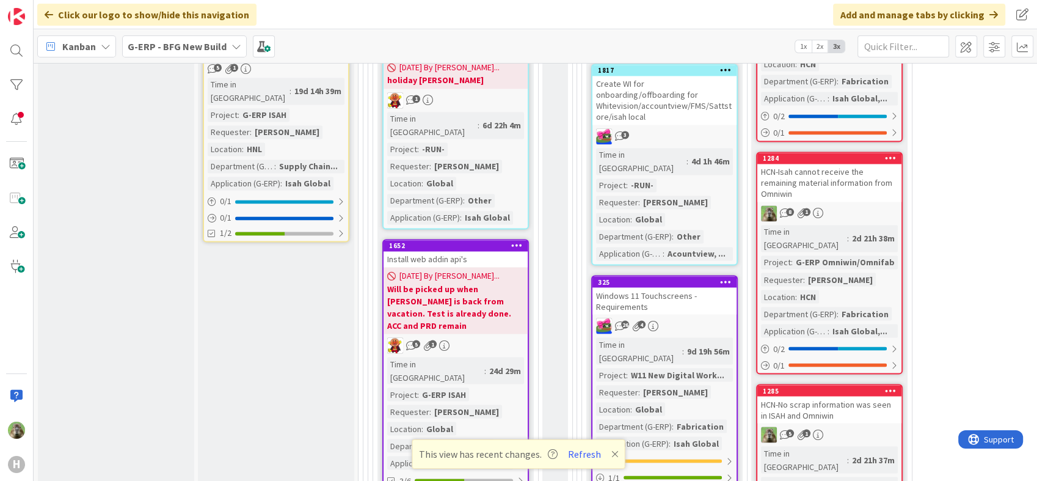
scroll to position [2222, 0]
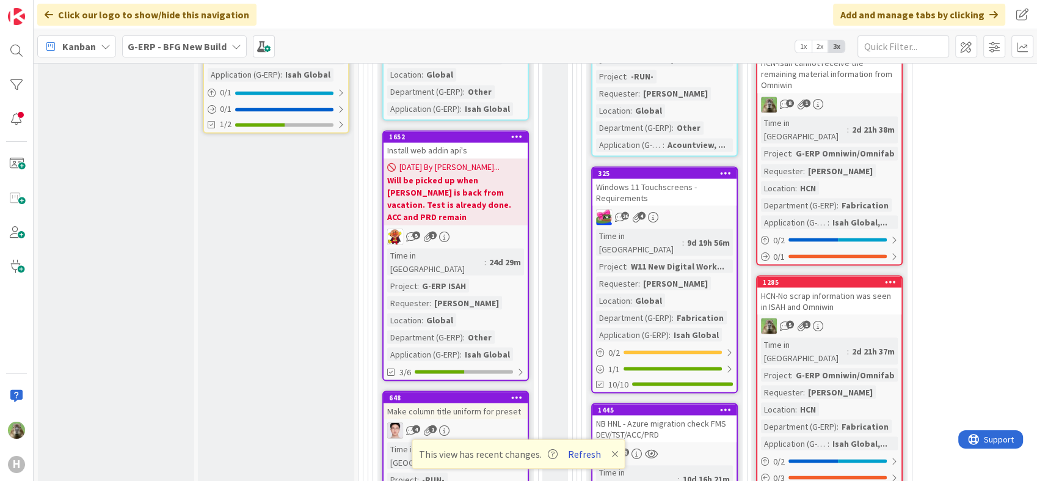
click at [577, 459] on button "Refresh" at bounding box center [585, 454] width 42 height 16
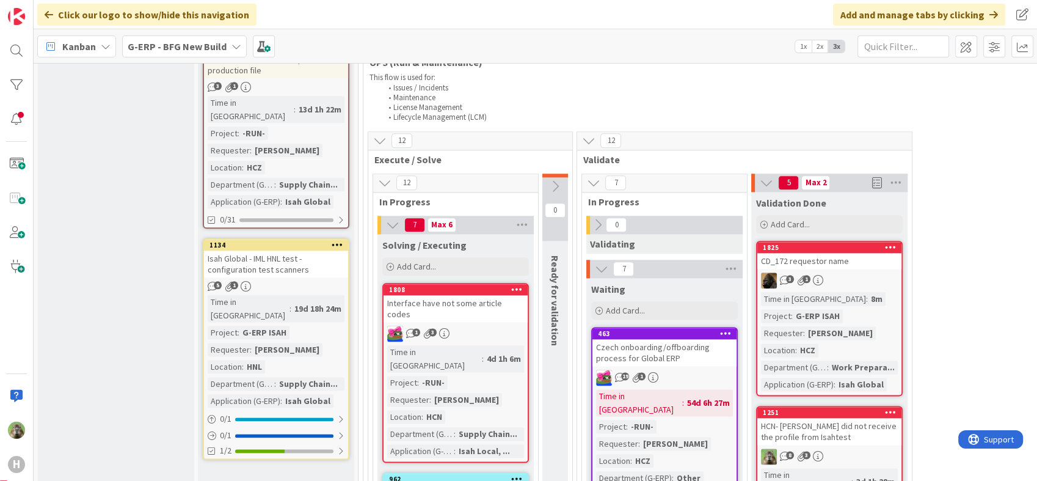
scroll to position [1492, 0]
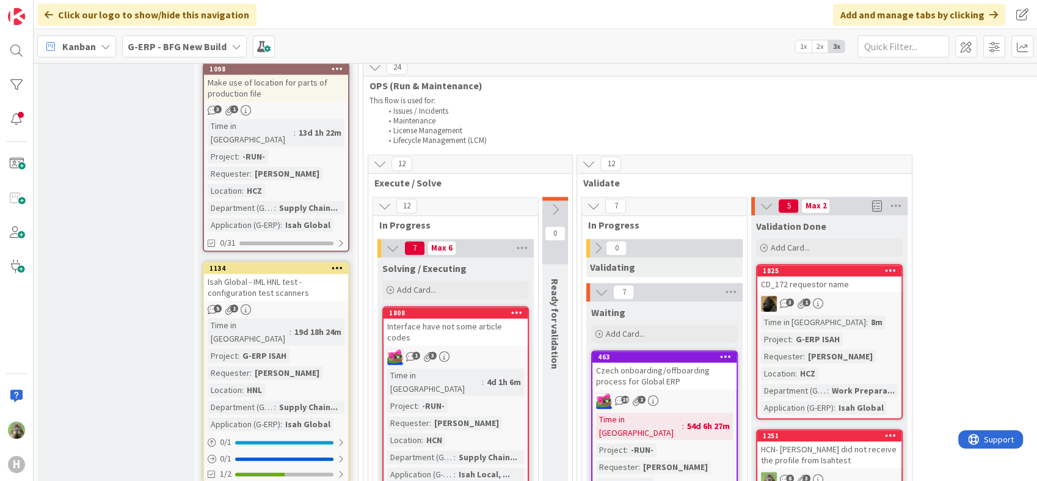
click at [862, 276] on div "CD_172 requestor name" at bounding box center [829, 284] width 144 height 16
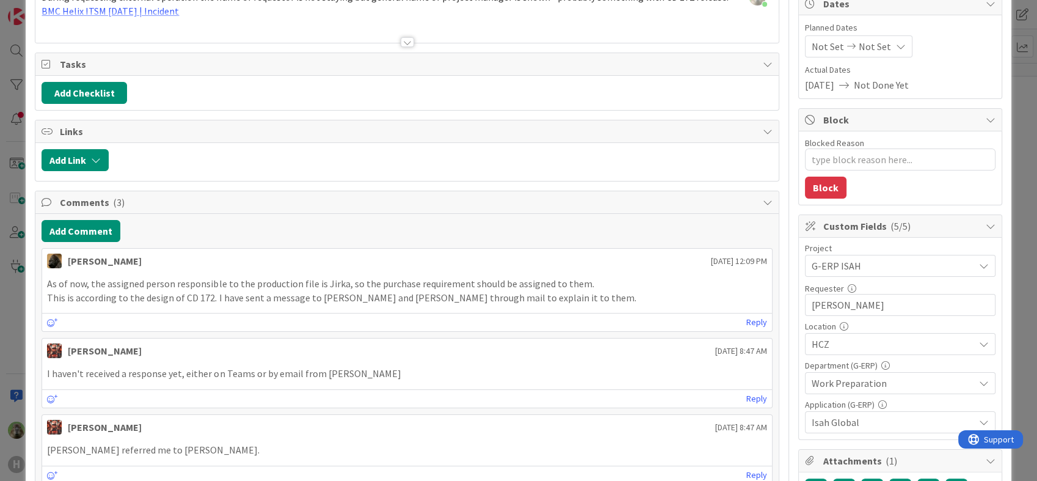
scroll to position [136, 0]
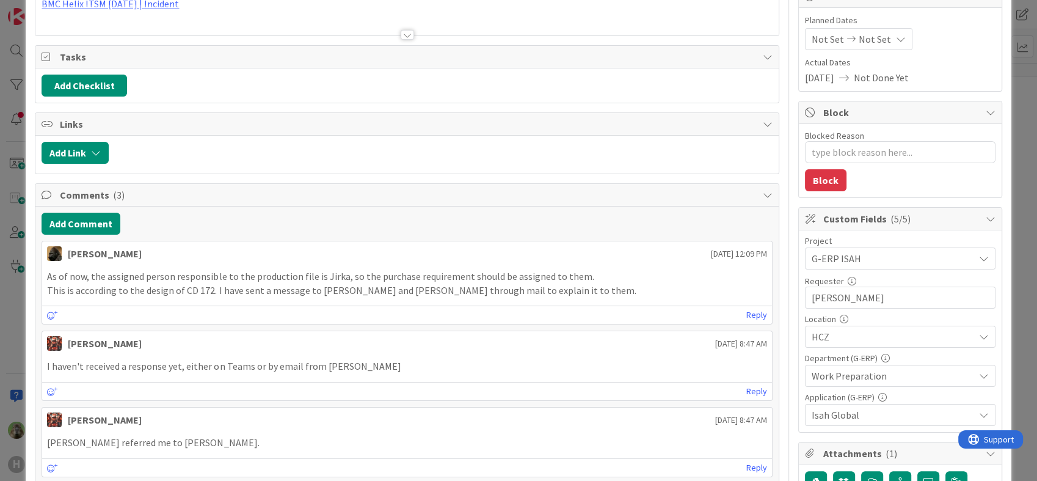
click at [15, 288] on div "ID 1825 G-ERP - BFG New Build Validation Done Title 21 / 128 CD_172 requestor n…" at bounding box center [518, 240] width 1037 height 481
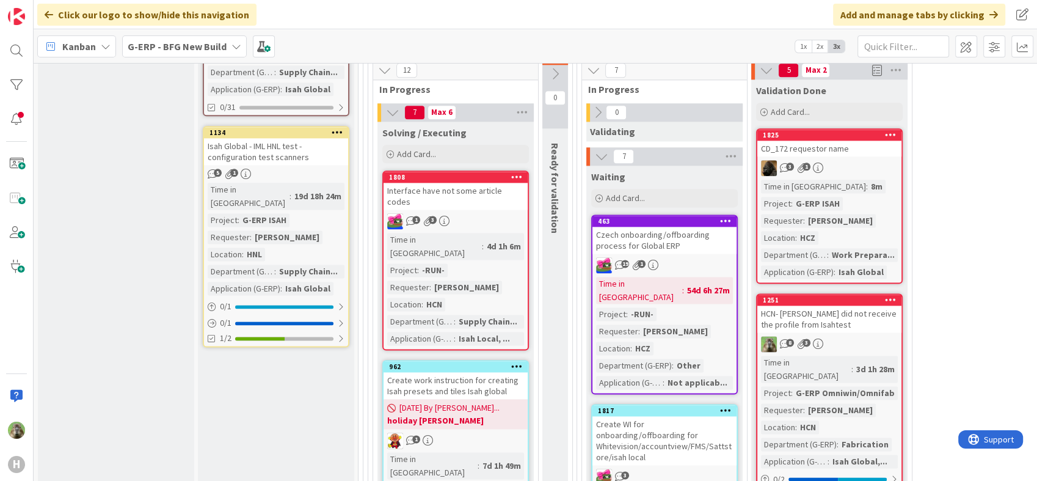
click at [818, 305] on div "HCN- [PERSON_NAME] did not receive the profile from Isahtest" at bounding box center [829, 318] width 144 height 27
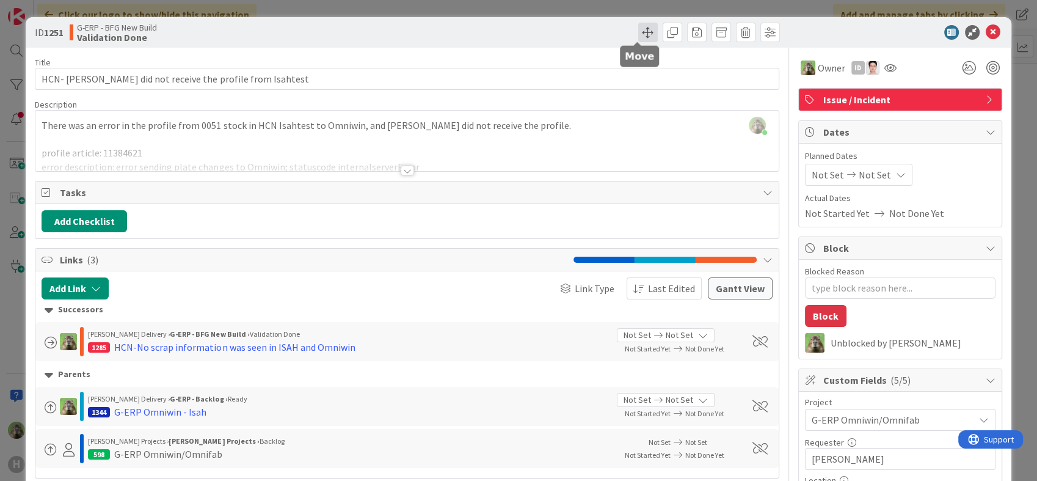
click at [638, 29] on span at bounding box center [648, 33] width 20 height 20
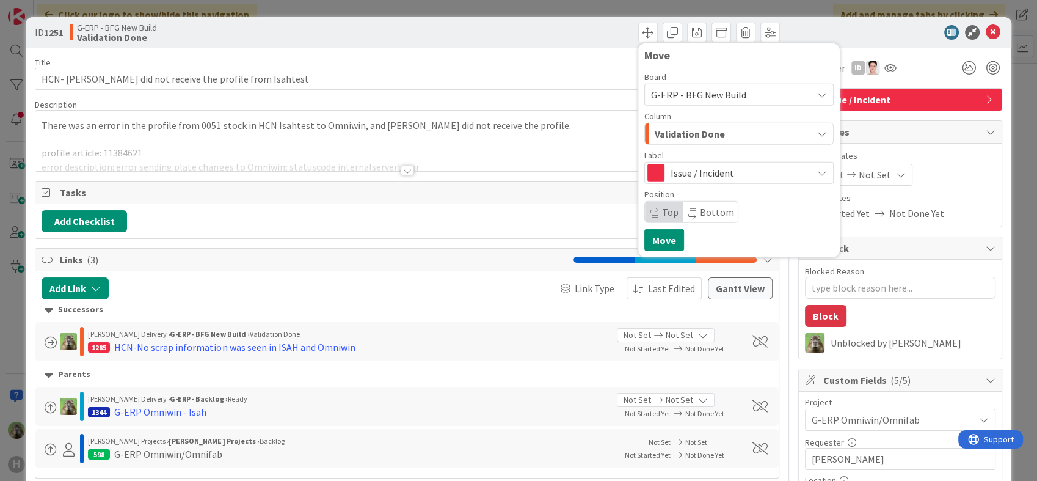
click at [713, 136] on div "Validation Done" at bounding box center [732, 134] width 161 height 20
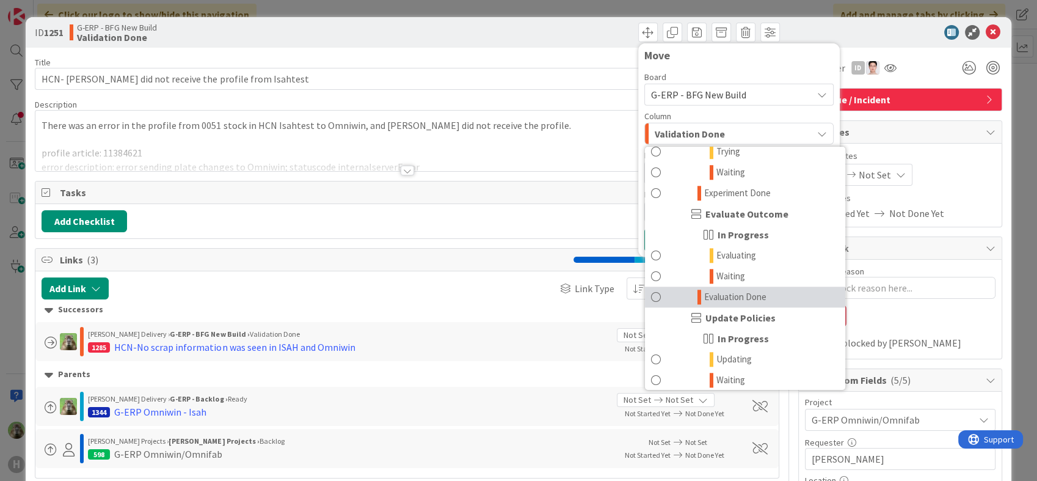
scroll to position [1303, 0]
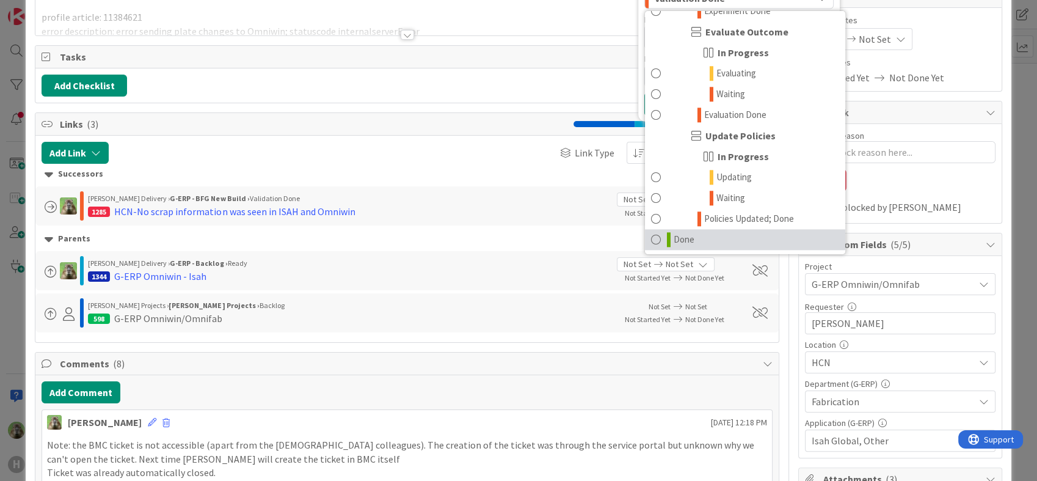
click at [709, 237] on link "Done" at bounding box center [745, 239] width 200 height 21
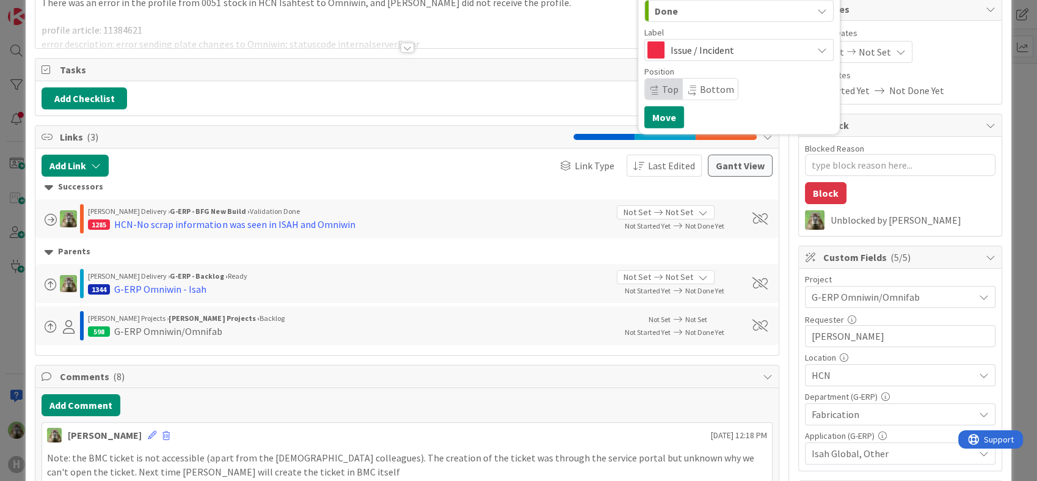
scroll to position [0, 0]
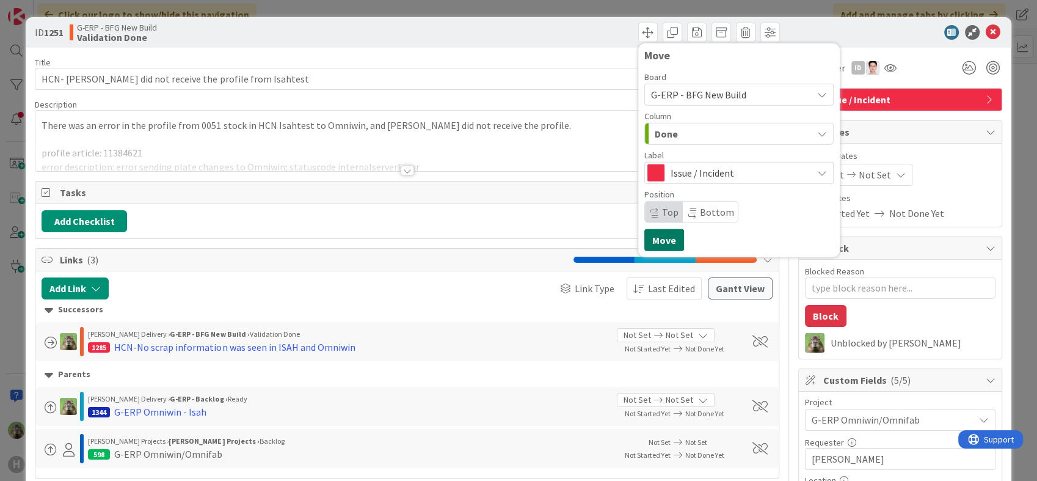
click at [653, 238] on button "Move" at bounding box center [664, 240] width 40 height 22
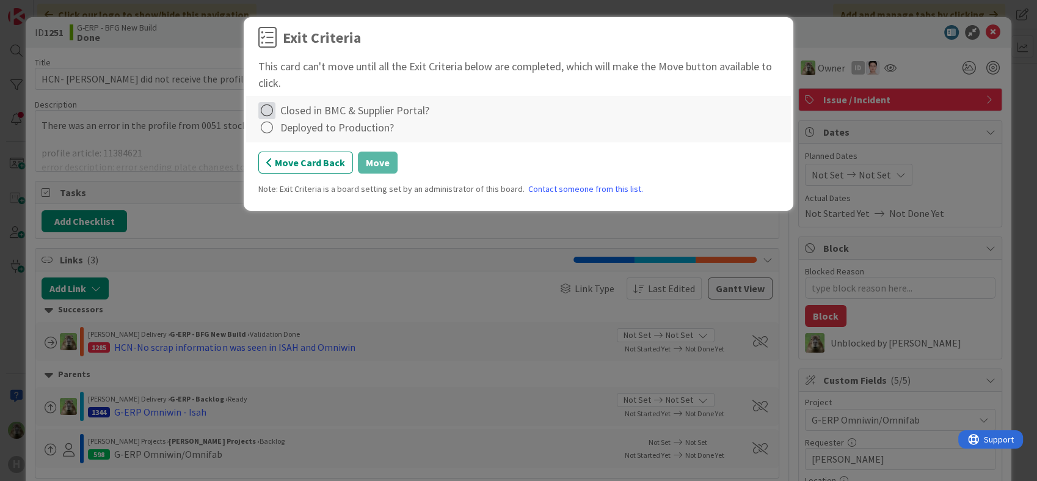
click at [268, 112] on icon at bounding box center [266, 110] width 17 height 17
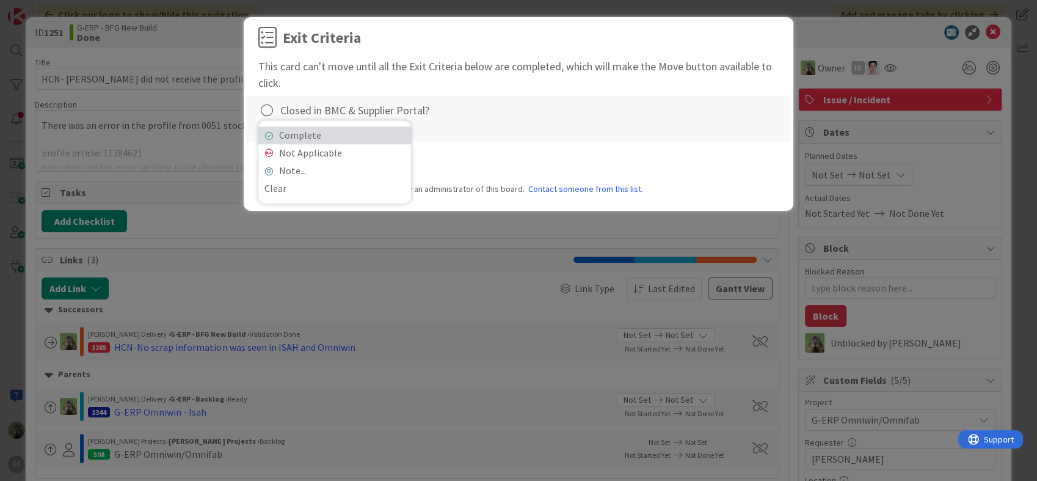
click at [265, 132] on icon at bounding box center [268, 135] width 9 height 7
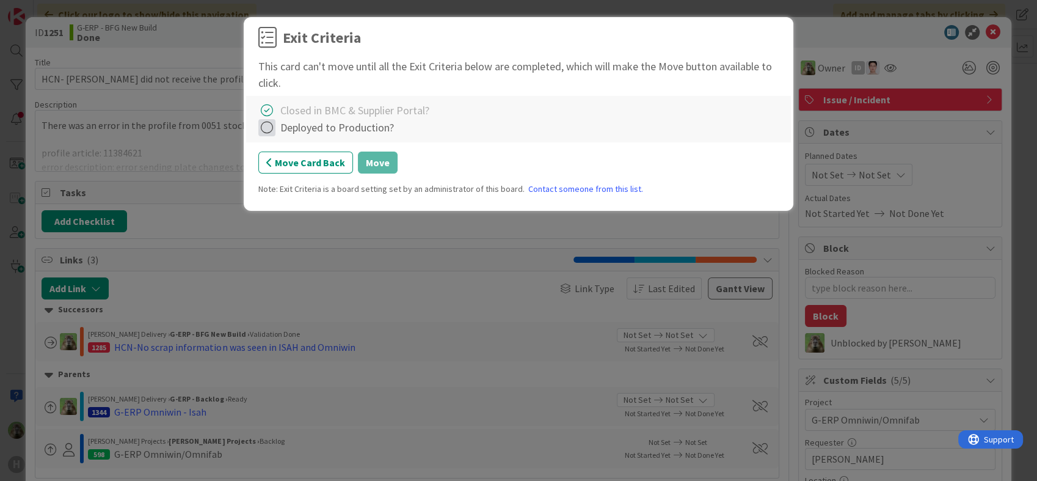
click at [266, 129] on icon at bounding box center [266, 127] width 17 height 17
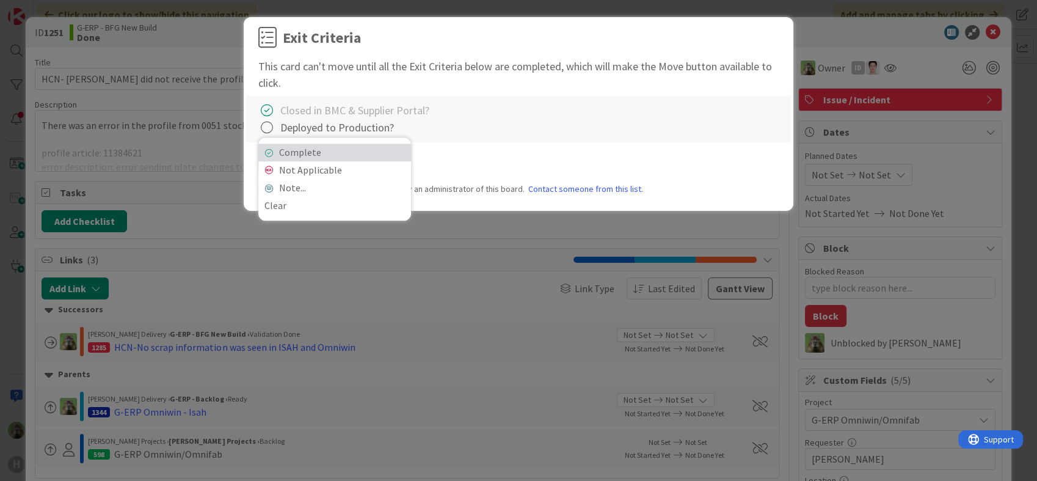
click at [305, 151] on link "Complete" at bounding box center [334, 153] width 153 height 18
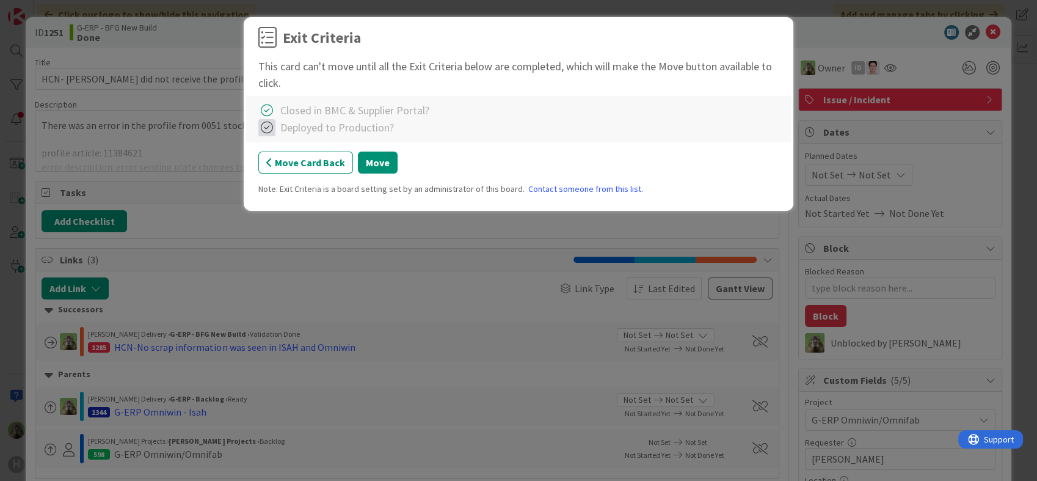
click at [266, 128] on icon at bounding box center [266, 127] width 17 height 17
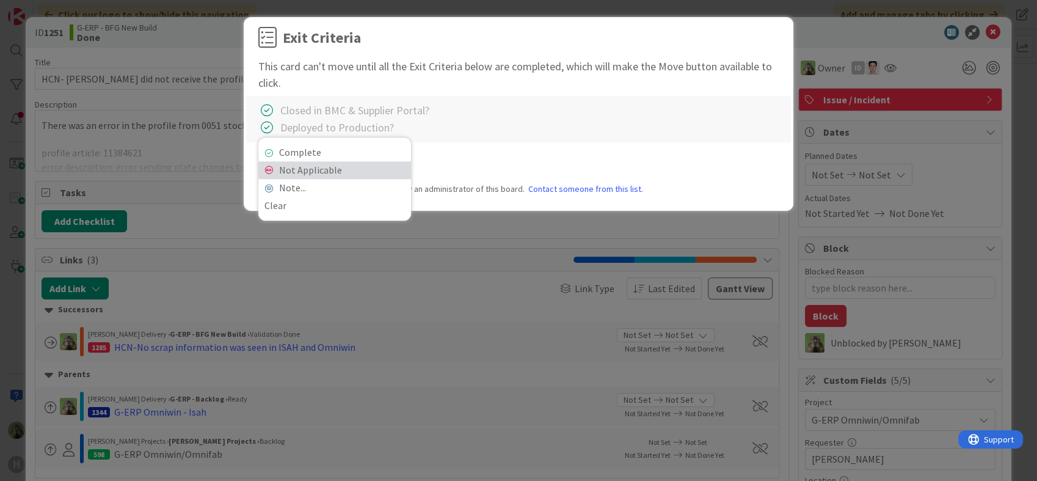
click at [337, 166] on link "Not Applicable" at bounding box center [334, 170] width 153 height 18
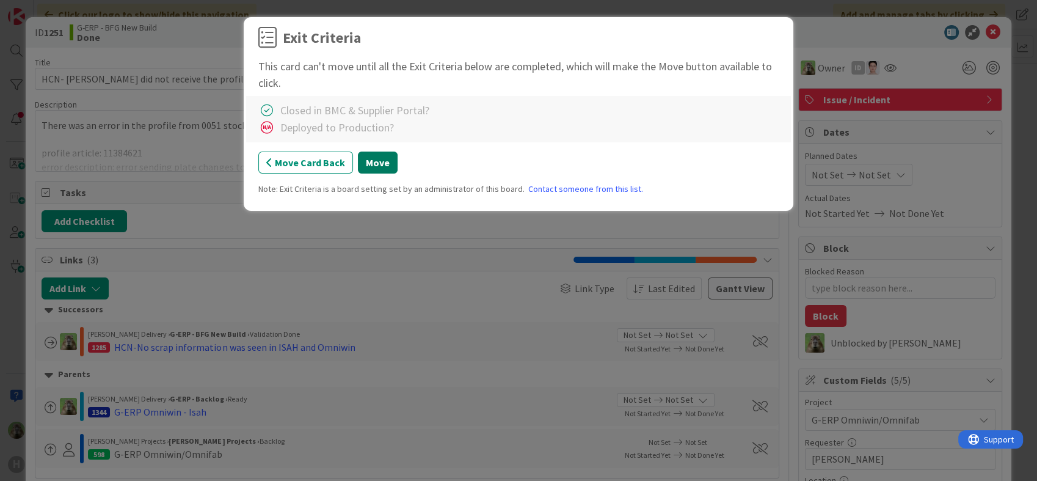
click at [381, 163] on button "Move" at bounding box center [378, 162] width 40 height 22
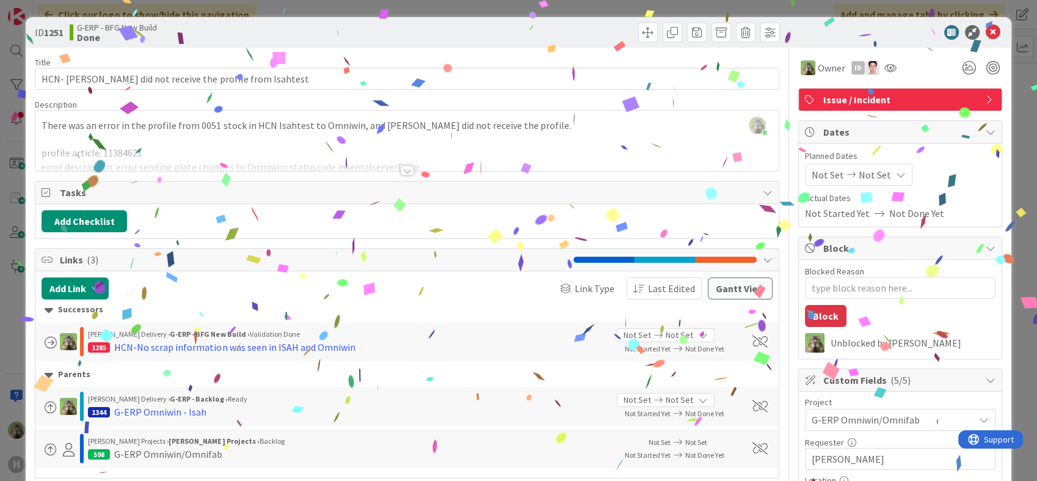
click at [4, 293] on div "ID 1251 G-ERP - BFG New Build Done Move Move Title 54 / 128 HCN- [PERSON_NAME] …" at bounding box center [518, 240] width 1037 height 481
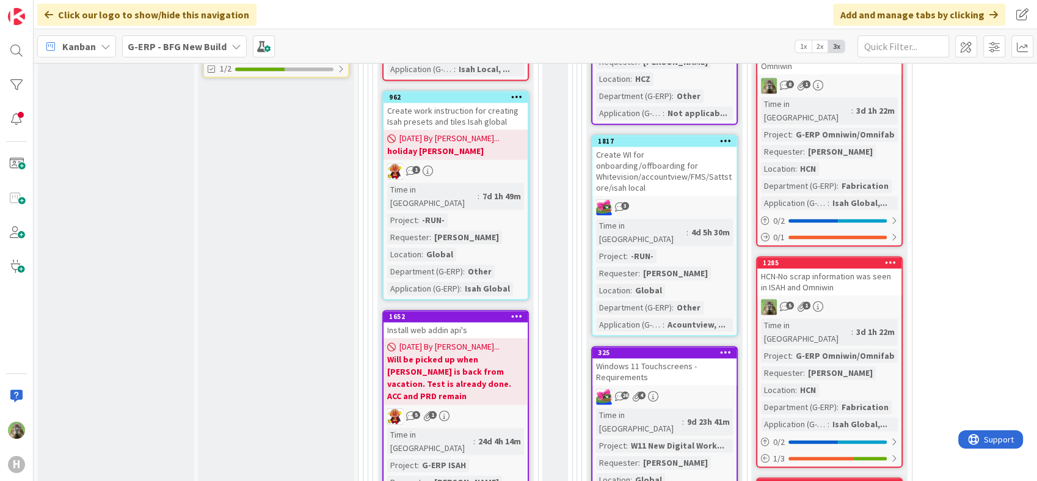
scroll to position [1900, 0]
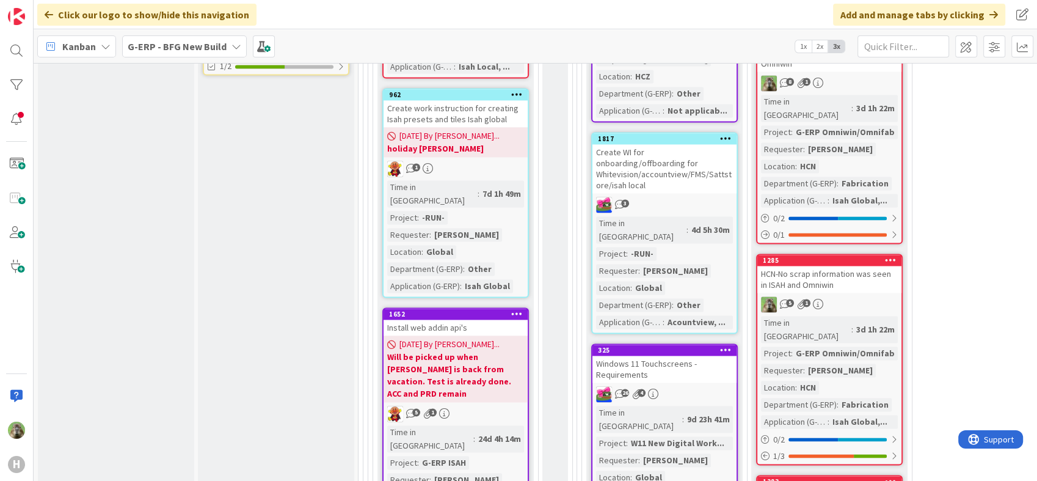
click at [829, 266] on div "HCN-No scrap information was seen in ISAH and Omniwin" at bounding box center [829, 279] width 144 height 27
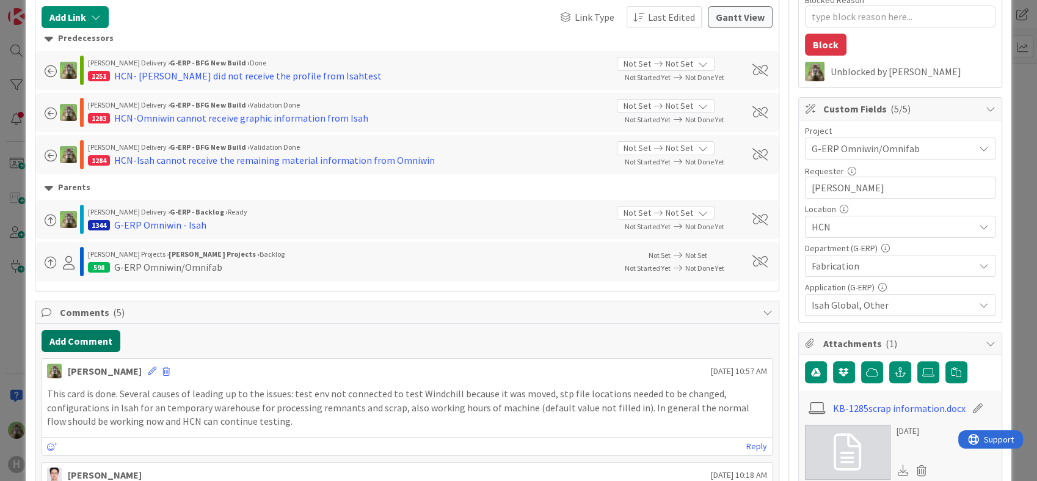
click at [85, 343] on button "Add Comment" at bounding box center [81, 341] width 79 height 22
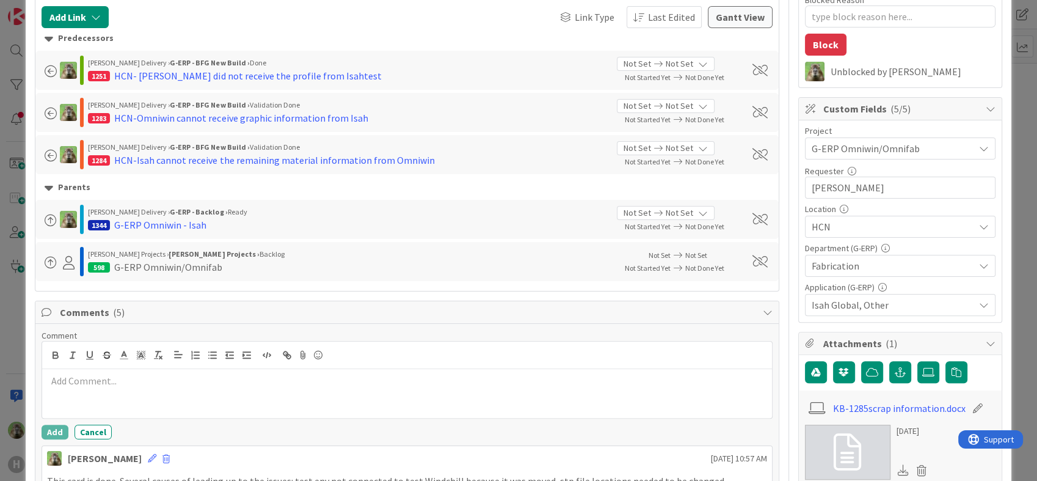
click at [105, 386] on div at bounding box center [406, 393] width 729 height 49
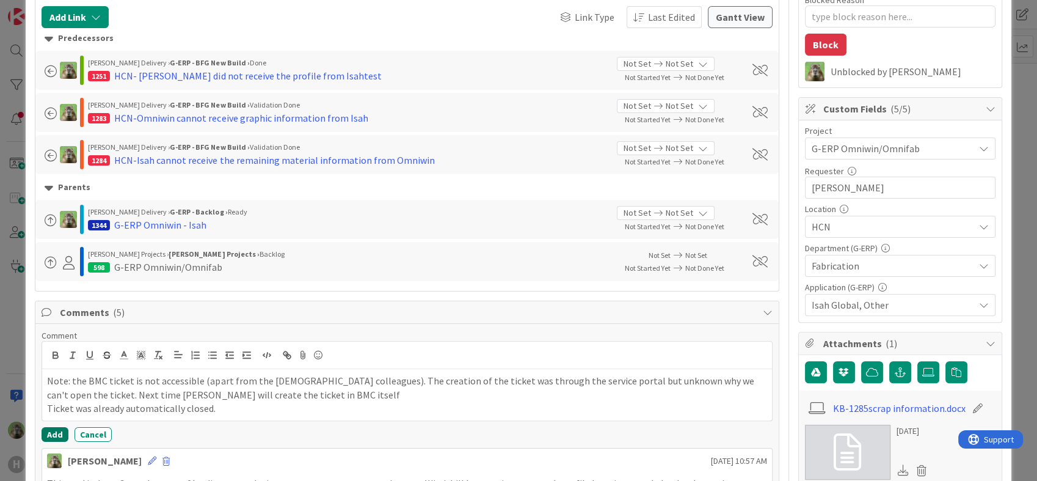
click at [51, 427] on button "Add" at bounding box center [55, 434] width 27 height 15
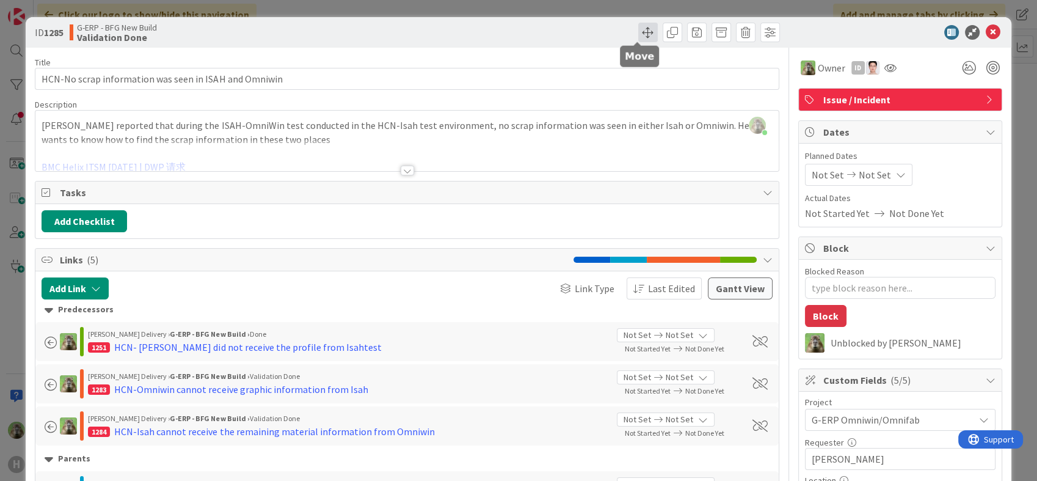
click at [641, 36] on span at bounding box center [648, 33] width 20 height 20
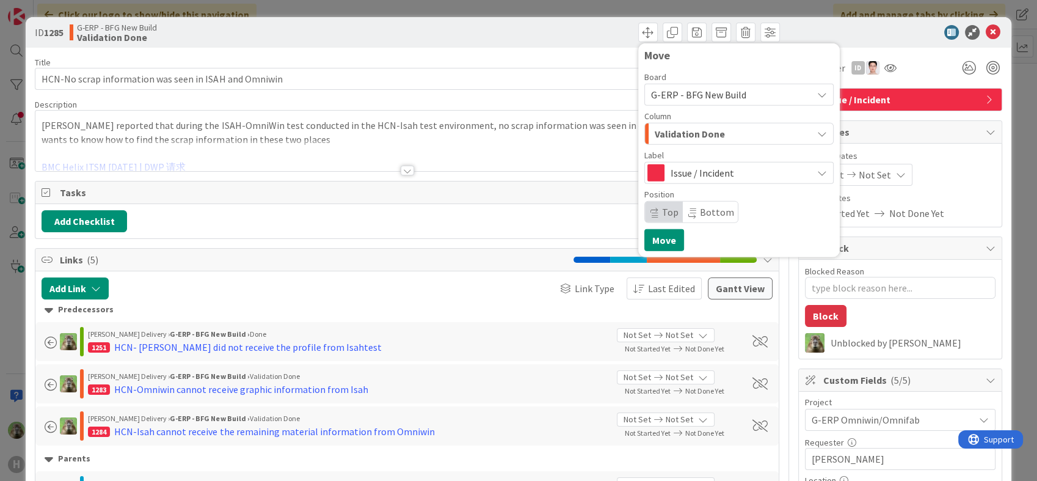
click at [675, 129] on span "Validation Done" at bounding box center [690, 134] width 70 height 16
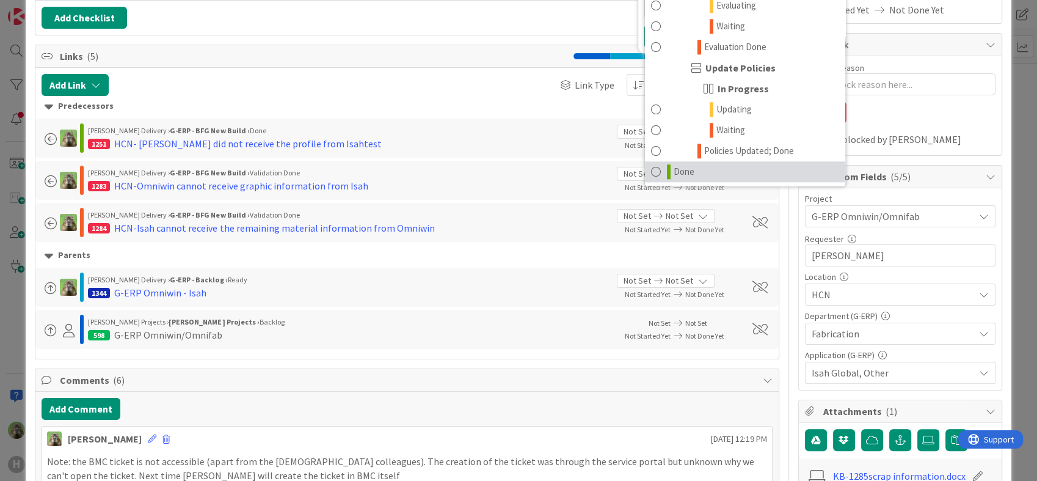
click at [735, 169] on link "Done" at bounding box center [745, 171] width 200 height 21
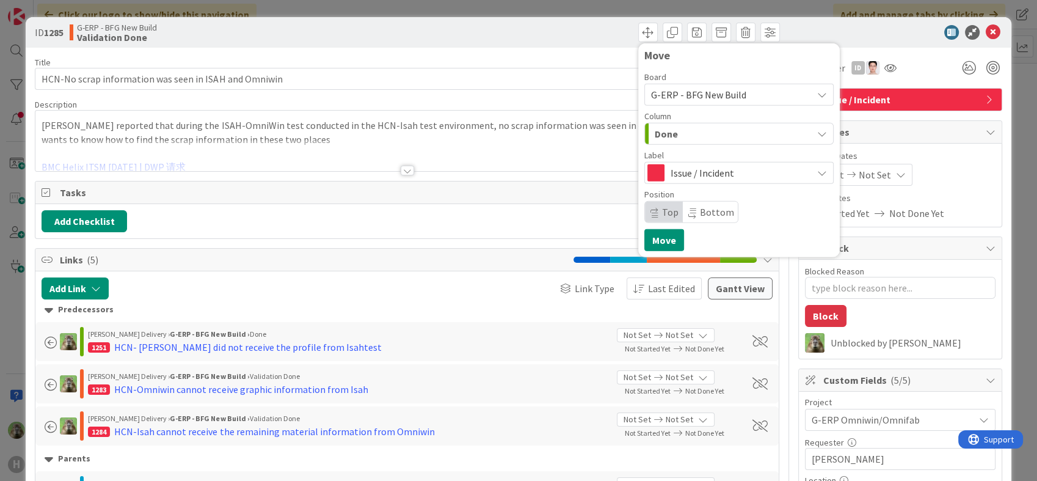
click at [707, 167] on span "Issue / Incident" at bounding box center [739, 172] width 136 height 17
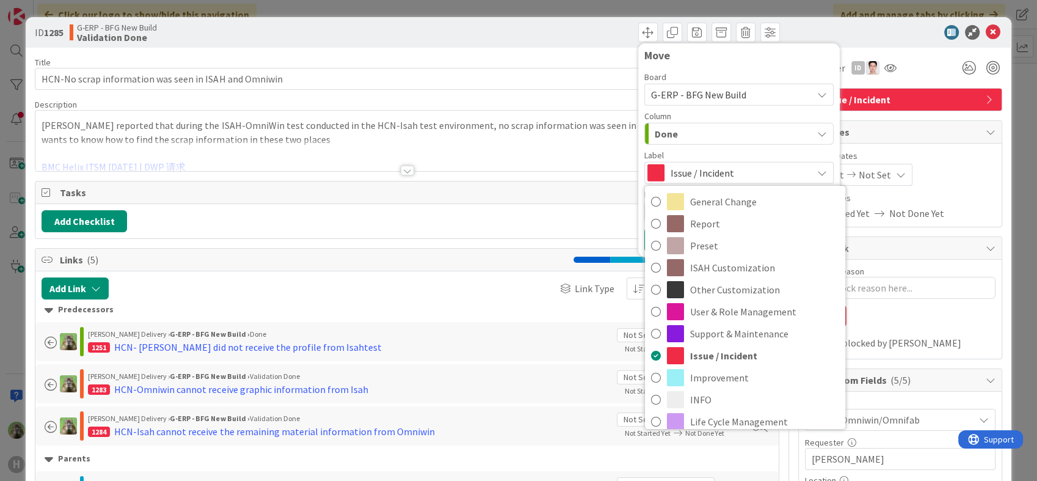
click at [707, 167] on span "Issue / Incident" at bounding box center [739, 172] width 136 height 17
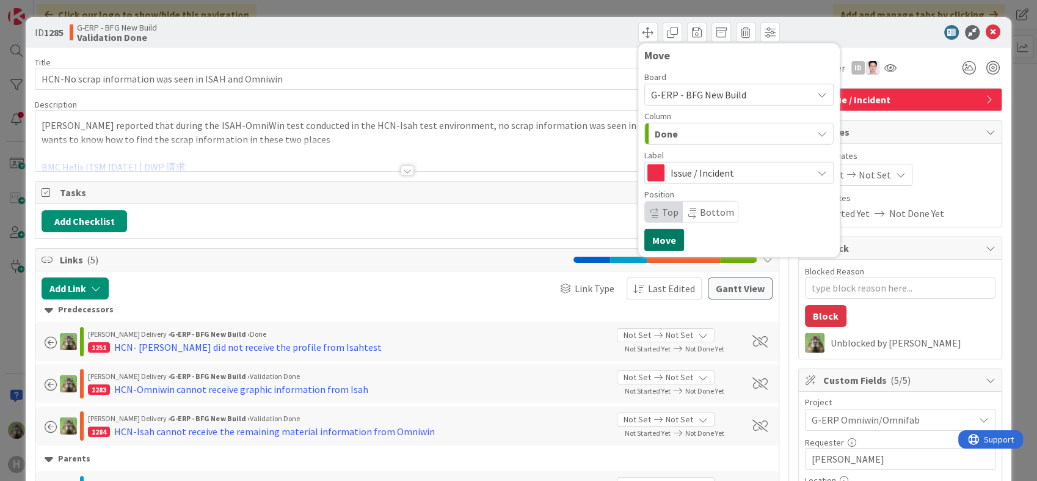
click at [653, 238] on button "Move" at bounding box center [664, 240] width 40 height 22
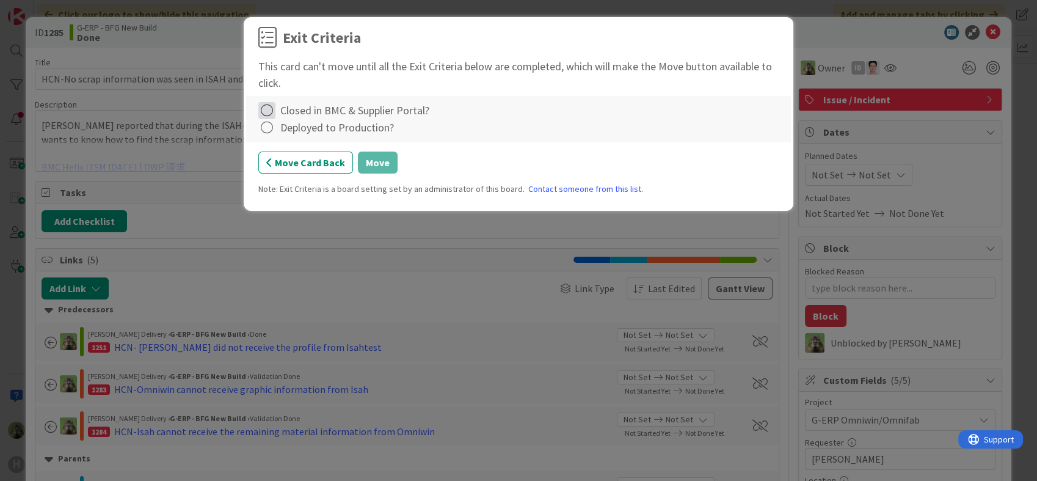
click at [270, 111] on icon at bounding box center [266, 110] width 17 height 17
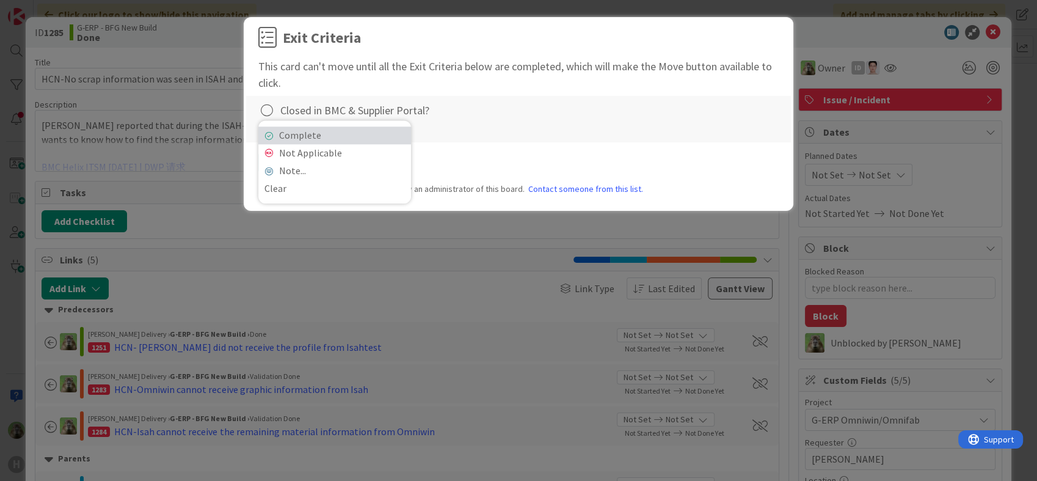
click at [268, 127] on link "Complete" at bounding box center [334, 135] width 153 height 18
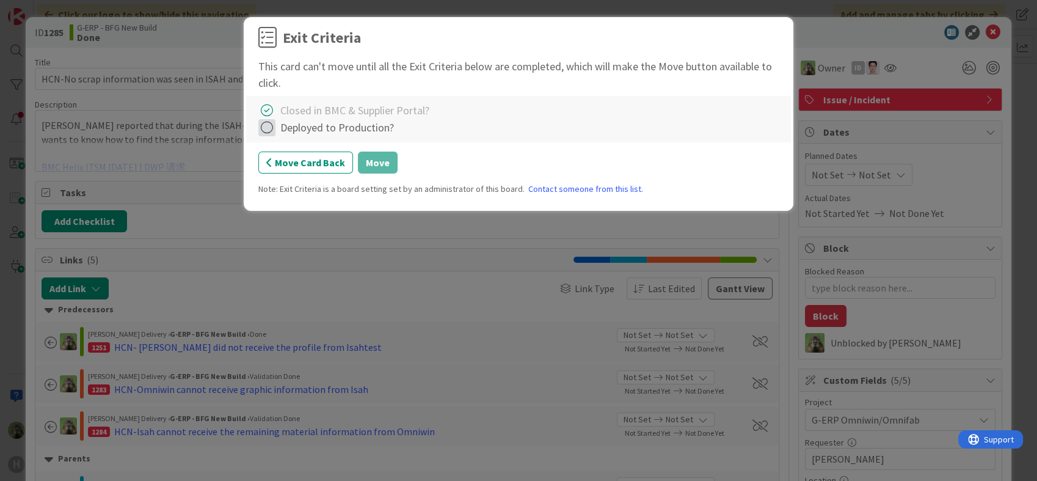
click at [268, 129] on icon at bounding box center [266, 127] width 17 height 17
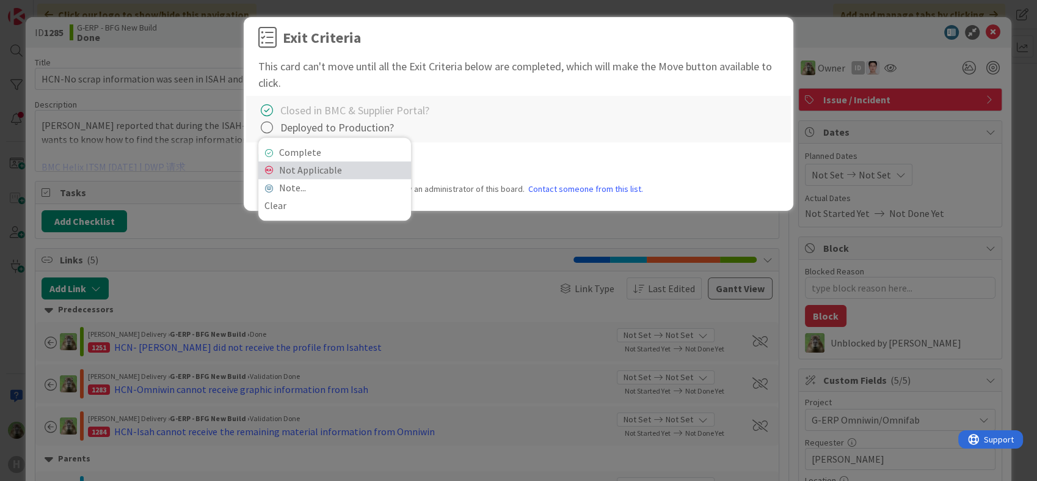
click at [325, 167] on link "Not Applicable" at bounding box center [334, 170] width 153 height 18
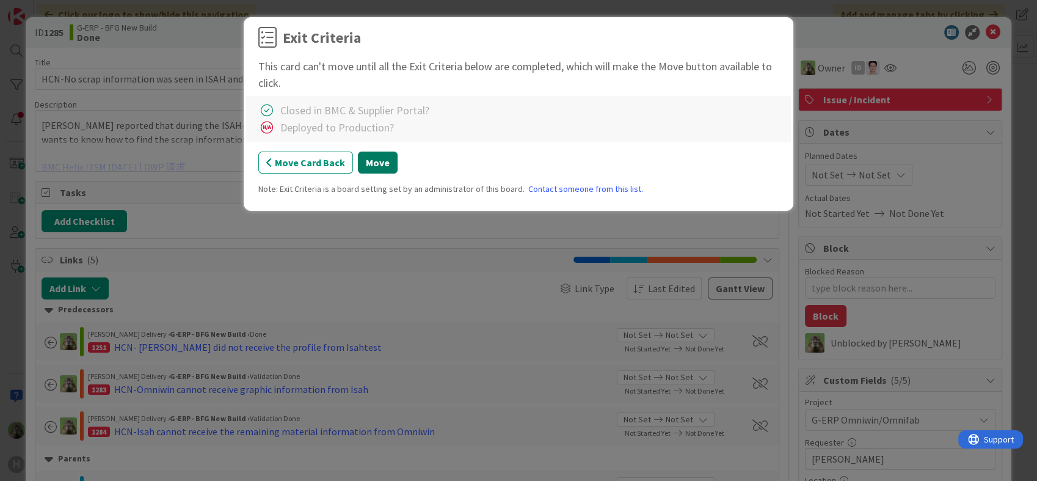
click at [378, 164] on button "Move" at bounding box center [378, 162] width 40 height 22
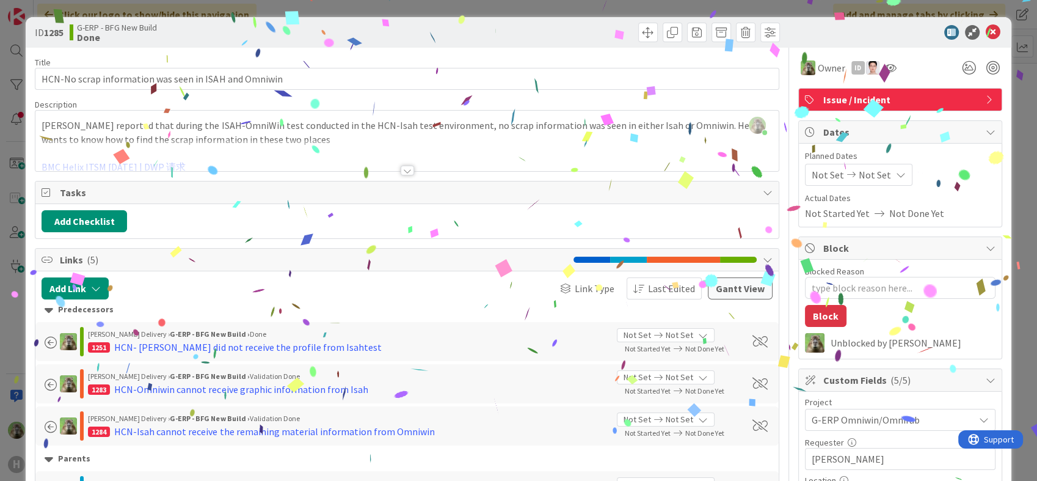
click at [6, 315] on div "ID 1285 G-ERP - BFG New Build Done Move Move Title 53 / 128 HCN-No scrap inform…" at bounding box center [518, 240] width 1037 height 481
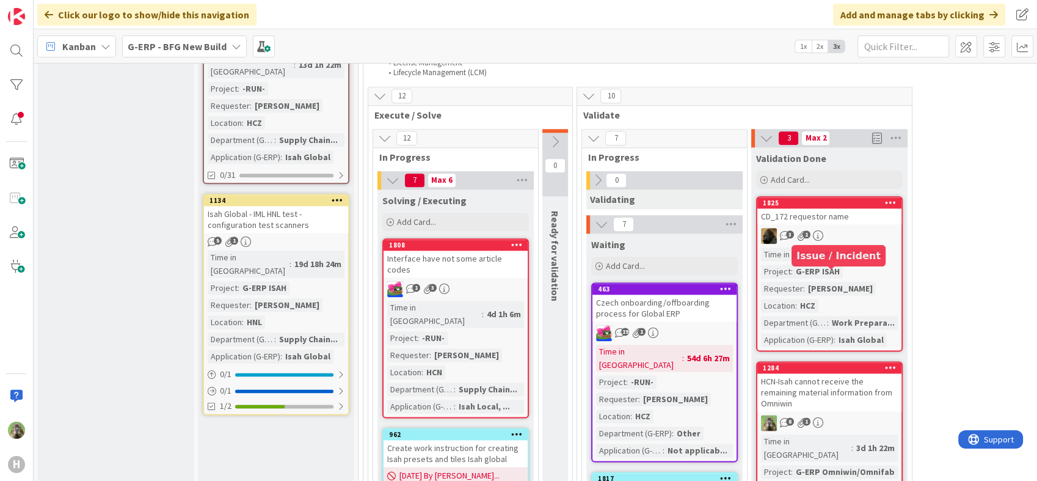
scroll to position [1764, 0]
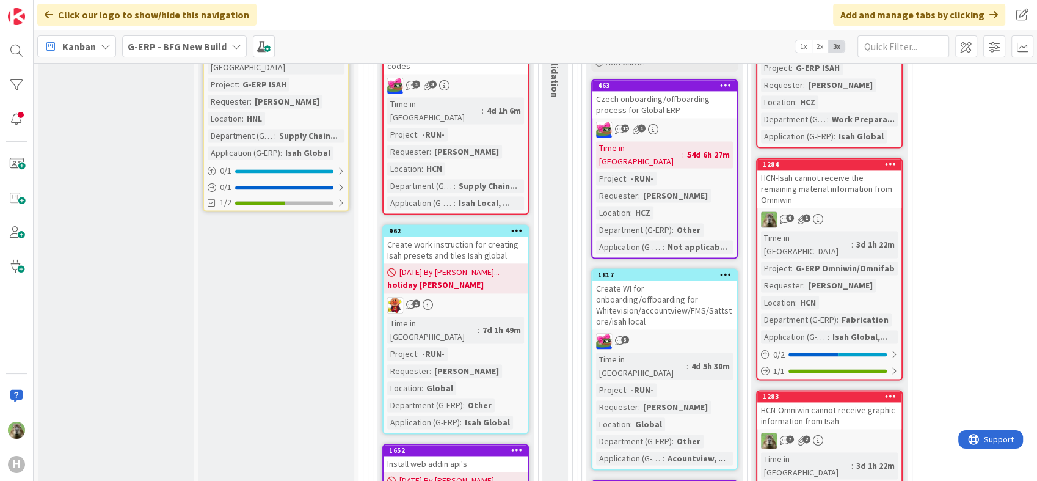
click at [833, 170] on div "HCN-Isah cannot receive the remaining material information from Omniwin" at bounding box center [829, 189] width 144 height 38
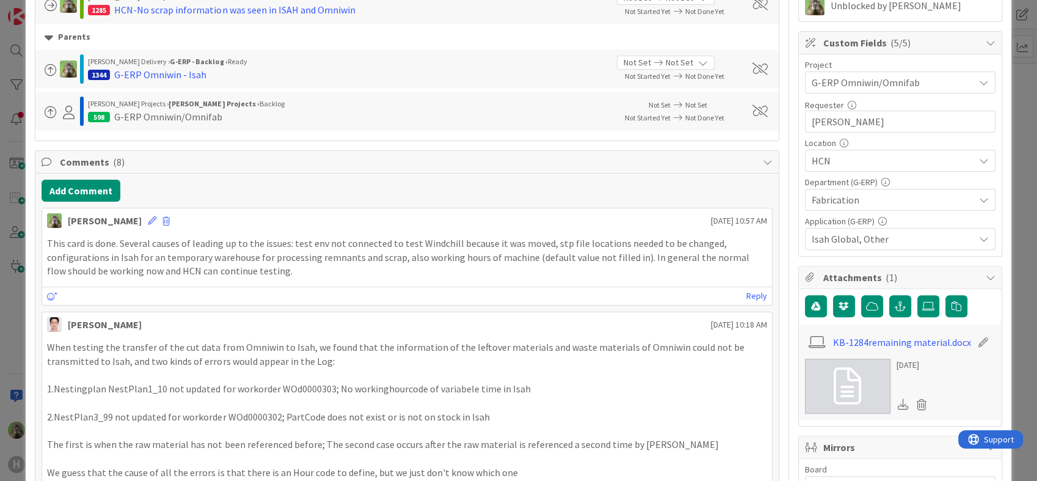
scroll to position [339, 0]
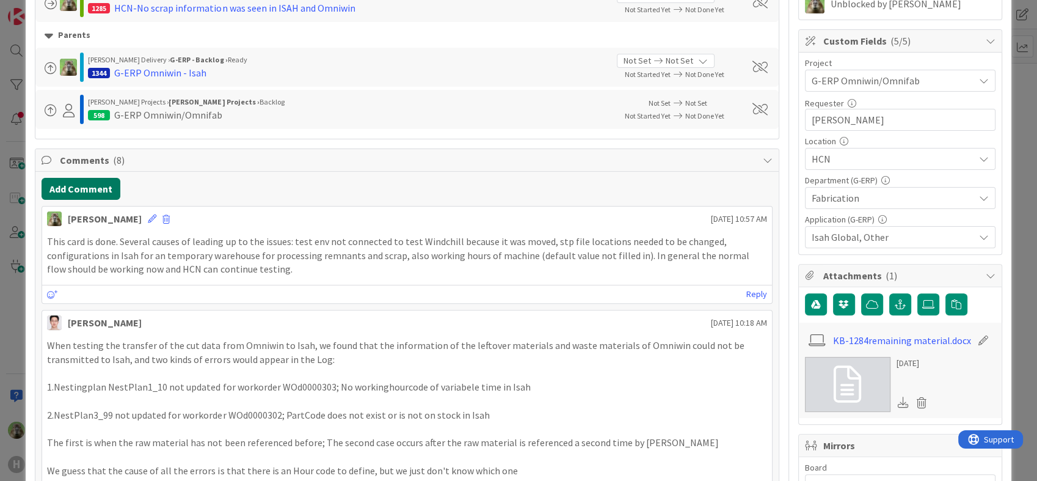
click at [97, 188] on button "Add Comment" at bounding box center [81, 189] width 79 height 22
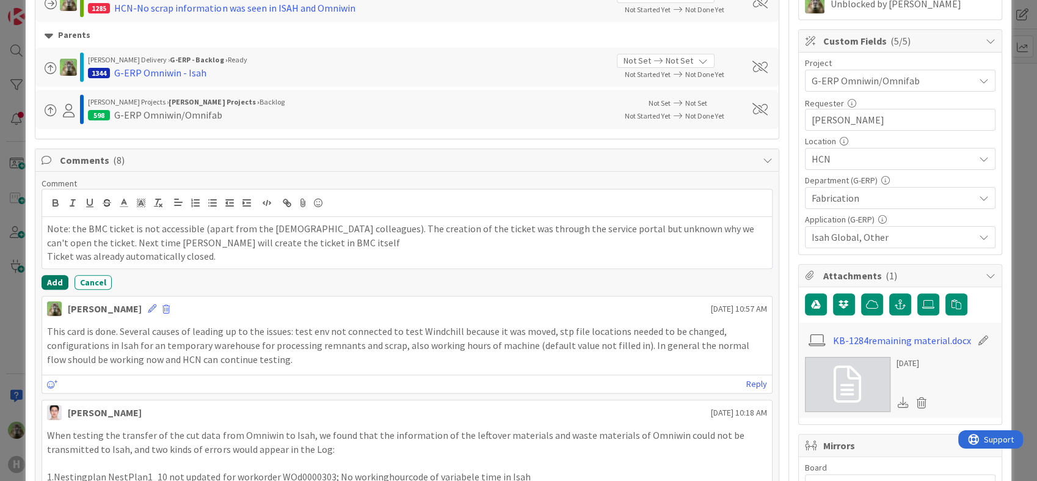
click at [49, 277] on button "Add" at bounding box center [55, 282] width 27 height 15
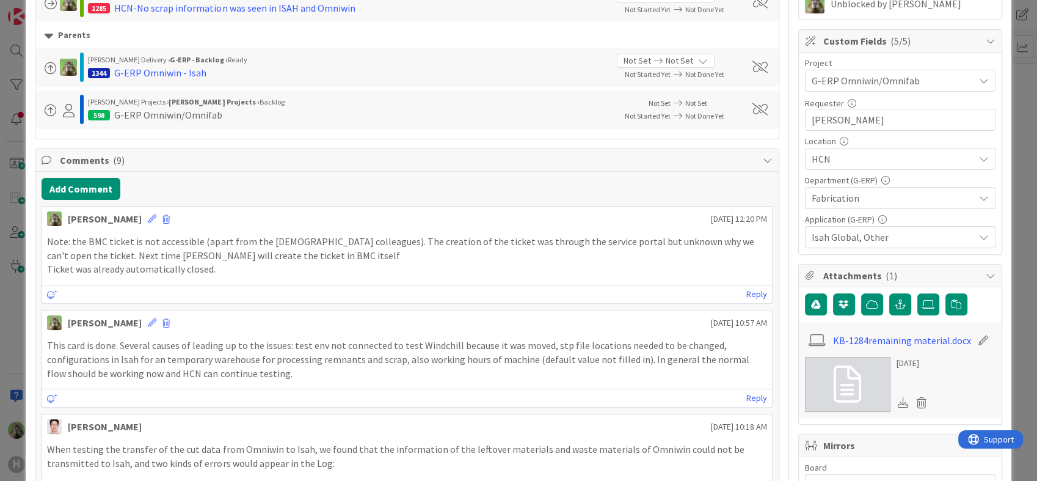
scroll to position [0, 0]
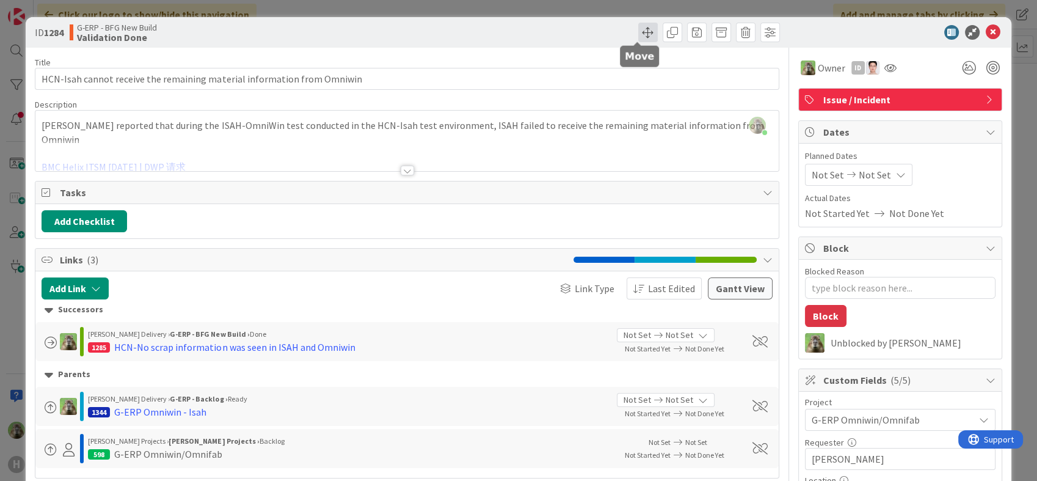
click at [638, 35] on span at bounding box center [648, 33] width 20 height 20
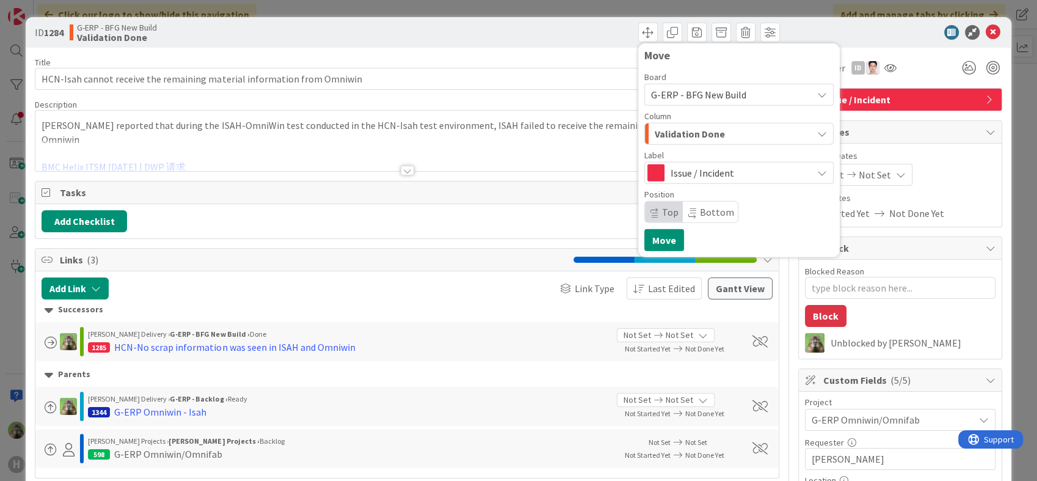
drag, startPoint x: 683, startPoint y: 145, endPoint x: 688, endPoint y: 136, distance: 9.8
click at [686, 142] on div "Board G-ERP - BFG New Build Column Validation Done Label Issue / Incident Posit…" at bounding box center [738, 148] width 189 height 150
click at [689, 135] on span "Validation Done" at bounding box center [690, 134] width 70 height 16
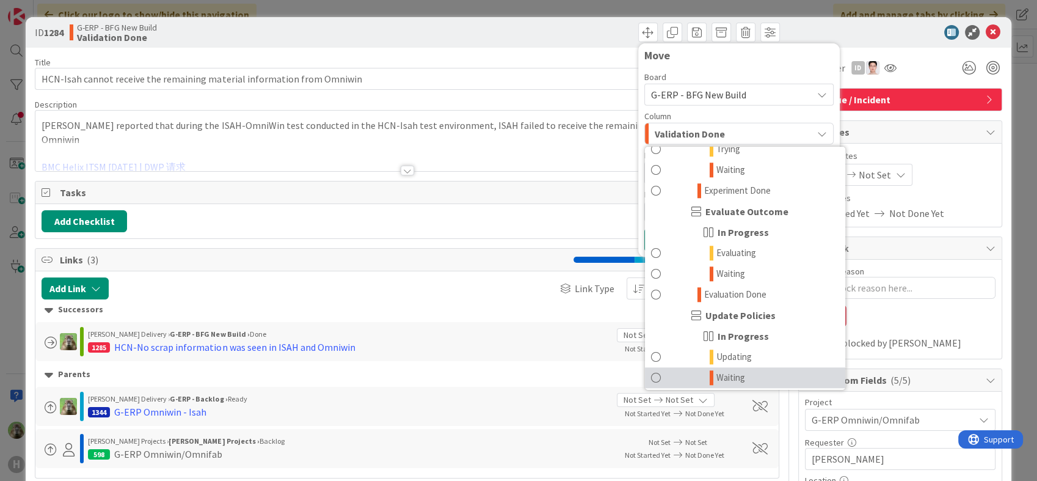
scroll to position [1303, 0]
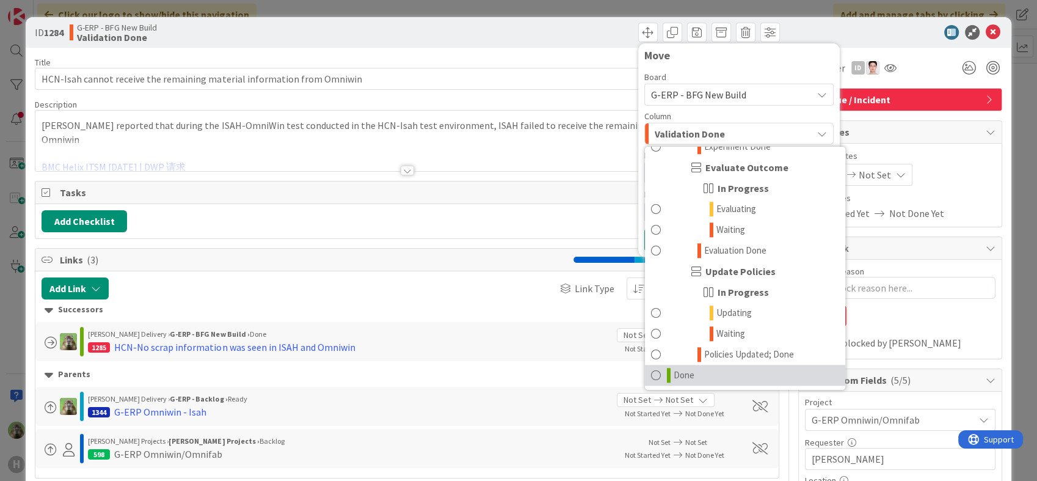
click at [653, 371] on link "Done" at bounding box center [745, 375] width 200 height 21
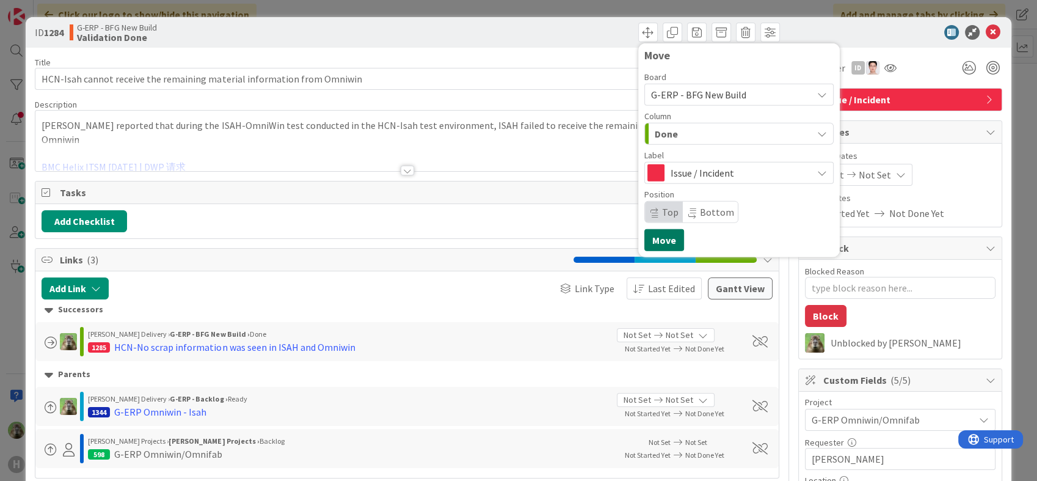
click at [652, 233] on button "Move" at bounding box center [664, 240] width 40 height 22
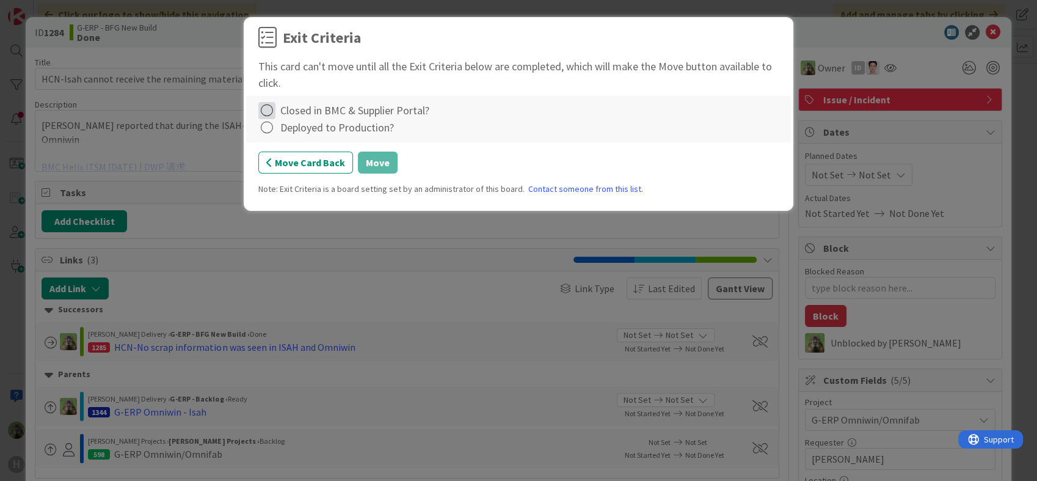
click at [268, 107] on icon at bounding box center [266, 110] width 17 height 17
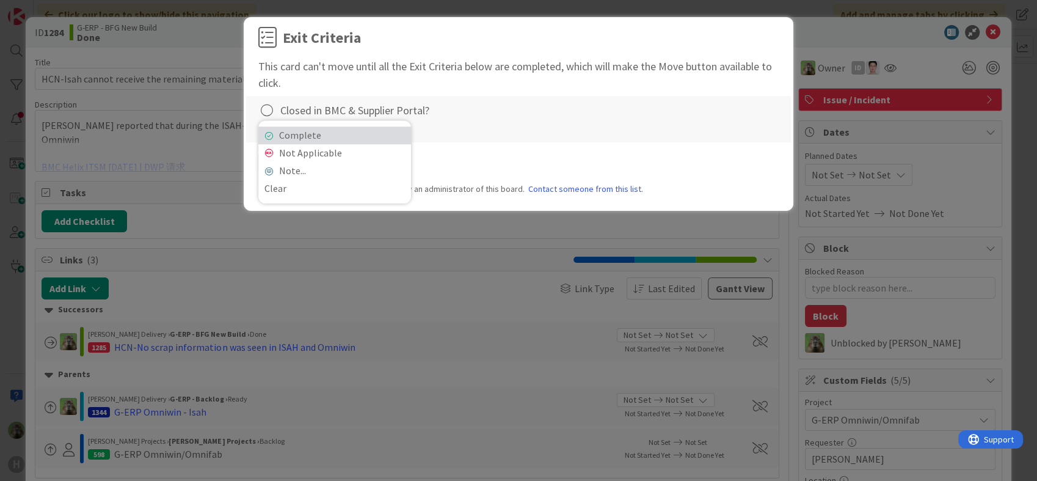
click at [321, 133] on link "Complete" at bounding box center [334, 135] width 153 height 18
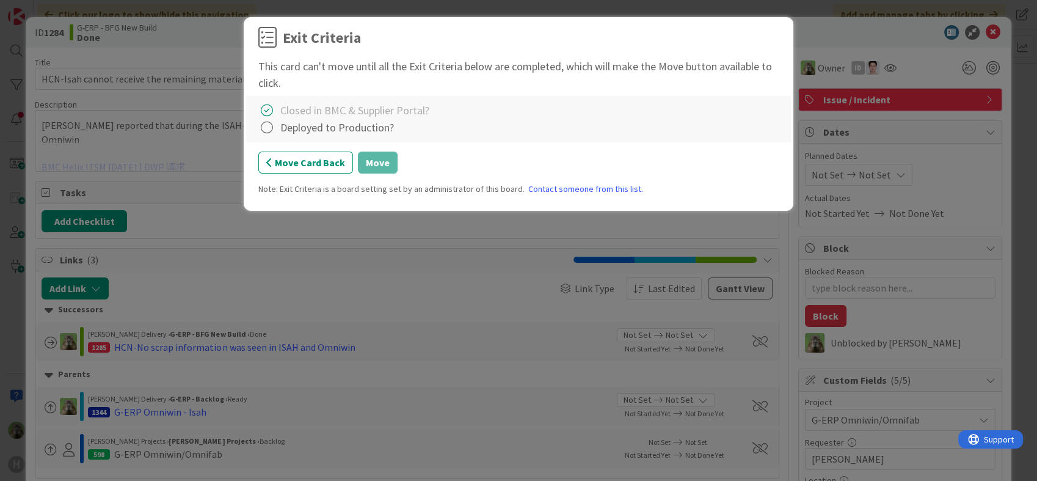
click at [275, 133] on div at bounding box center [267, 127] width 18 height 17
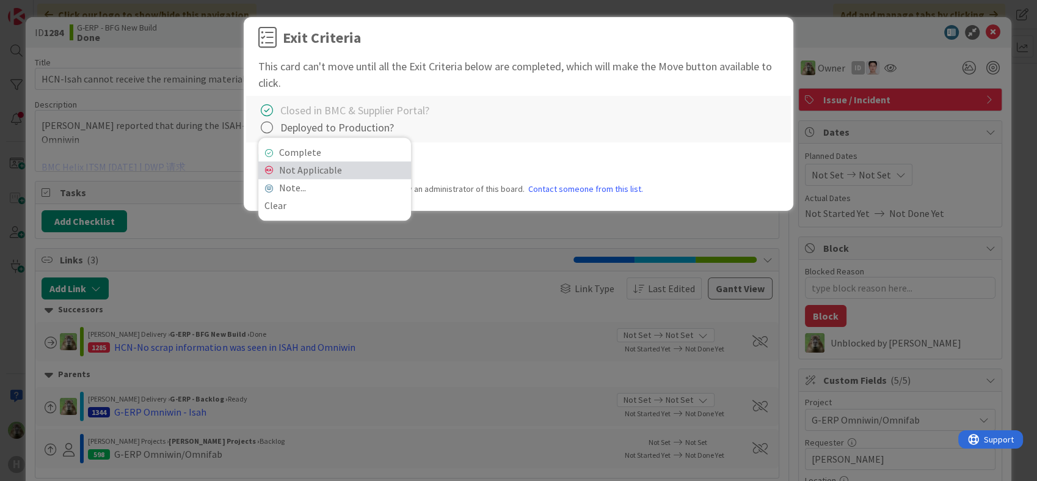
click at [296, 165] on link "Not Applicable" at bounding box center [334, 170] width 153 height 18
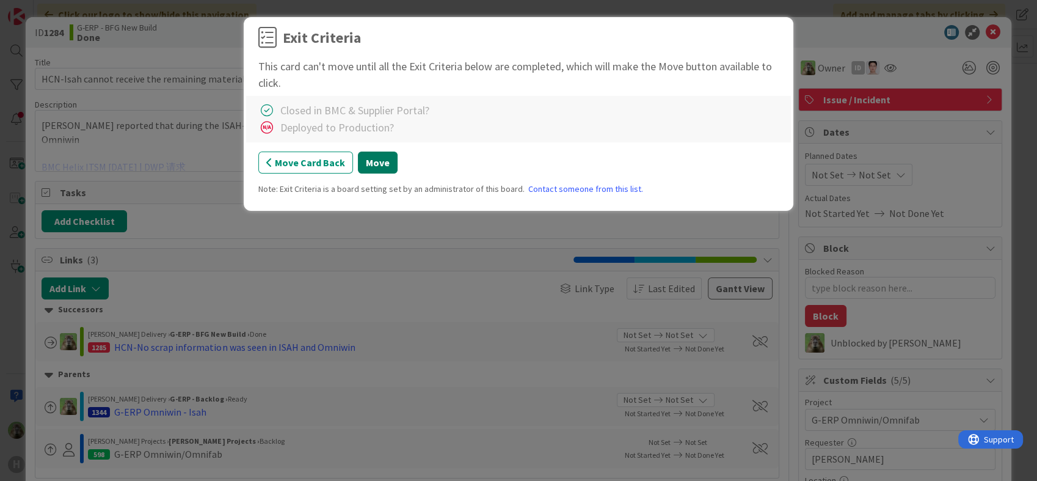
click at [386, 170] on button "Move" at bounding box center [378, 162] width 40 height 22
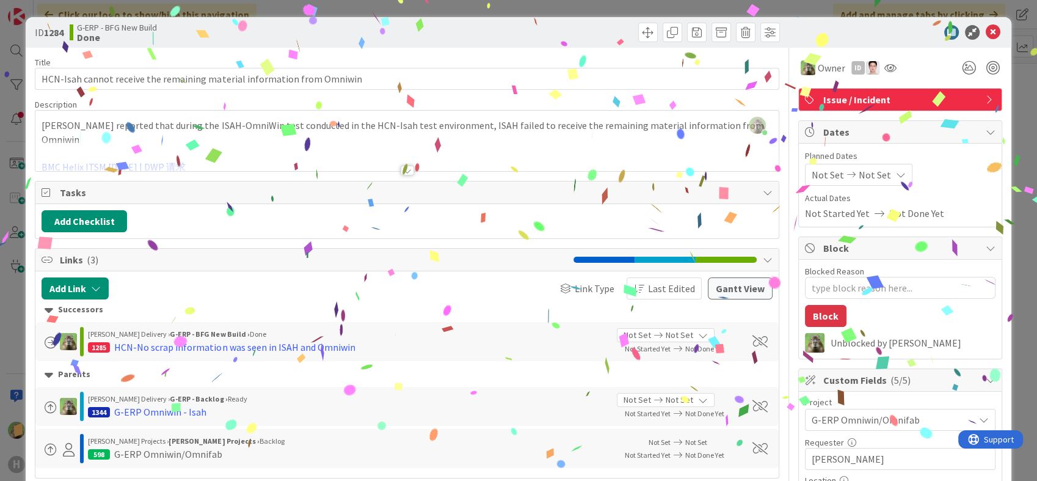
click at [19, 275] on div "ID 1284 G-ERP - BFG New Build Done Move Move Title 71 / 128 HCN-Isah cannot rec…" at bounding box center [518, 240] width 1037 height 481
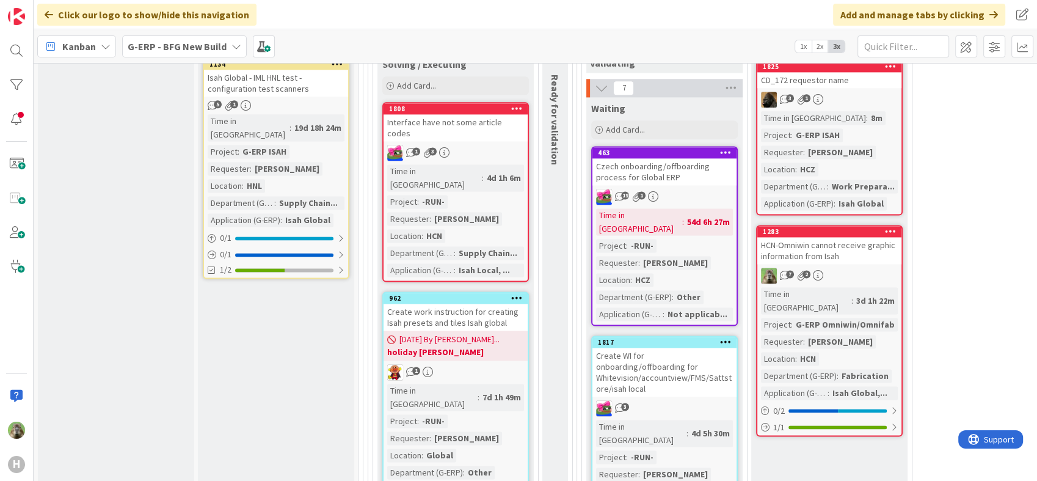
scroll to position [1696, 0]
click at [810, 238] on div "HCN-Omniwin cannot receive graphic information from Isah" at bounding box center [829, 251] width 144 height 27
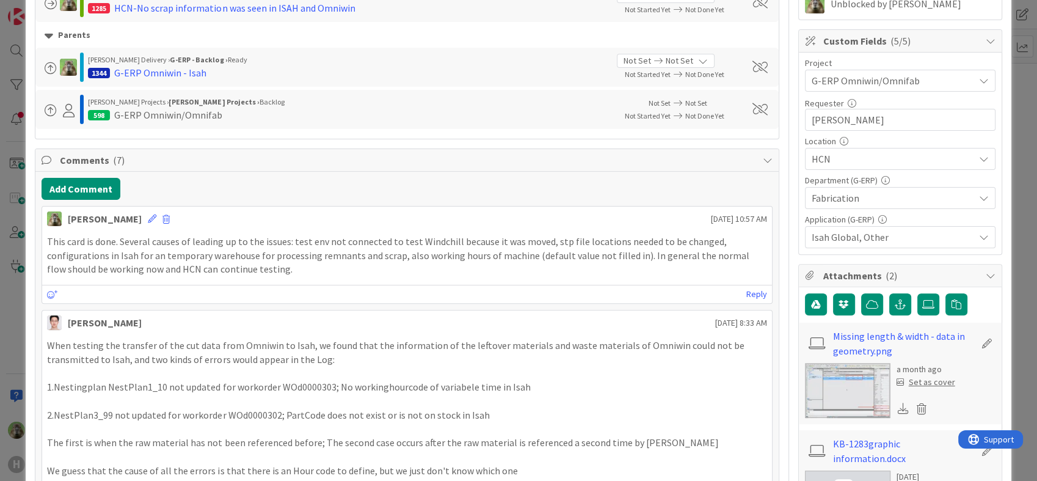
scroll to position [203, 0]
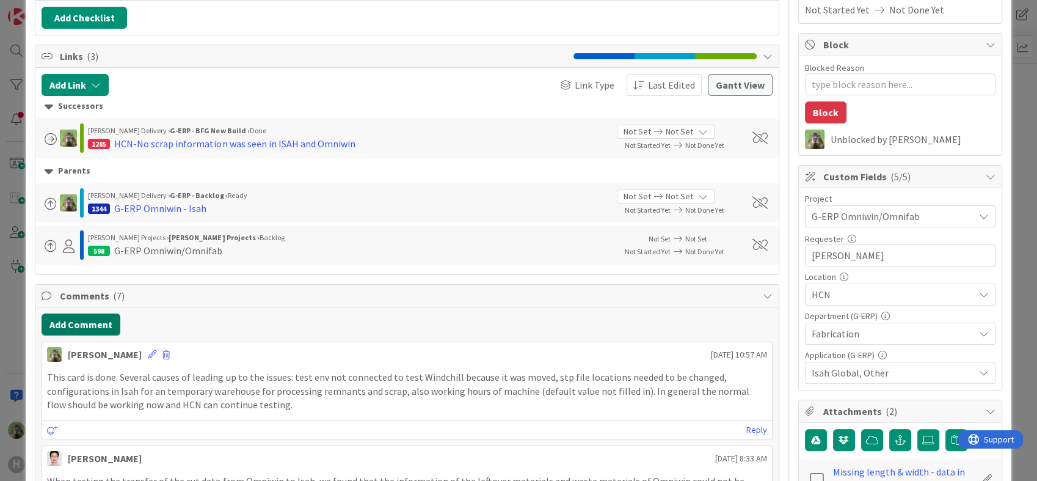
click at [79, 332] on button "Add Comment" at bounding box center [81, 324] width 79 height 22
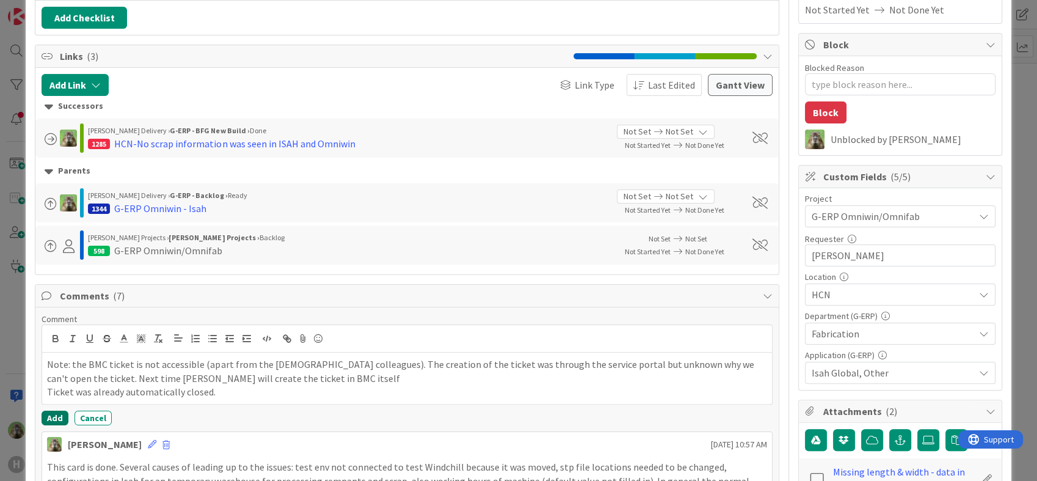
click at [49, 415] on button "Add" at bounding box center [55, 417] width 27 height 15
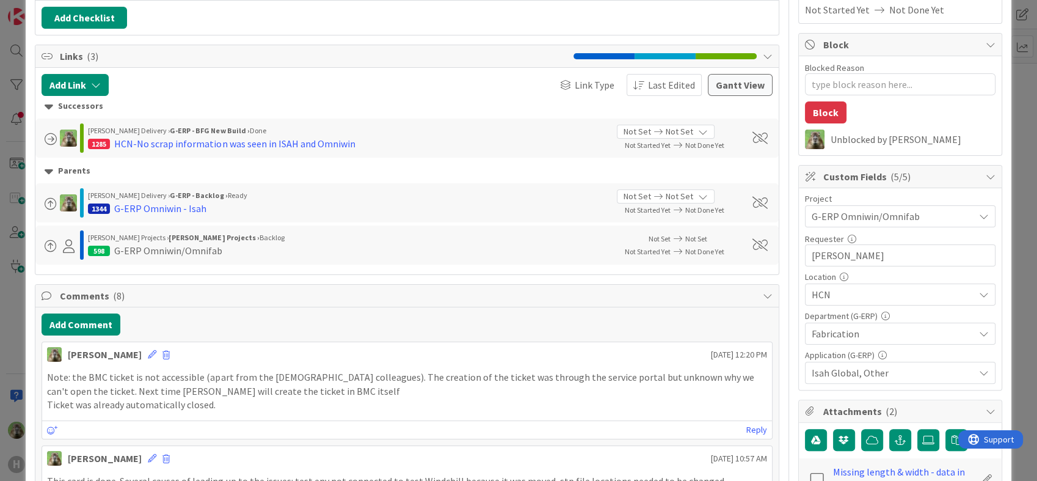
scroll to position [0, 0]
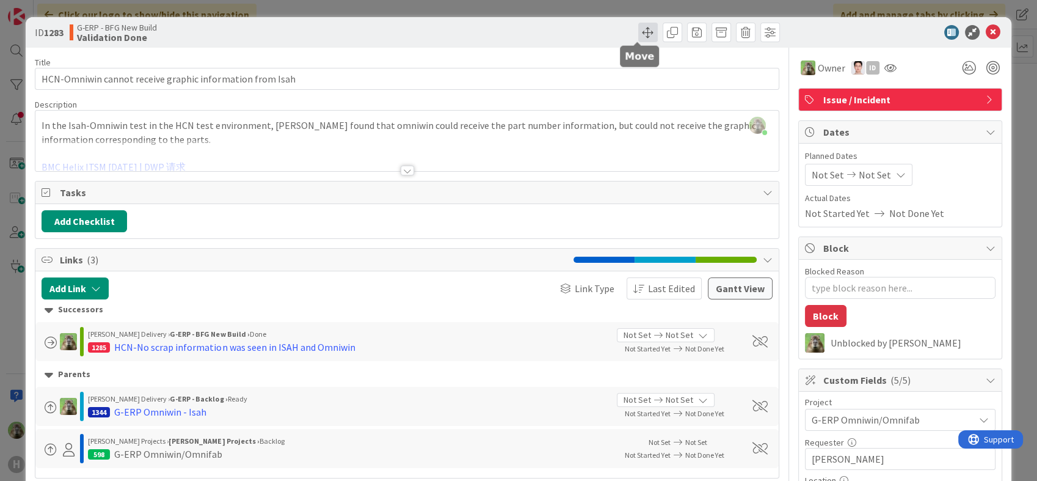
click at [638, 35] on span at bounding box center [648, 33] width 20 height 20
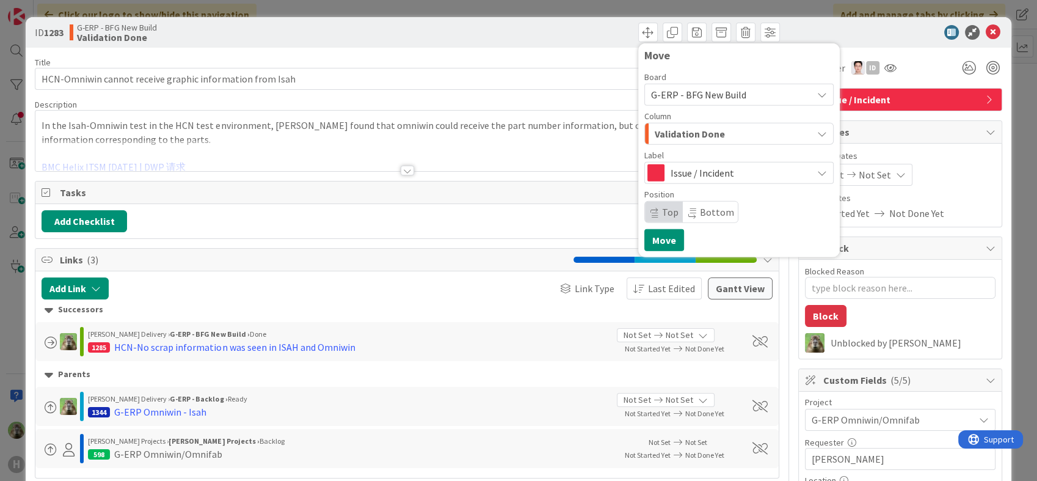
click at [669, 124] on div "Validation Done" at bounding box center [732, 134] width 161 height 20
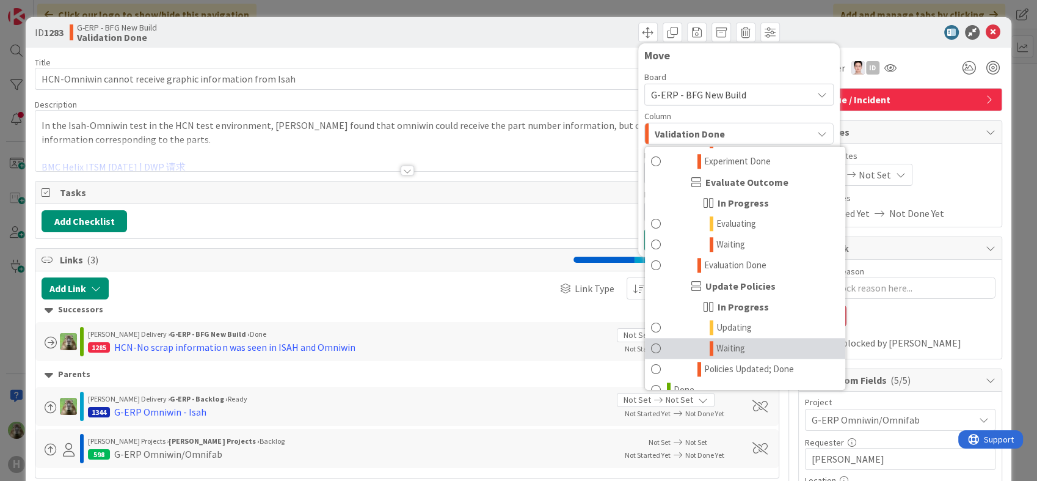
scroll to position [1303, 0]
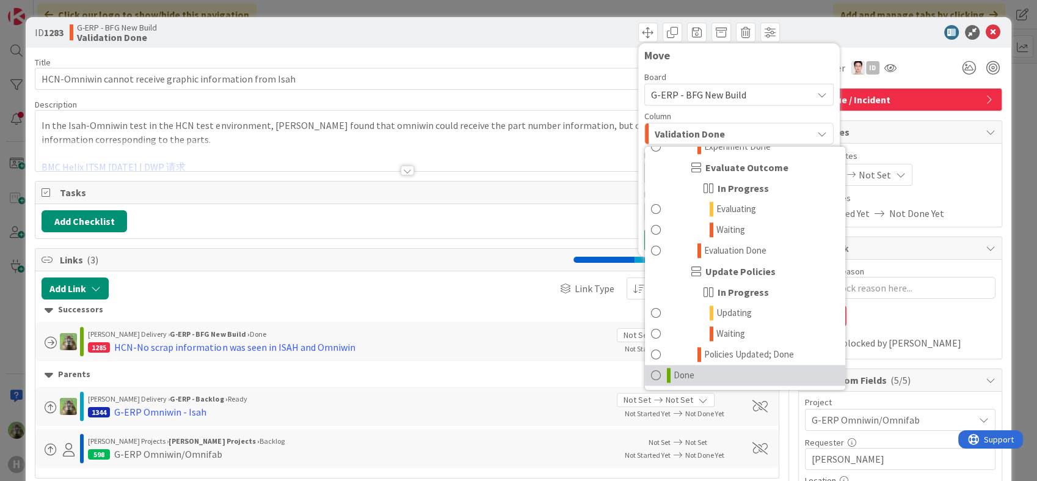
click at [674, 381] on span "Done" at bounding box center [684, 375] width 21 height 15
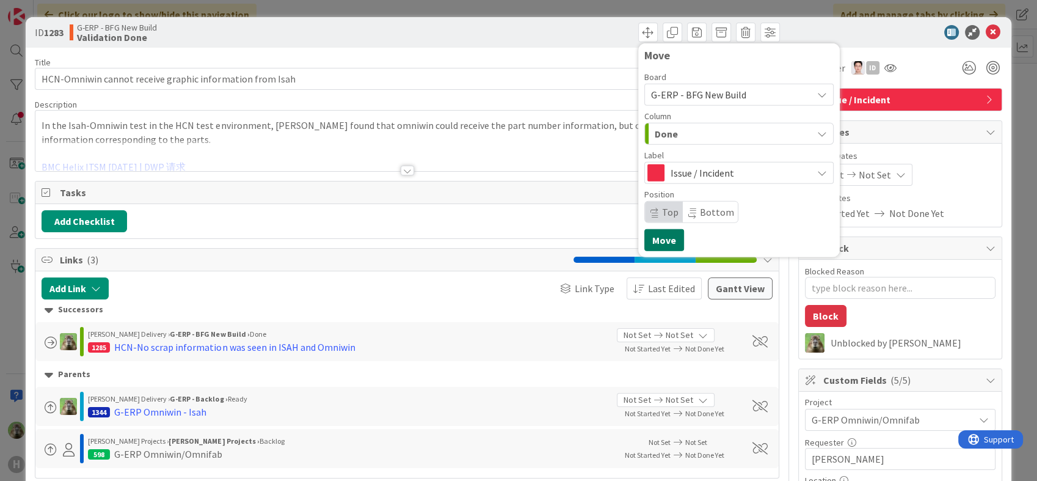
click at [653, 235] on button "Move" at bounding box center [664, 240] width 40 height 22
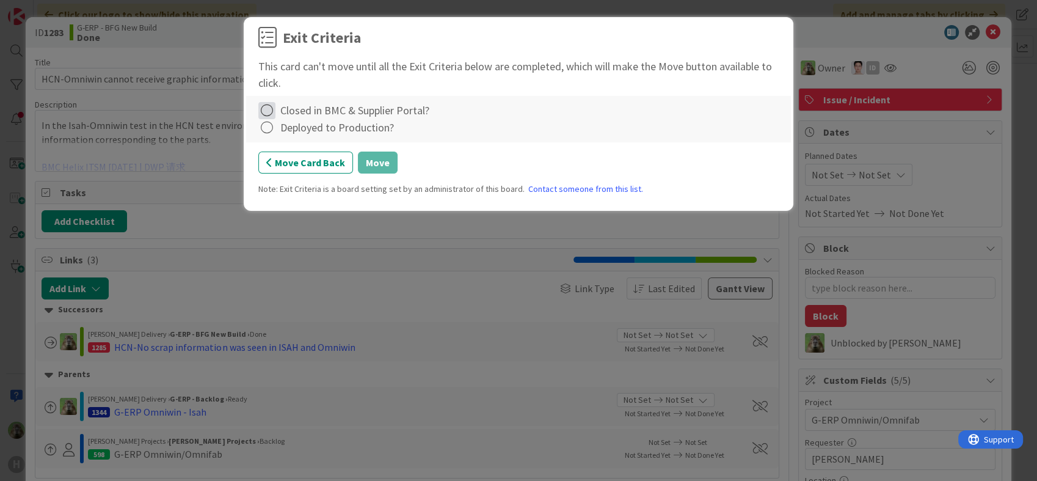
click at [262, 115] on icon at bounding box center [266, 110] width 17 height 17
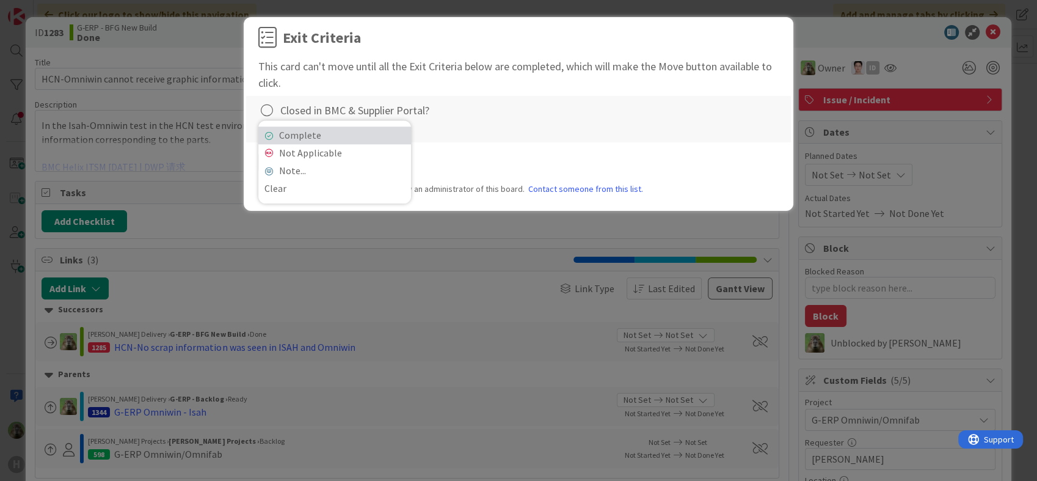
click at [302, 132] on link "Complete" at bounding box center [334, 135] width 153 height 18
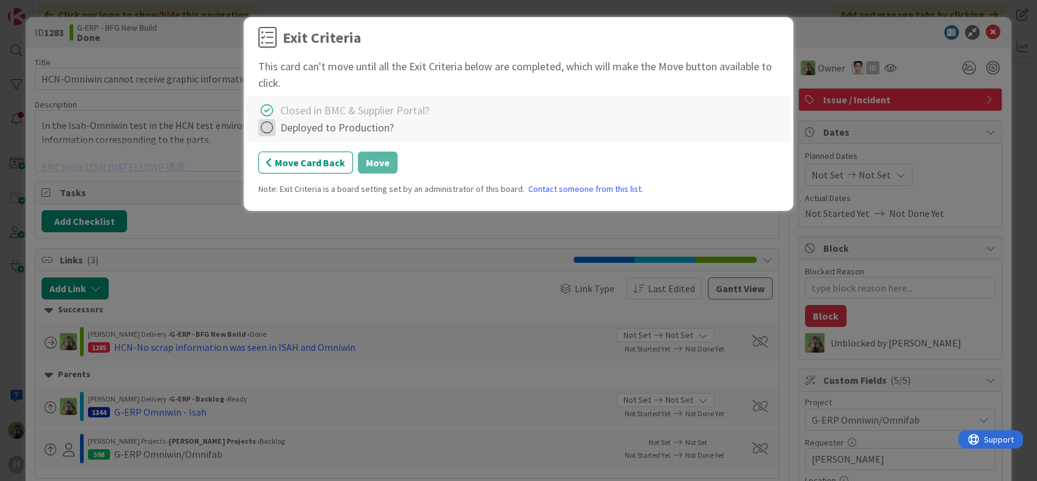
click at [268, 125] on icon at bounding box center [266, 127] width 17 height 17
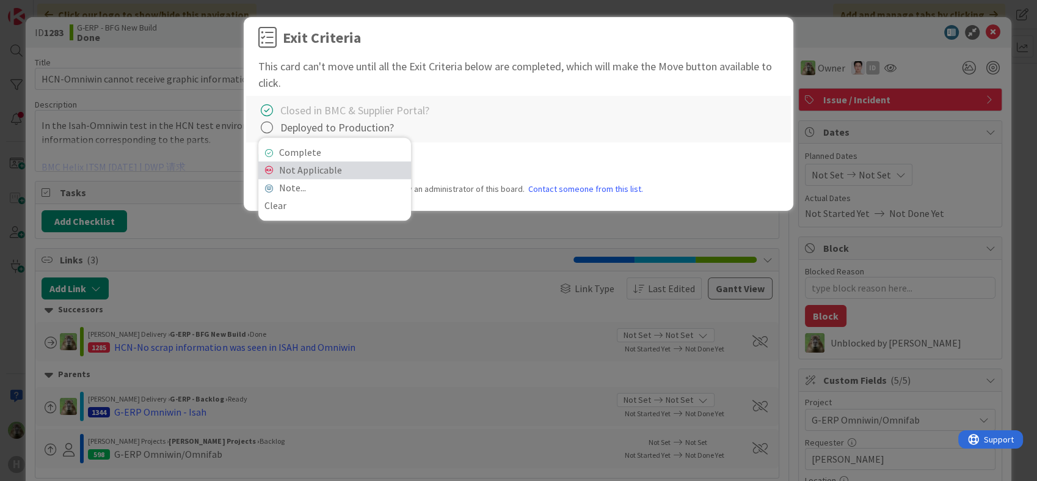
click at [322, 171] on link "Not Applicable" at bounding box center [334, 170] width 153 height 18
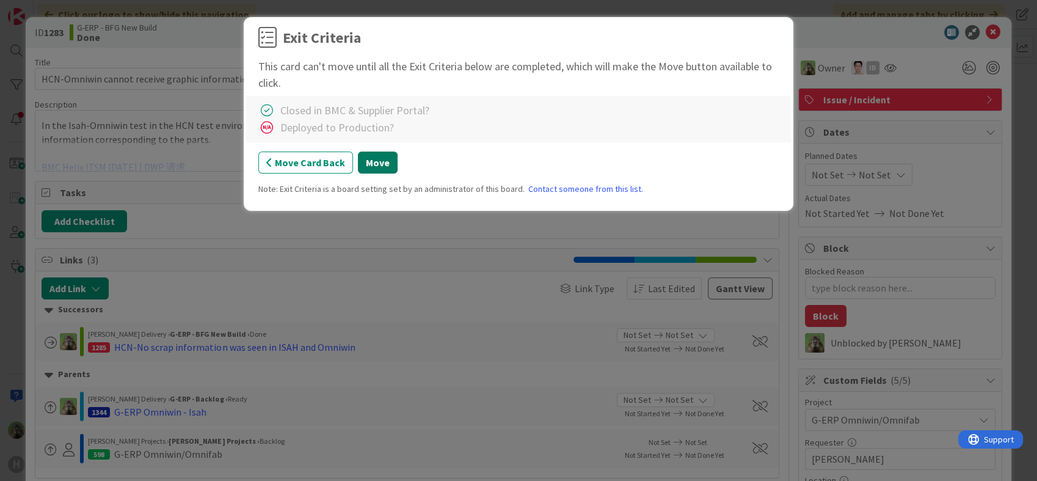
click at [383, 164] on button "Move" at bounding box center [378, 162] width 40 height 22
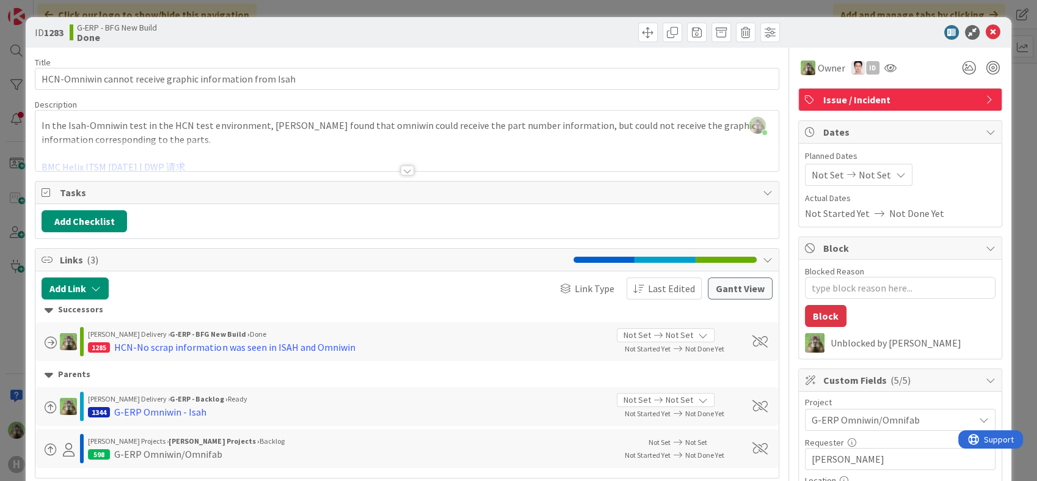
type textarea "x"
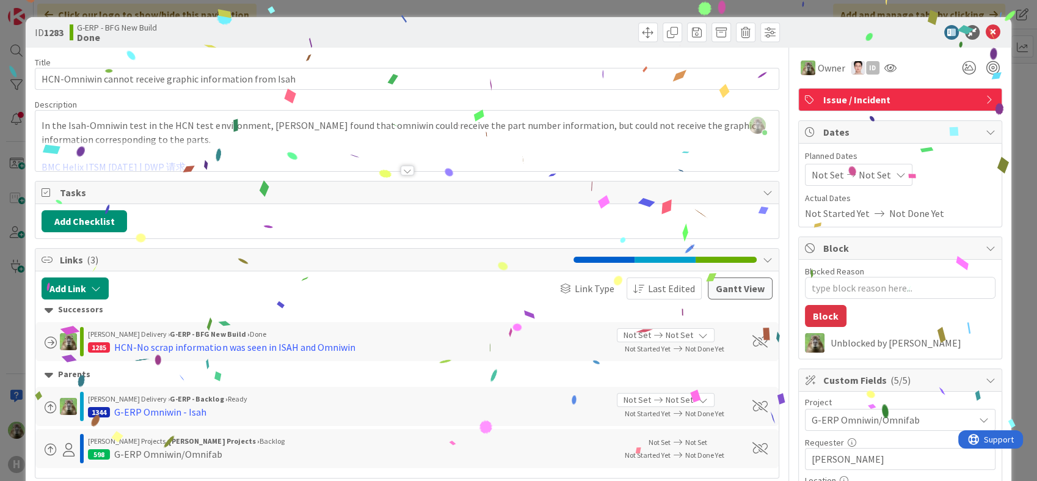
click at [5, 332] on div "ID 1283 G-ERP - BFG New Build Done Move Move Title 56 / 128 HCN-Omniwin cannot …" at bounding box center [518, 240] width 1037 height 481
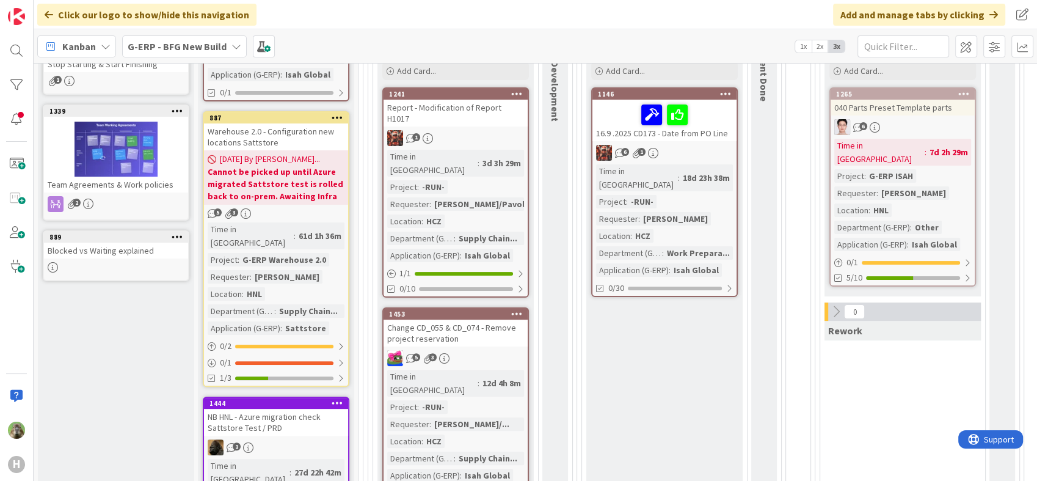
scroll to position [271, 0]
